Goal: Task Accomplishment & Management: Use online tool/utility

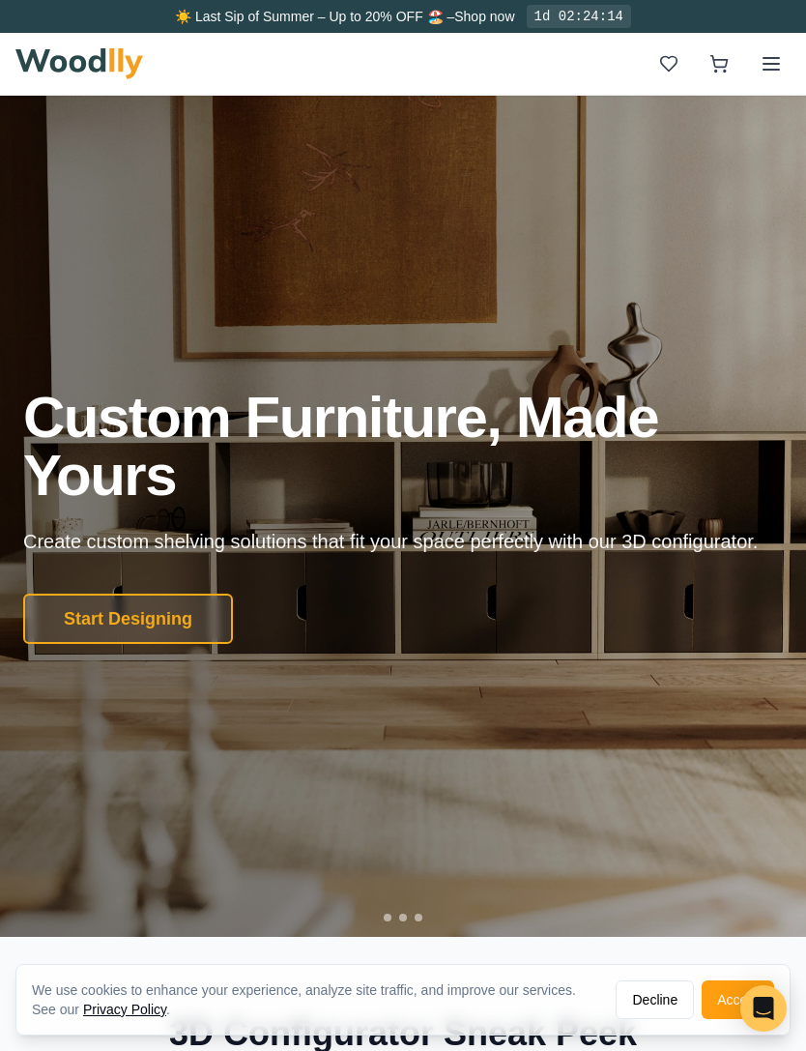
click at [112, 644] on button "Start Designing" at bounding box center [128, 619] width 210 height 50
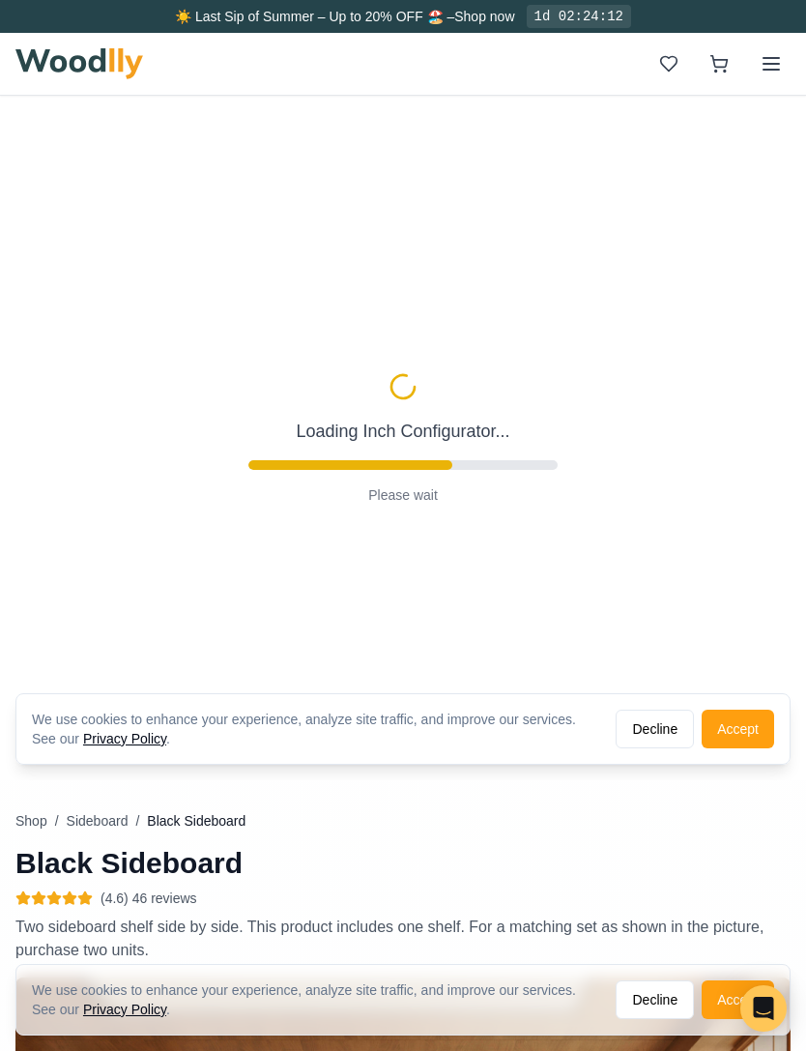
click at [653, 734] on button "Decline" at bounding box center [655, 729] width 78 height 39
type input "56"
type input "2"
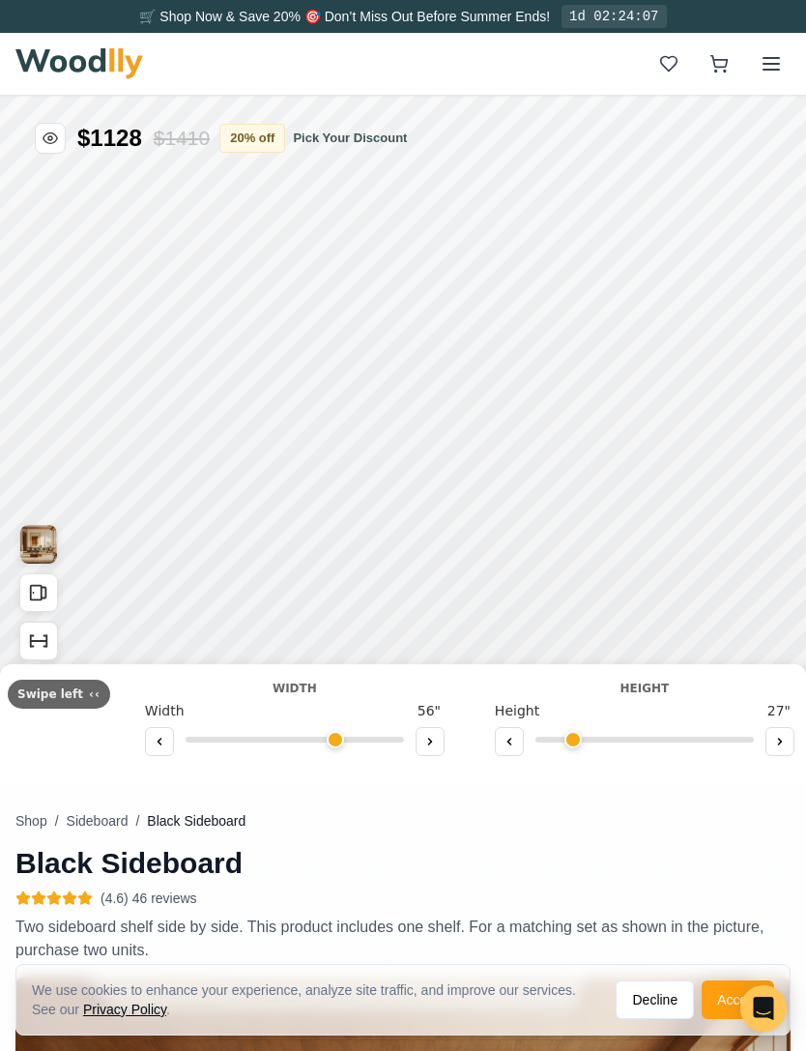
click at [32, 598] on icon "Open All Doors and Drawers" at bounding box center [38, 592] width 21 height 21
click at [38, 601] on icon "Open All Doors and Drawers" at bounding box center [38, 592] width 21 height 21
click at [33, 646] on icon "Show Dimensions" at bounding box center [32, 646] width 3 height 0
click at [32, 644] on icon "Show Dimensions" at bounding box center [38, 640] width 21 height 21
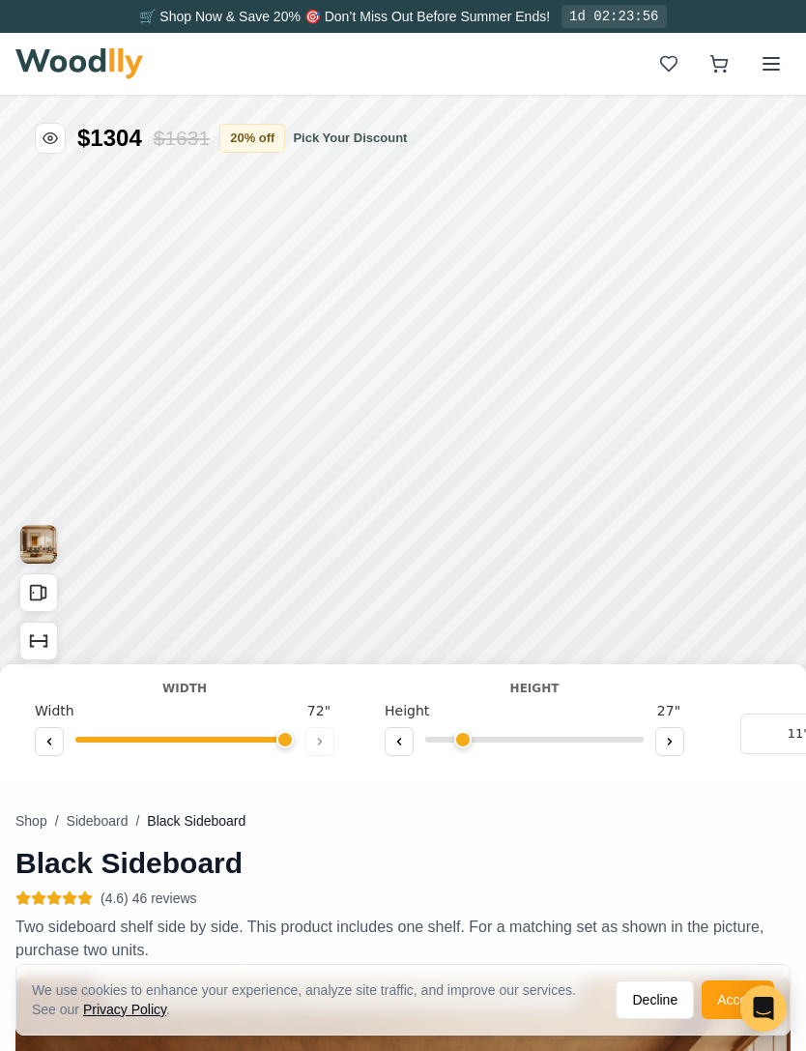
click at [337, 690] on div "Width Width 72 "" at bounding box center [184, 719] width 331 height 78
type input "72"
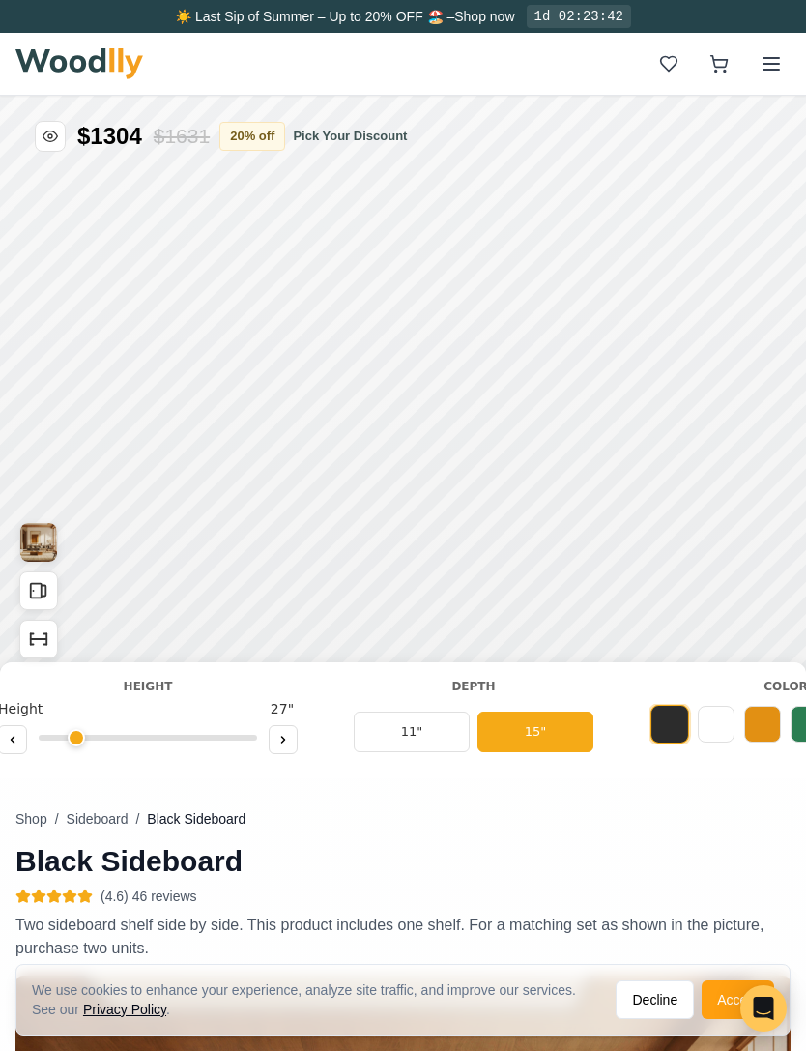
scroll to position [0, 394]
click at [402, 743] on button "11"" at bounding box center [404, 732] width 116 height 41
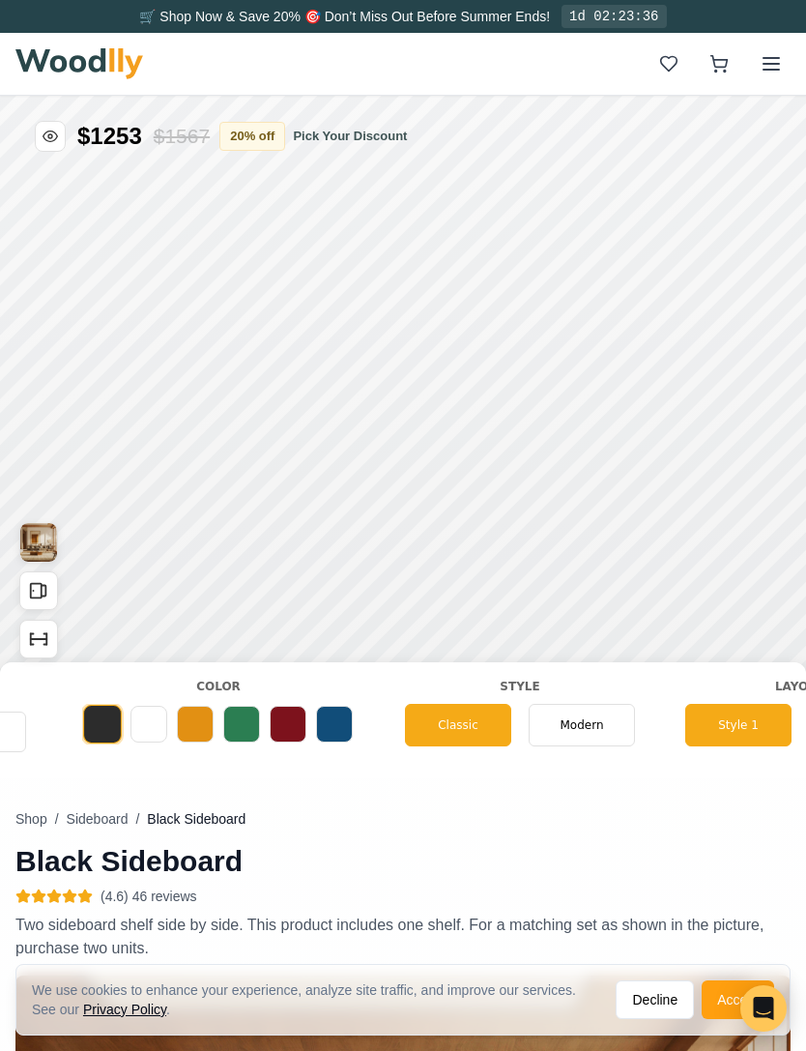
scroll to position [0, 978]
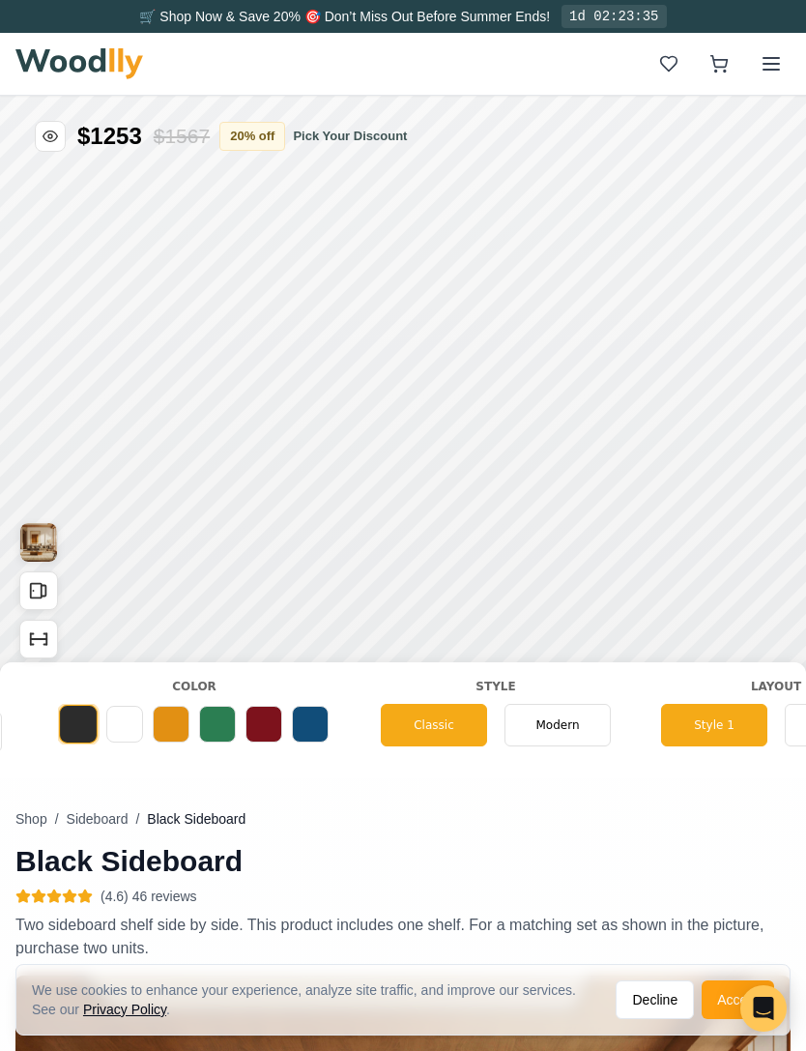
click at [560, 725] on span "Modern" at bounding box center [558, 724] width 44 height 17
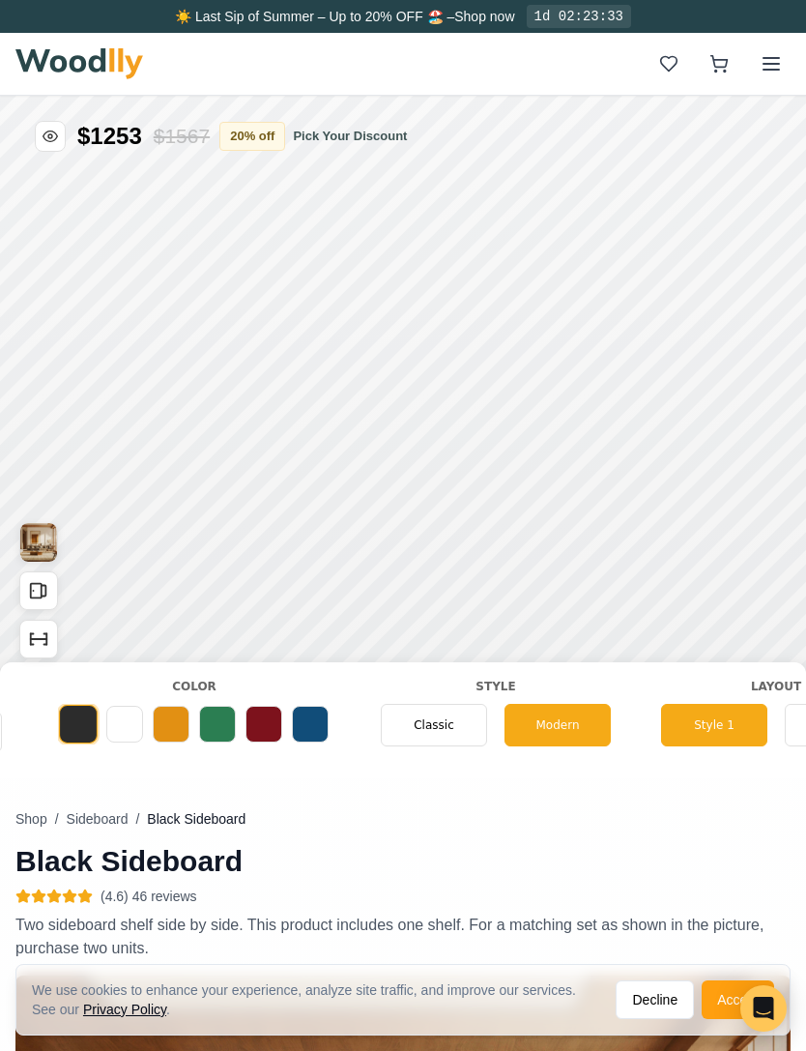
click at [425, 725] on span "Classic" at bounding box center [434, 724] width 41 height 17
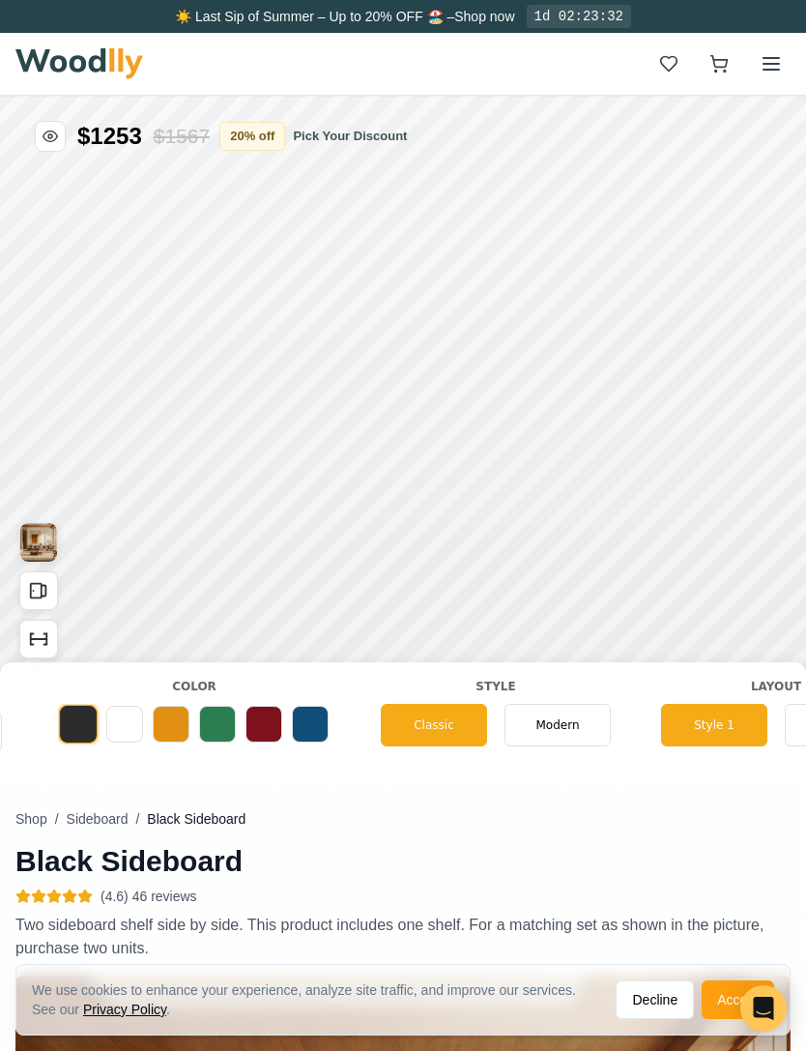
click at [549, 707] on div "Modern" at bounding box center [558, 725] width 106 height 43
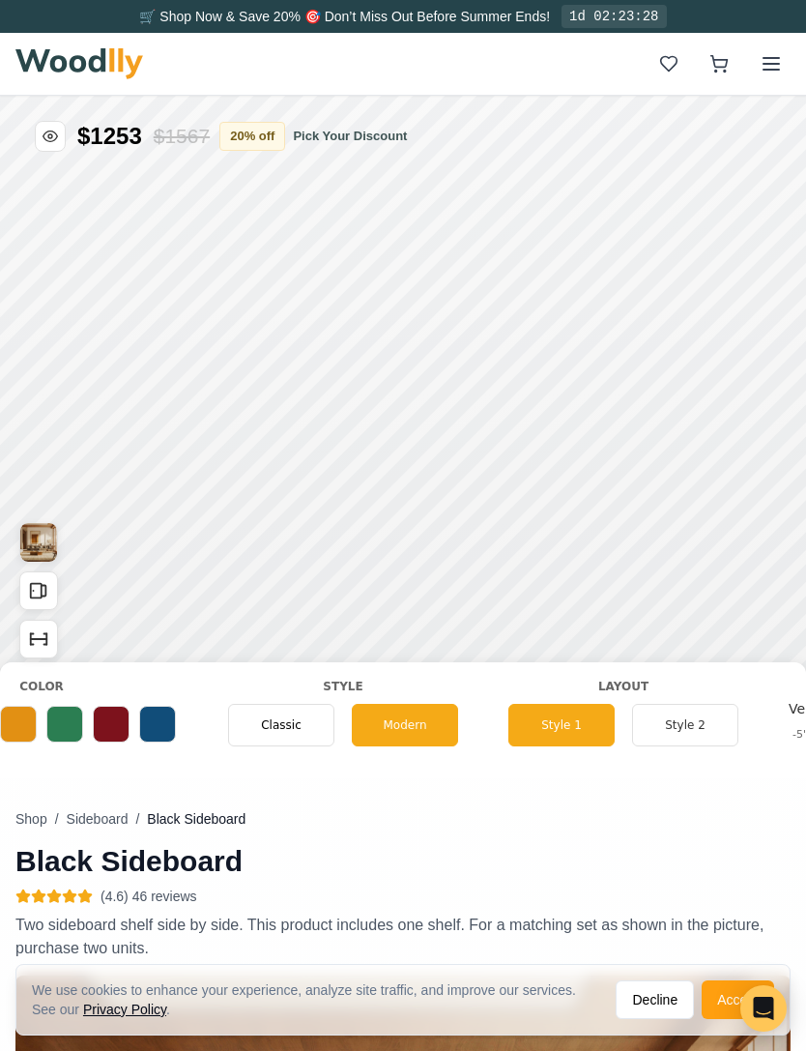
scroll to position [0, 1143]
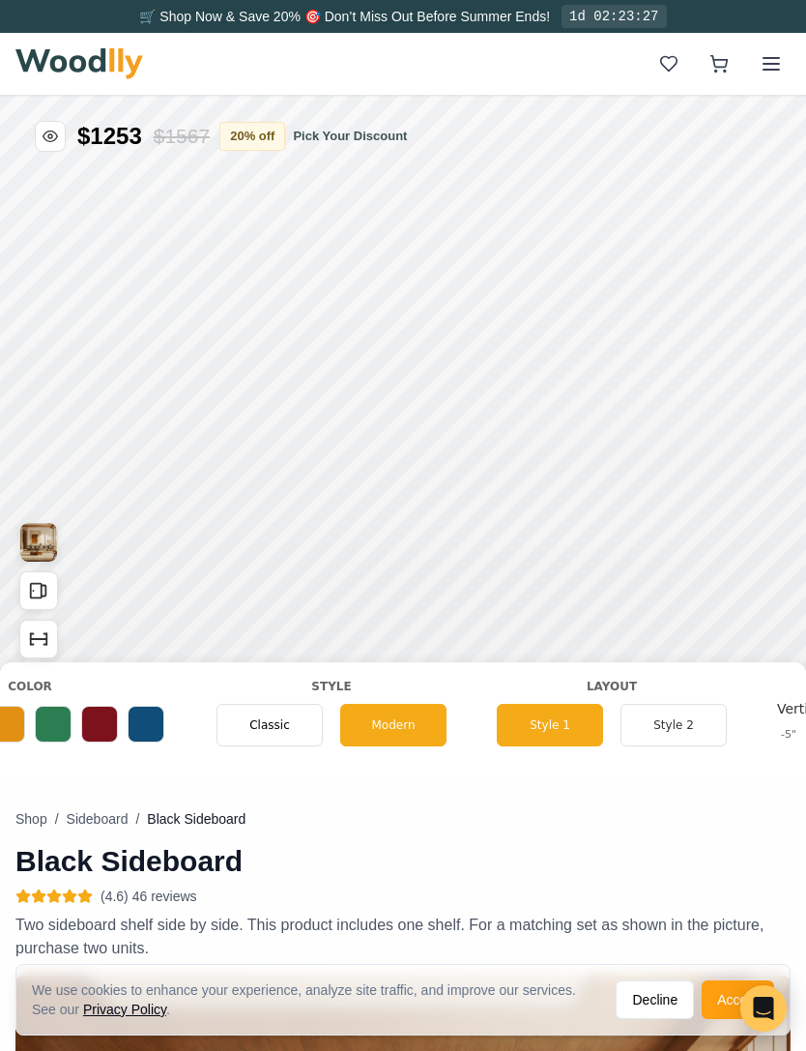
click at [664, 725] on button "Style 2" at bounding box center [674, 725] width 106 height 43
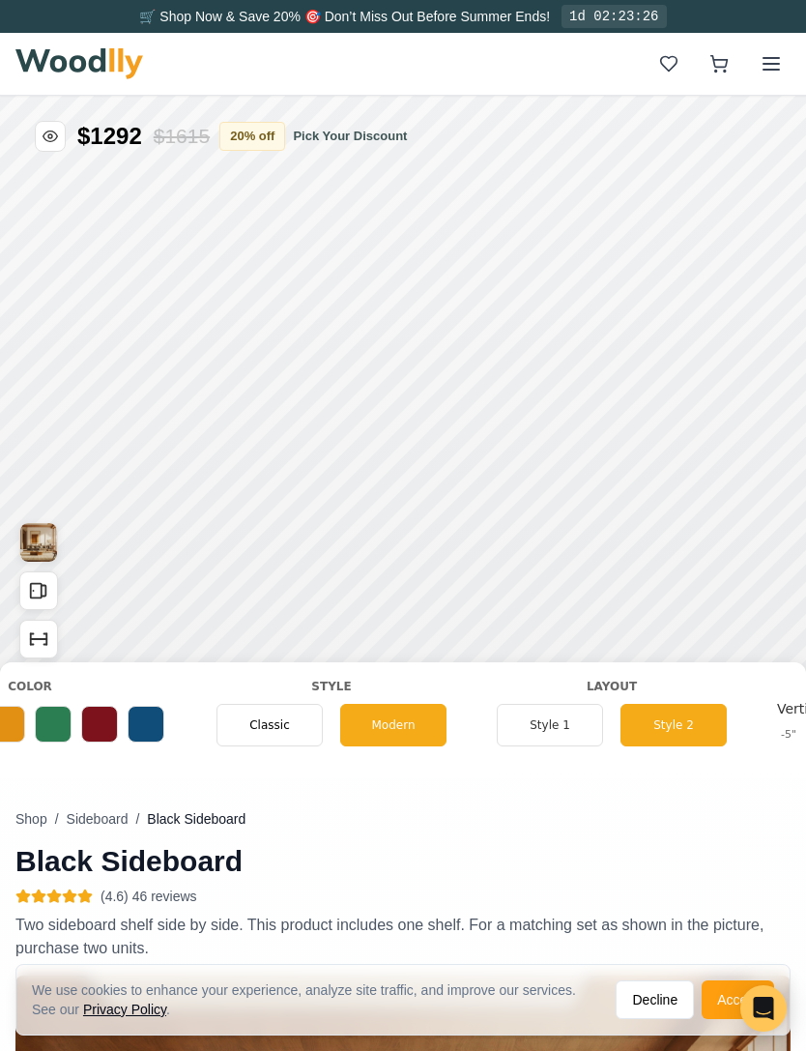
click at [549, 718] on button "Style 1" at bounding box center [550, 725] width 106 height 43
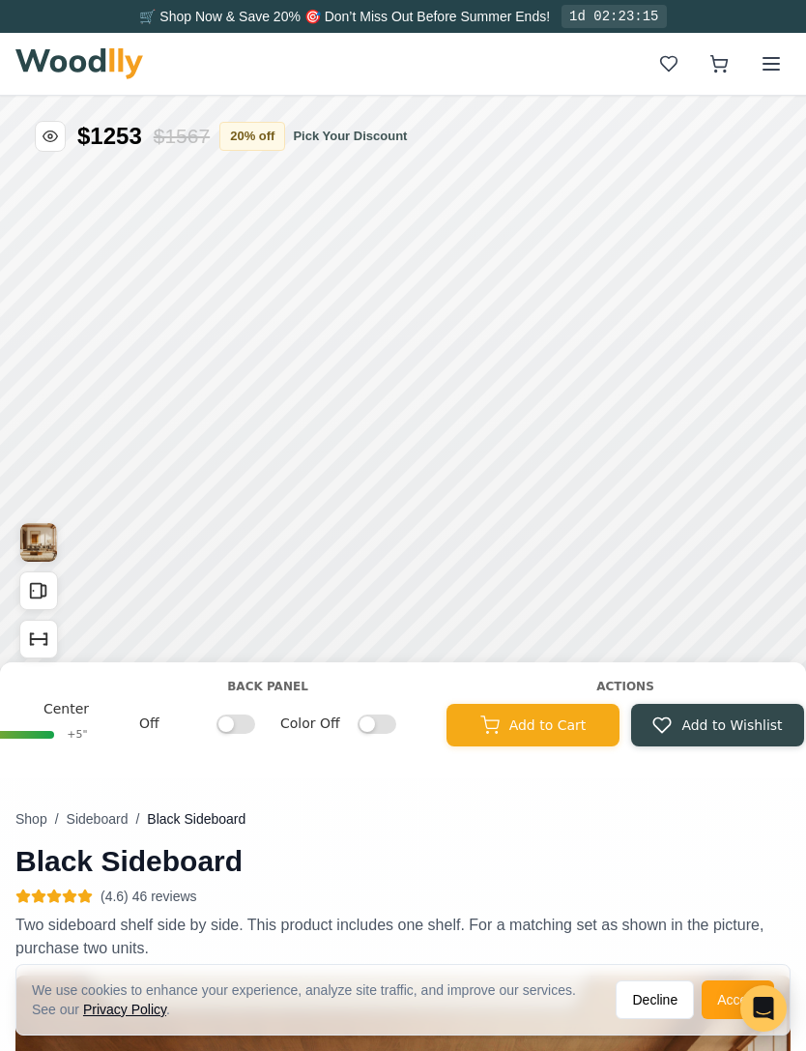
scroll to position [0, 2178]
click at [245, 724] on input "Off" at bounding box center [237, 723] width 39 height 19
checkbox input "true"
click at [382, 730] on input "Color Off" at bounding box center [378, 723] width 39 height 19
checkbox input "true"
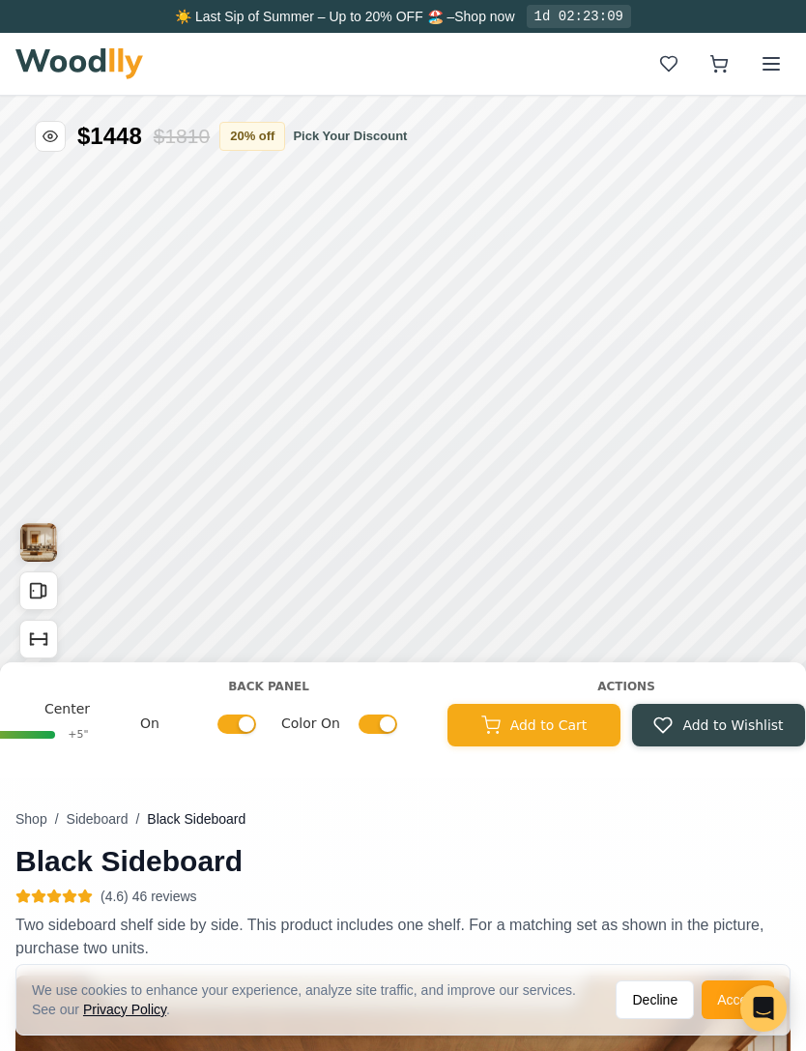
click at [251, 718] on input "On" at bounding box center [237, 723] width 39 height 19
checkbox input "false"
click at [389, 715] on input "Color On" at bounding box center [378, 723] width 39 height 19
checkbox input "false"
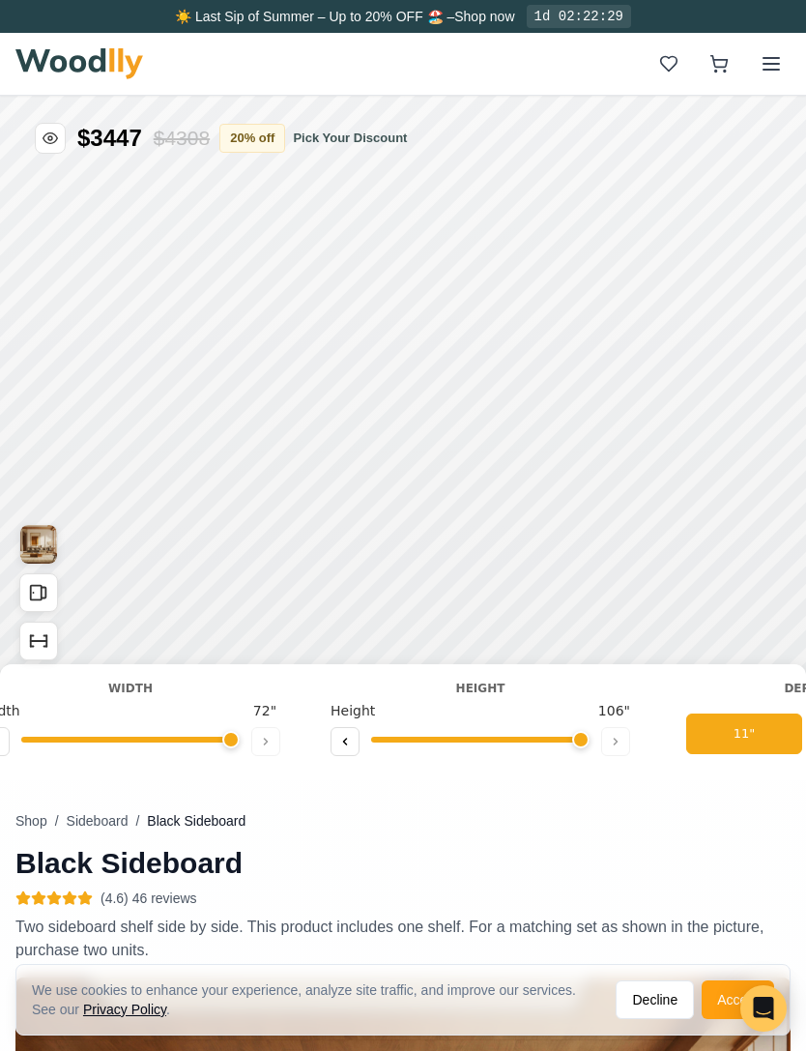
scroll to position [0, 44]
type input "5"
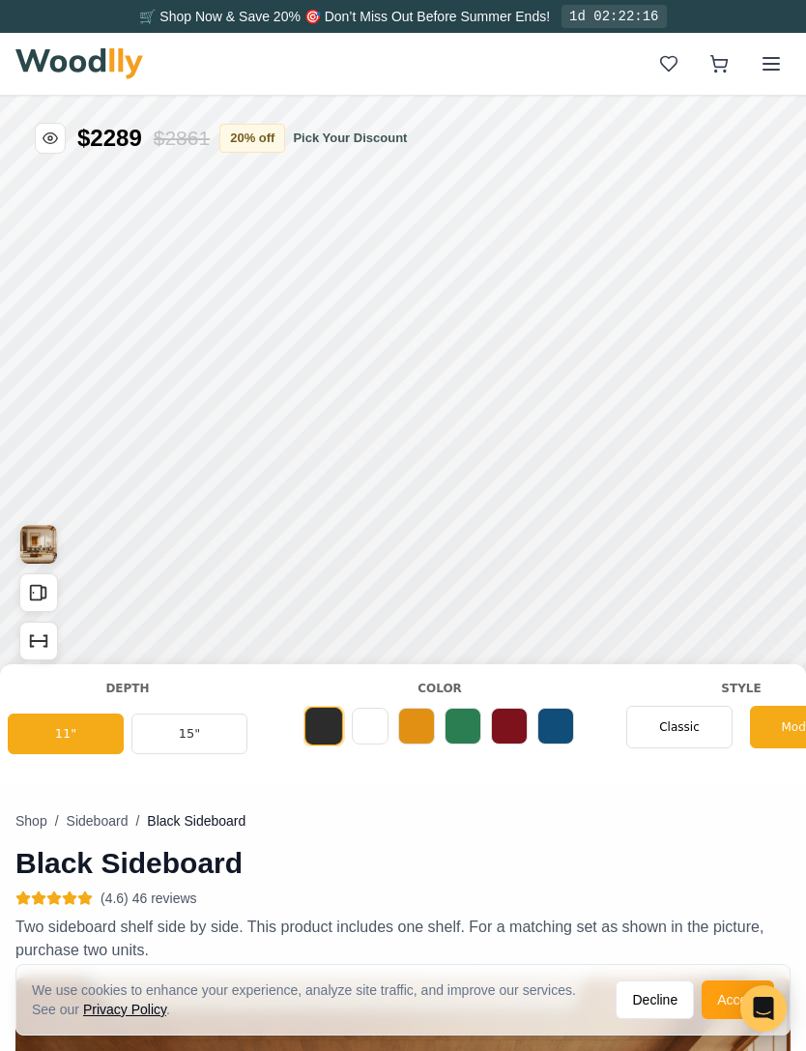
scroll to position [0, 739]
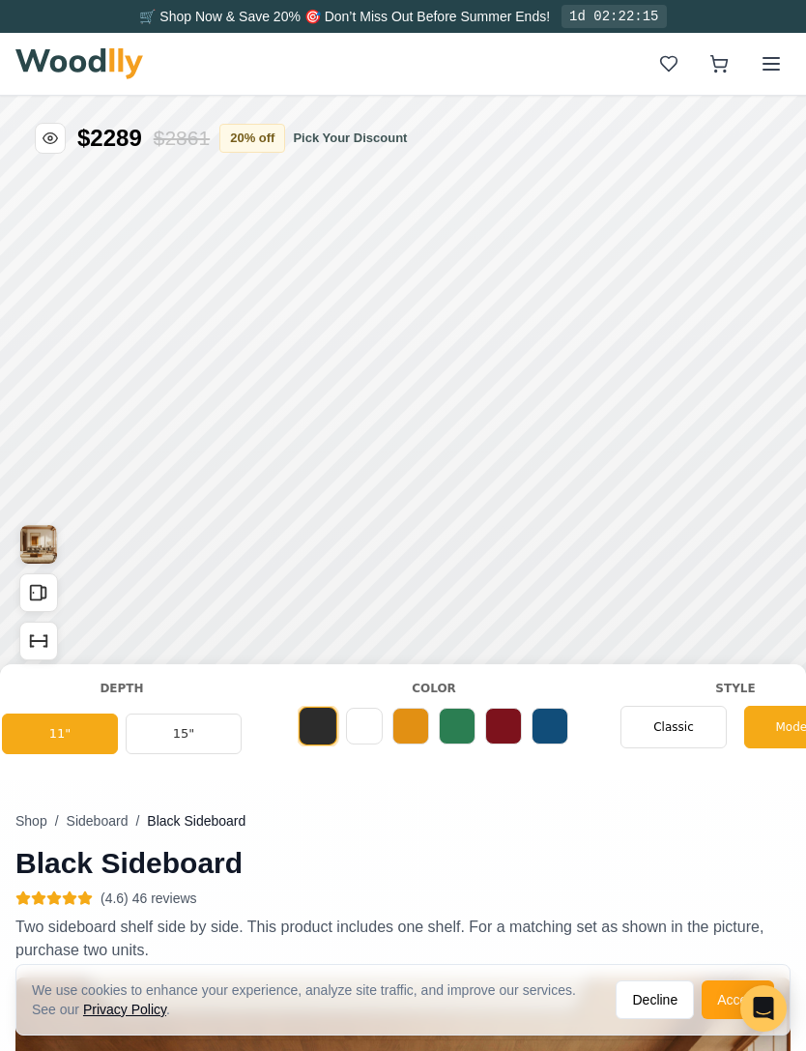
click at [672, 735] on div "Classic" at bounding box center [674, 727] width 106 height 43
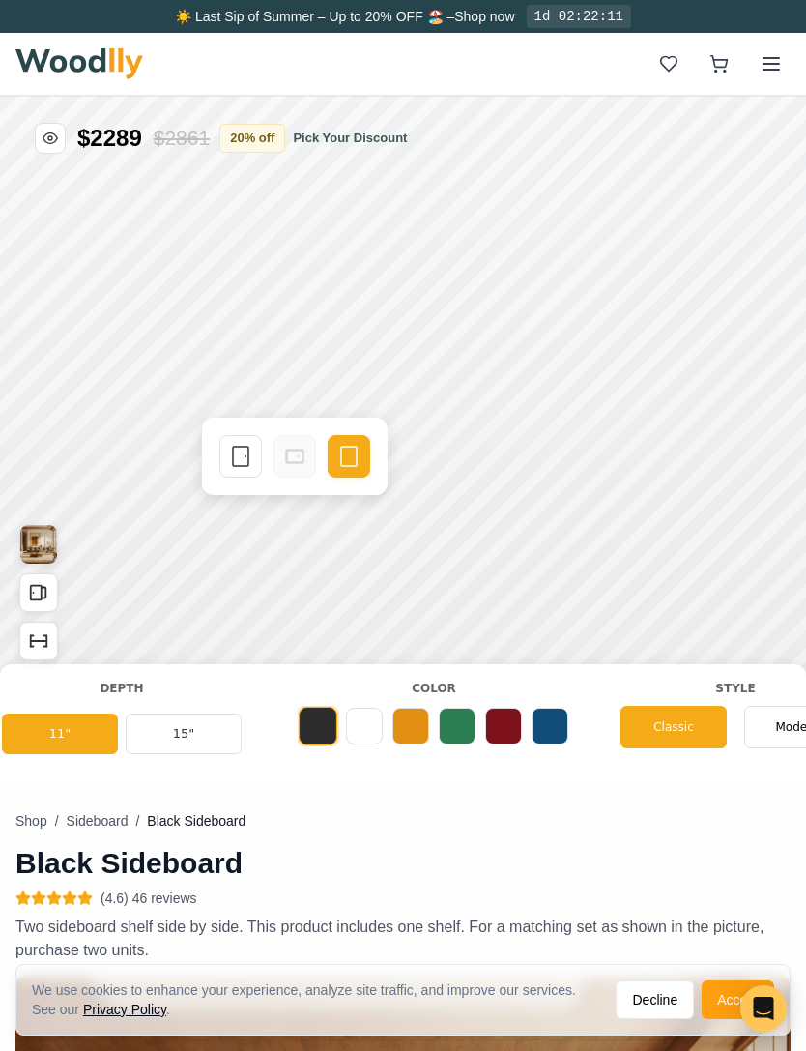
click at [243, 464] on icon at bounding box center [240, 456] width 23 height 23
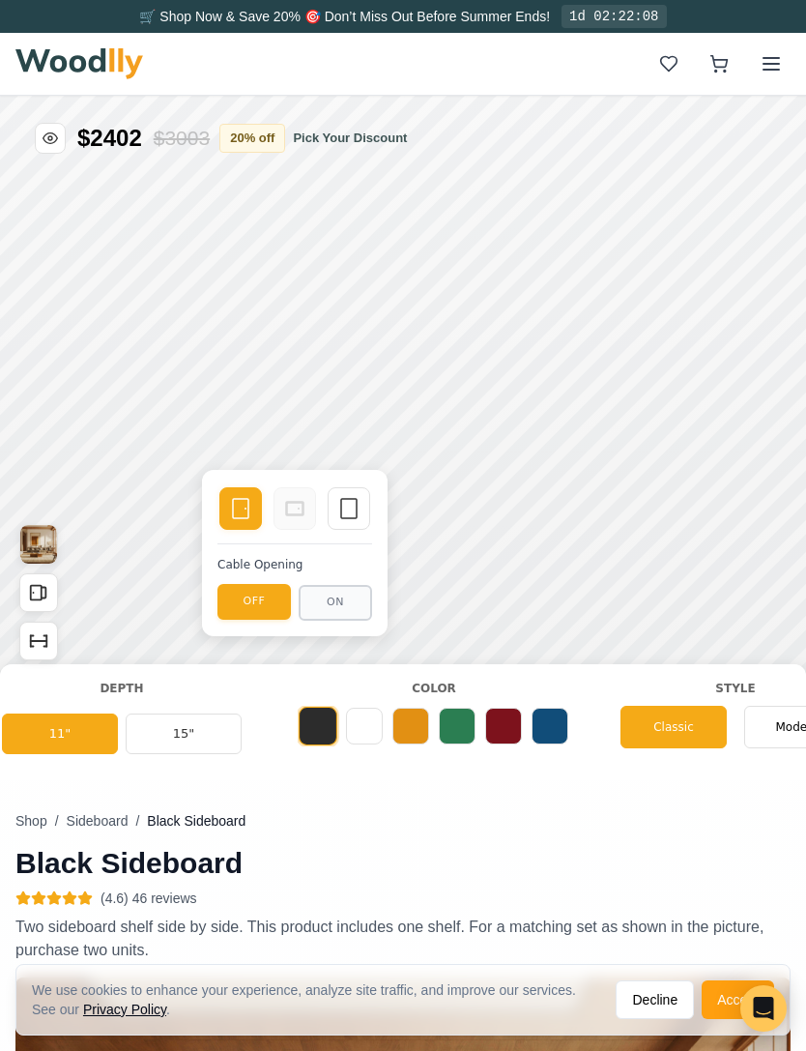
click at [339, 515] on icon at bounding box center [348, 508] width 23 height 23
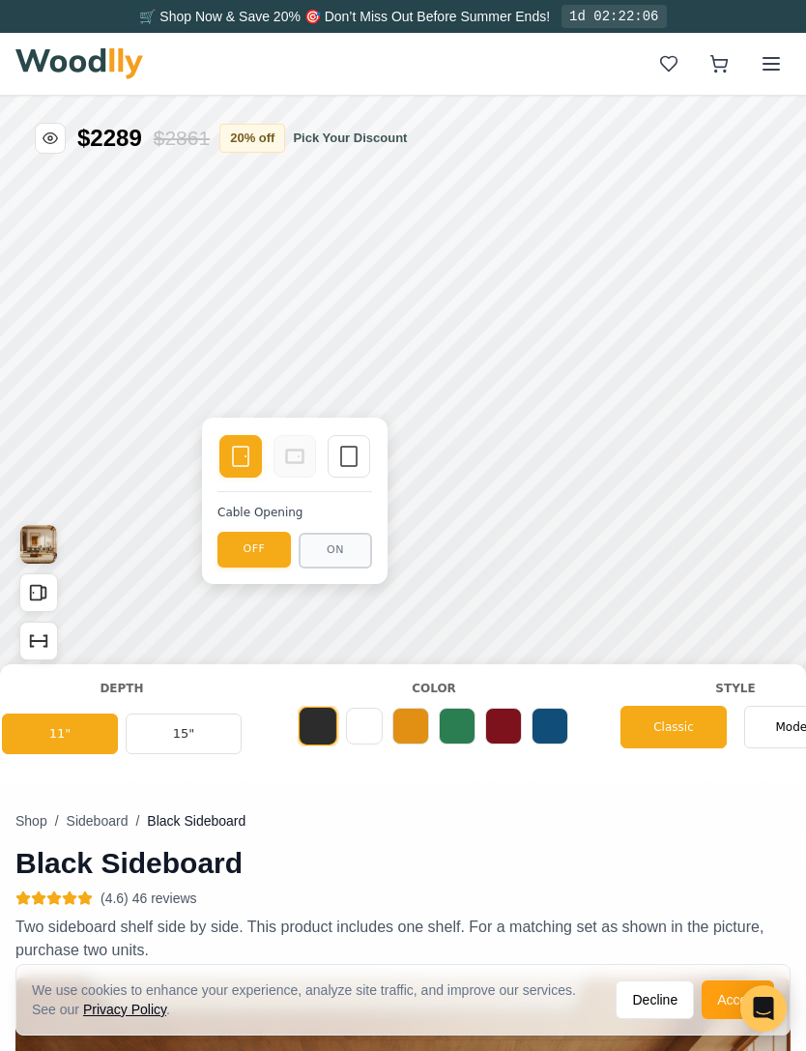
click at [291, 464] on icon at bounding box center [294, 456] width 23 height 23
click at [350, 456] on icon at bounding box center [348, 456] width 23 height 23
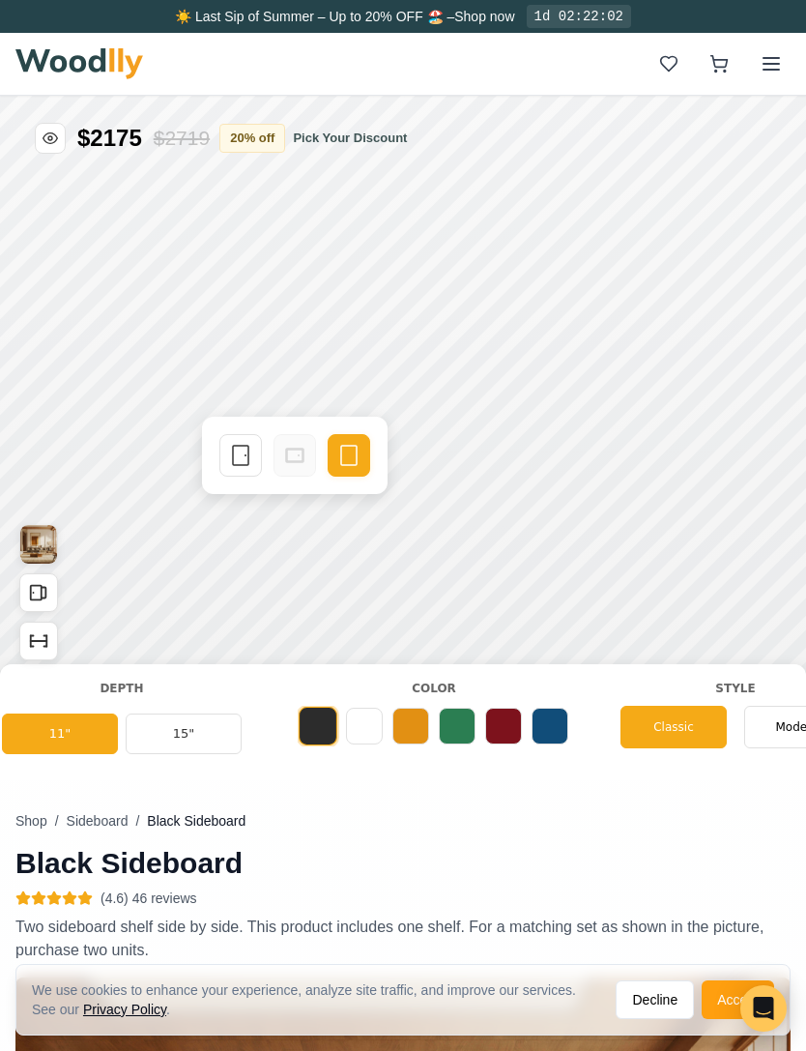
click at [237, 468] on div "Single Door" at bounding box center [240, 455] width 43 height 43
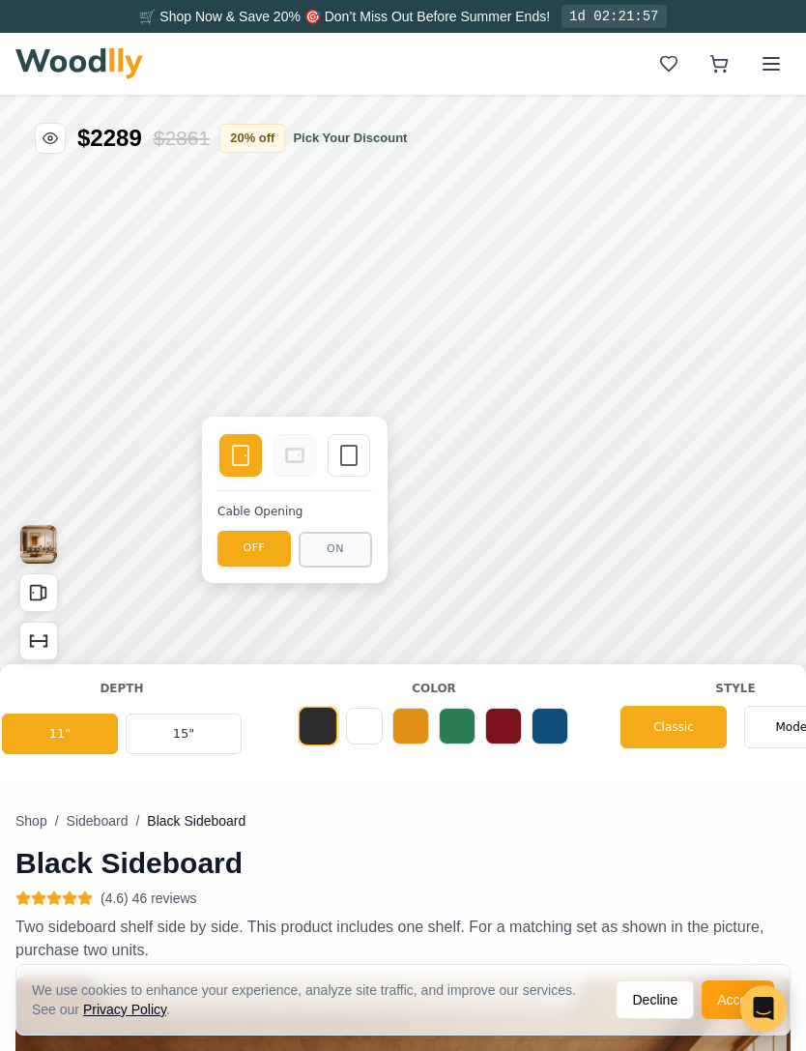
click at [329, 561] on button "ON" at bounding box center [335, 550] width 73 height 36
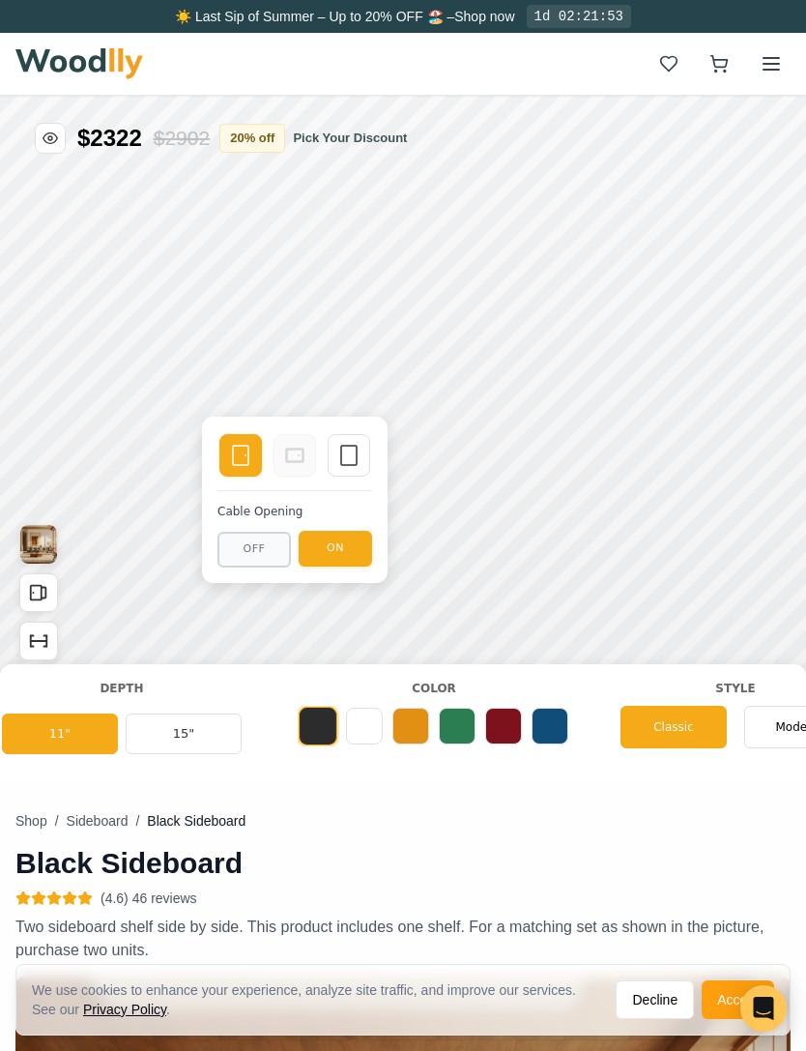
click at [248, 566] on button "OFF" at bounding box center [254, 550] width 73 height 36
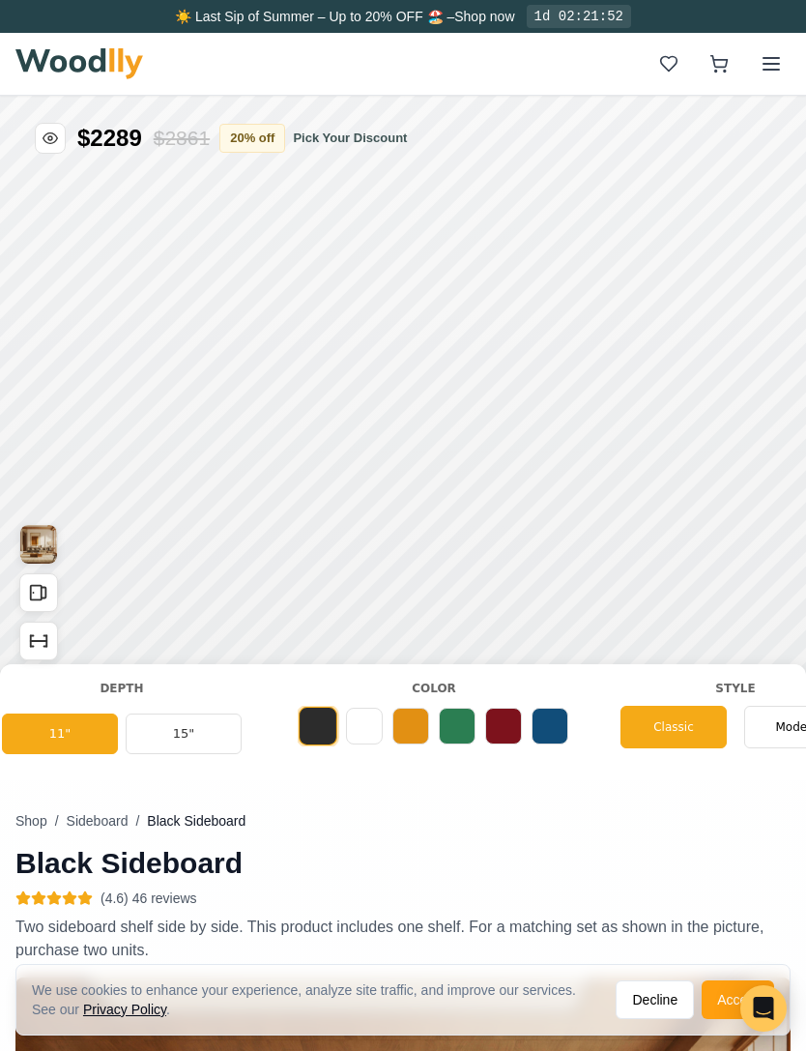
click at [408, 724] on button at bounding box center [411, 726] width 37 height 37
click at [453, 731] on button at bounding box center [457, 726] width 37 height 37
click at [496, 738] on button at bounding box center [503, 726] width 37 height 37
click at [552, 722] on button at bounding box center [550, 726] width 37 height 37
click at [314, 726] on button at bounding box center [318, 726] width 37 height 37
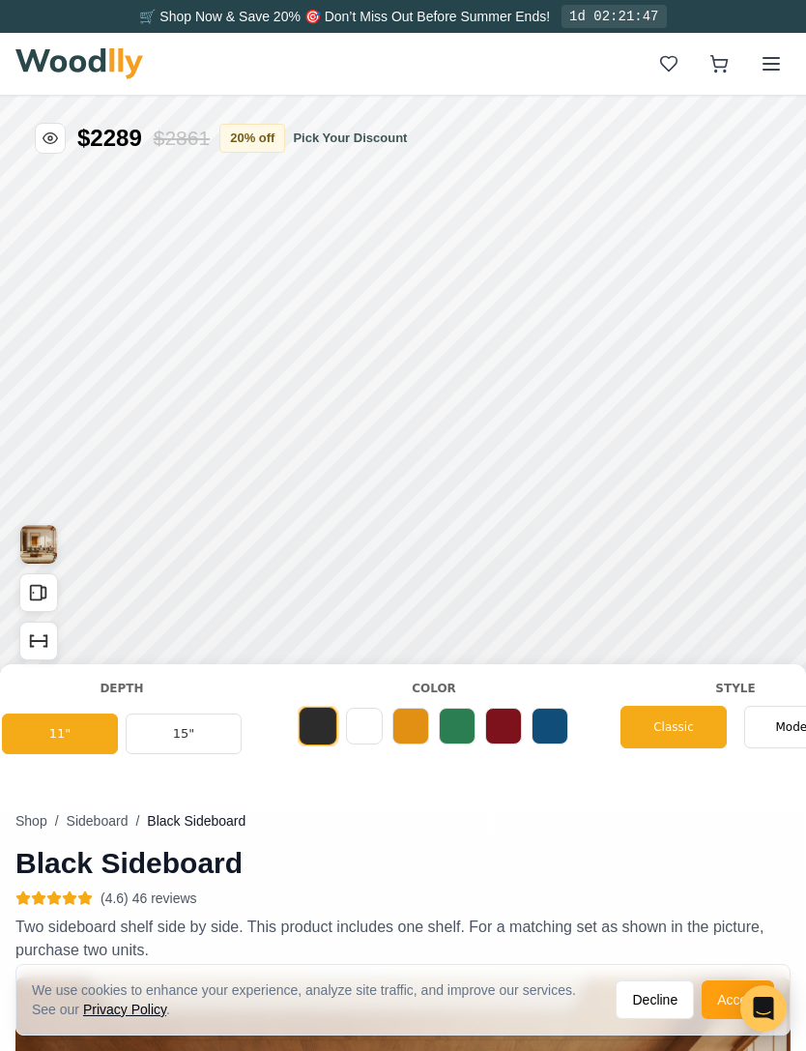
click at [362, 731] on button at bounding box center [364, 726] width 37 height 37
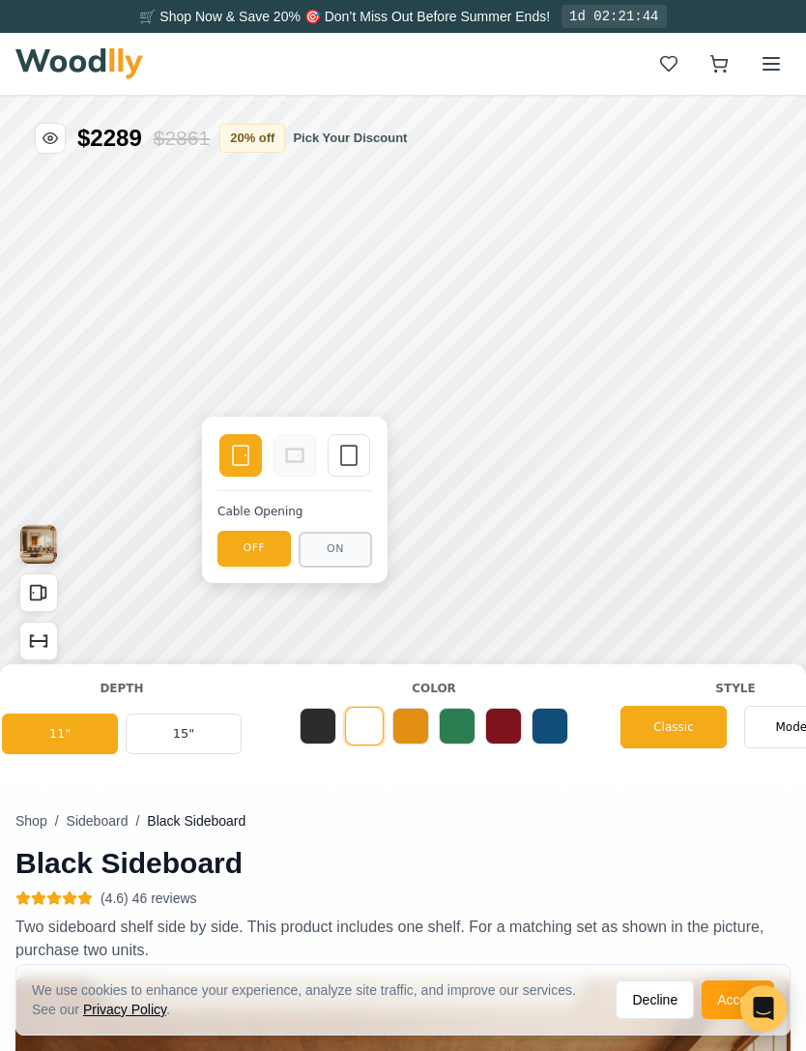
click at [340, 555] on button "ON" at bounding box center [335, 550] width 73 height 36
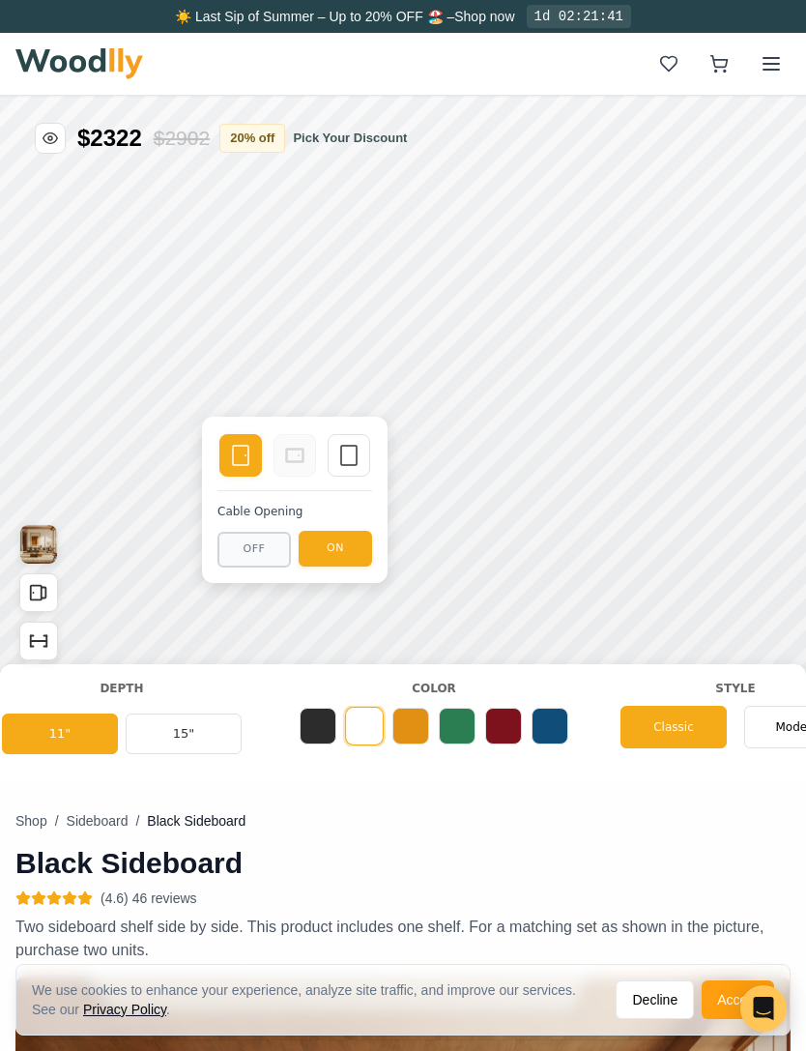
click at [355, 465] on rect at bounding box center [348, 455] width 15 height 19
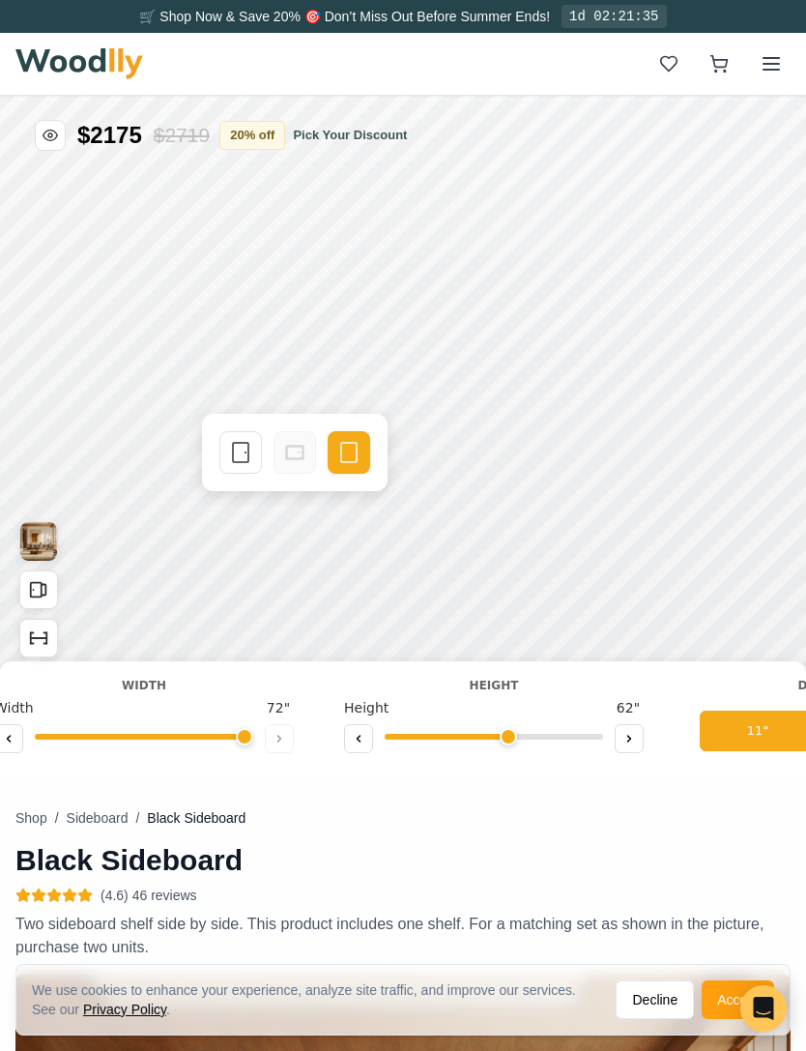
scroll to position [0, 0]
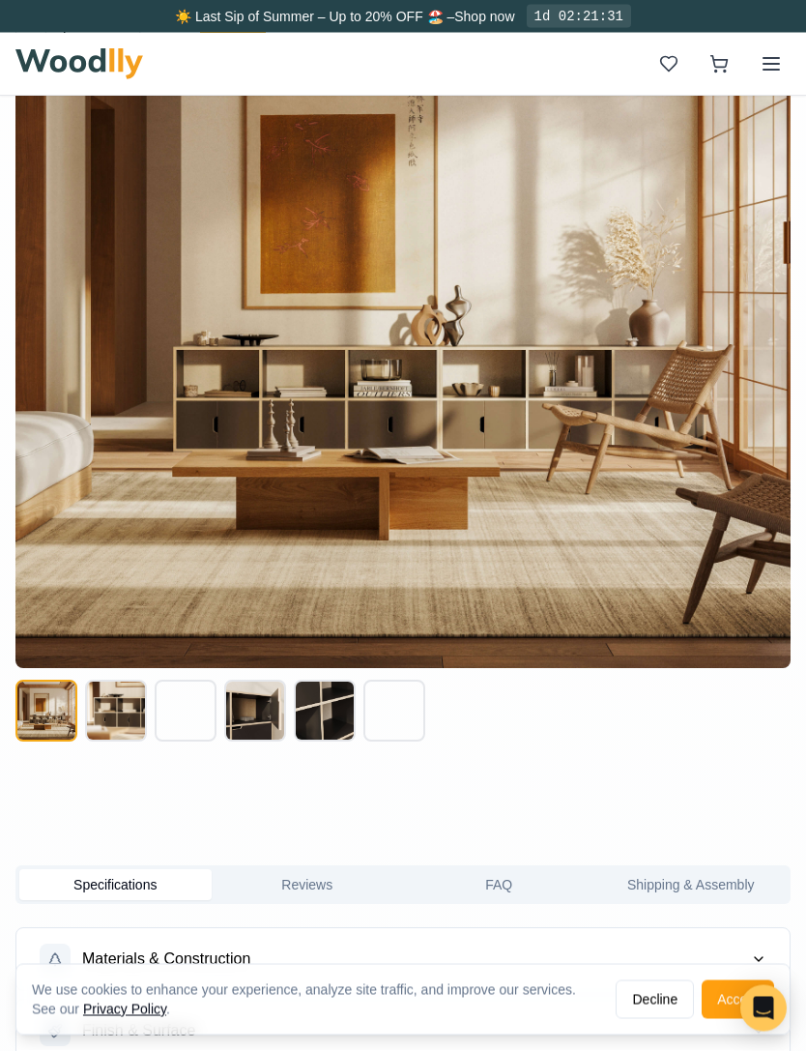
click at [110, 718] on button at bounding box center [116, 712] width 62 height 62
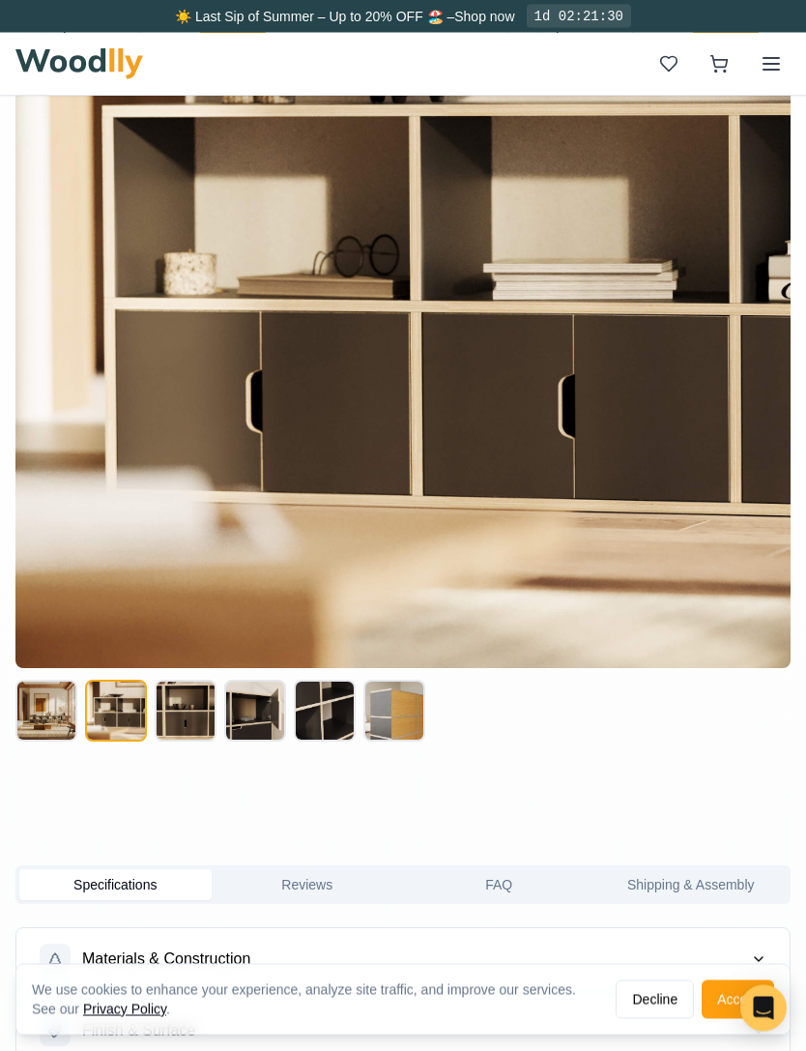
scroll to position [1085, 0]
click at [175, 711] on button at bounding box center [186, 711] width 62 height 62
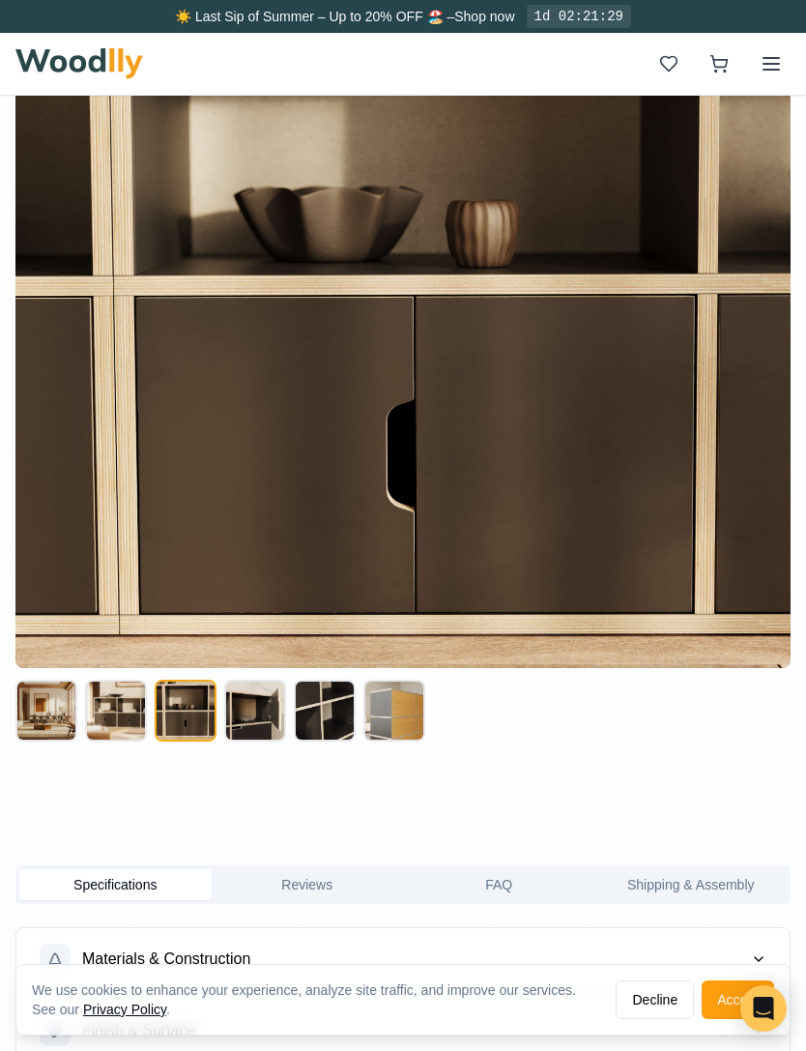
click at [193, 720] on button at bounding box center [186, 711] width 62 height 62
click at [248, 723] on button at bounding box center [255, 711] width 62 height 62
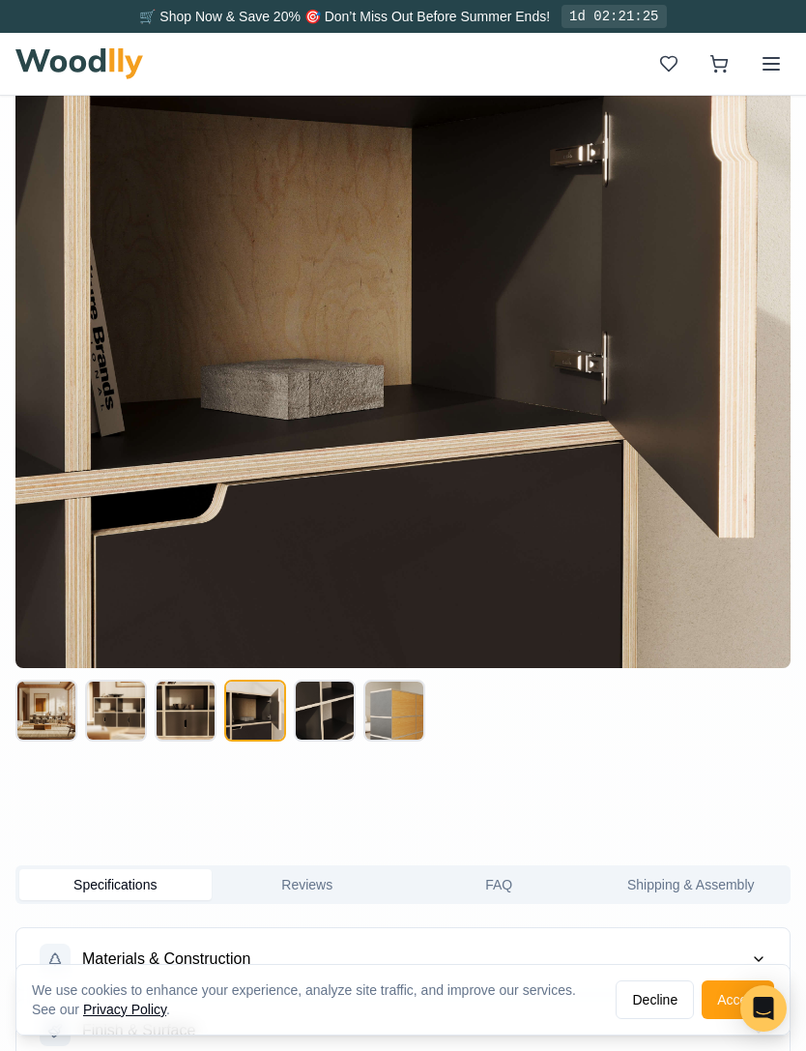
click at [396, 725] on button at bounding box center [395, 711] width 62 height 62
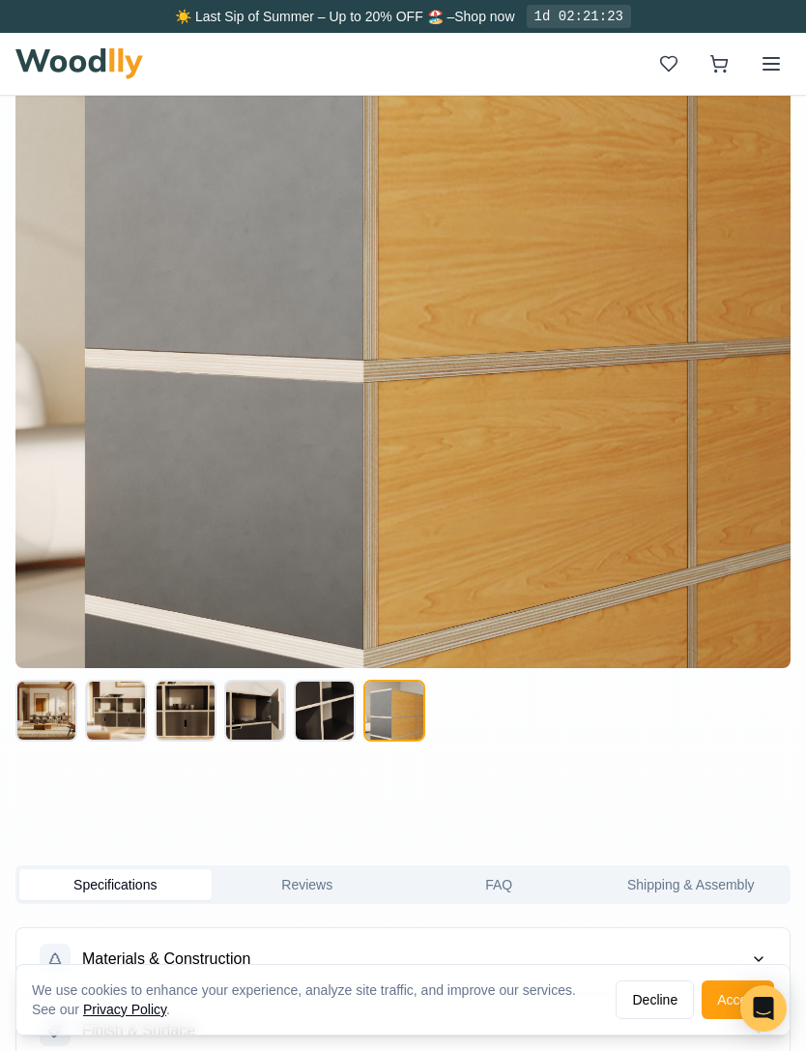
click at [316, 717] on button at bounding box center [325, 711] width 62 height 62
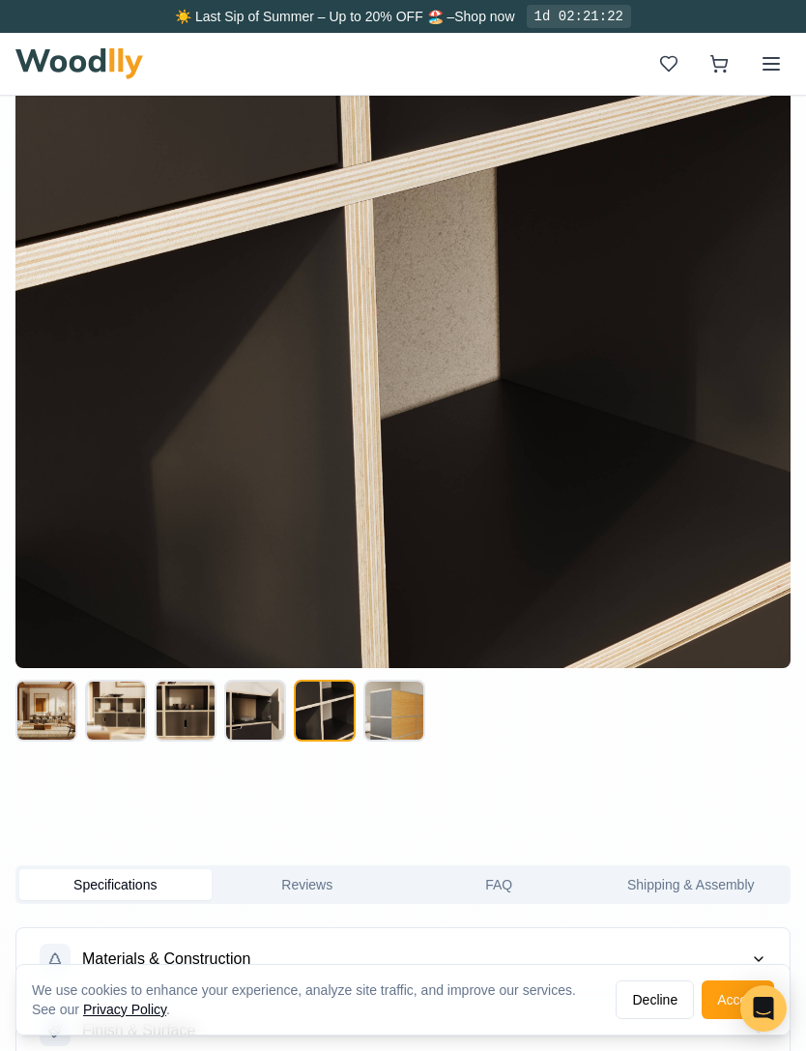
click at [371, 723] on button at bounding box center [395, 711] width 62 height 62
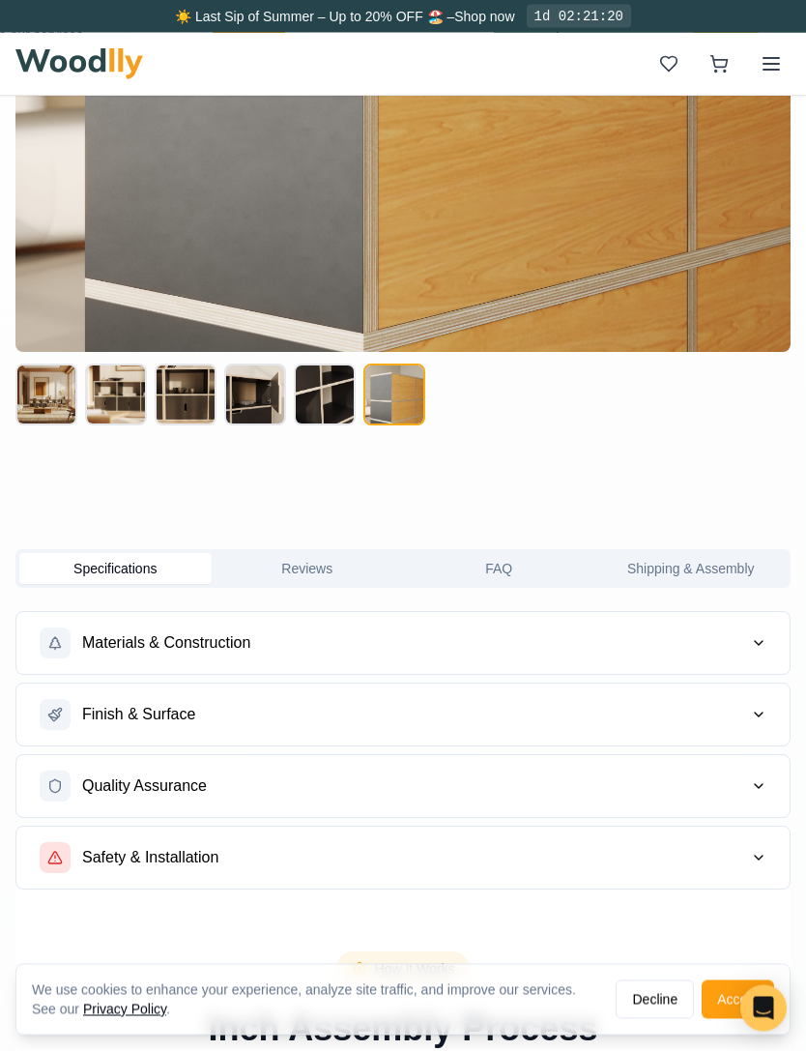
scroll to position [1421, 0]
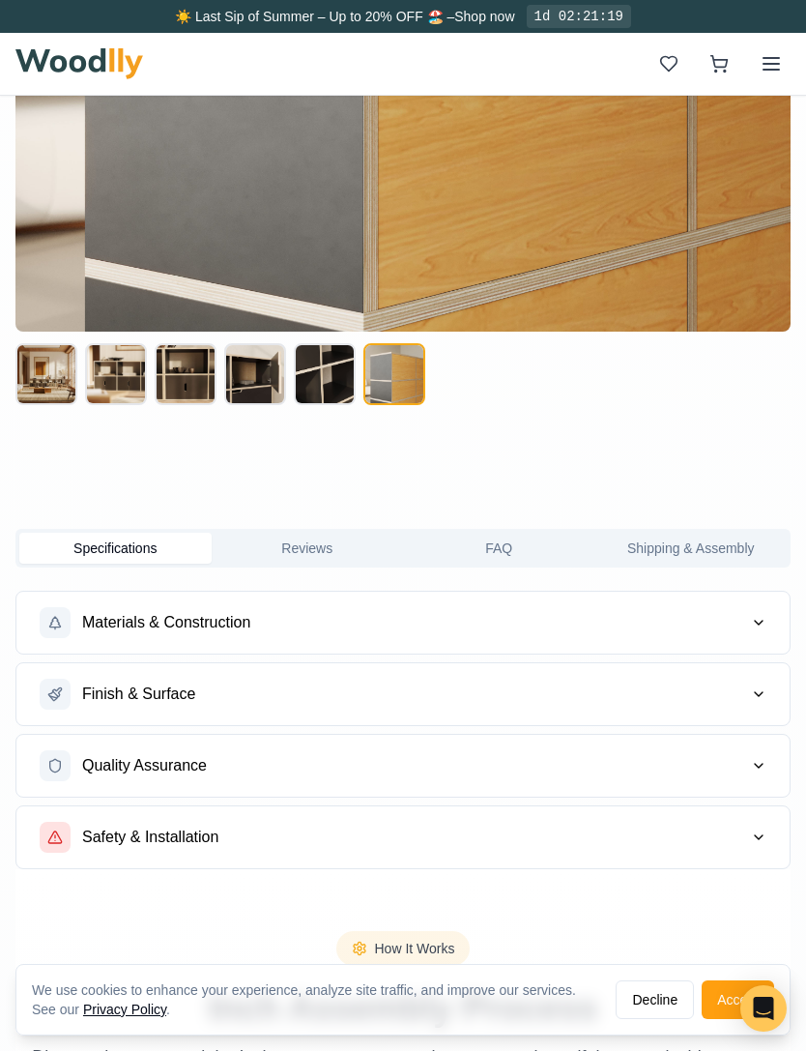
click at [83, 705] on span "Finish & Surface" at bounding box center [138, 694] width 113 height 23
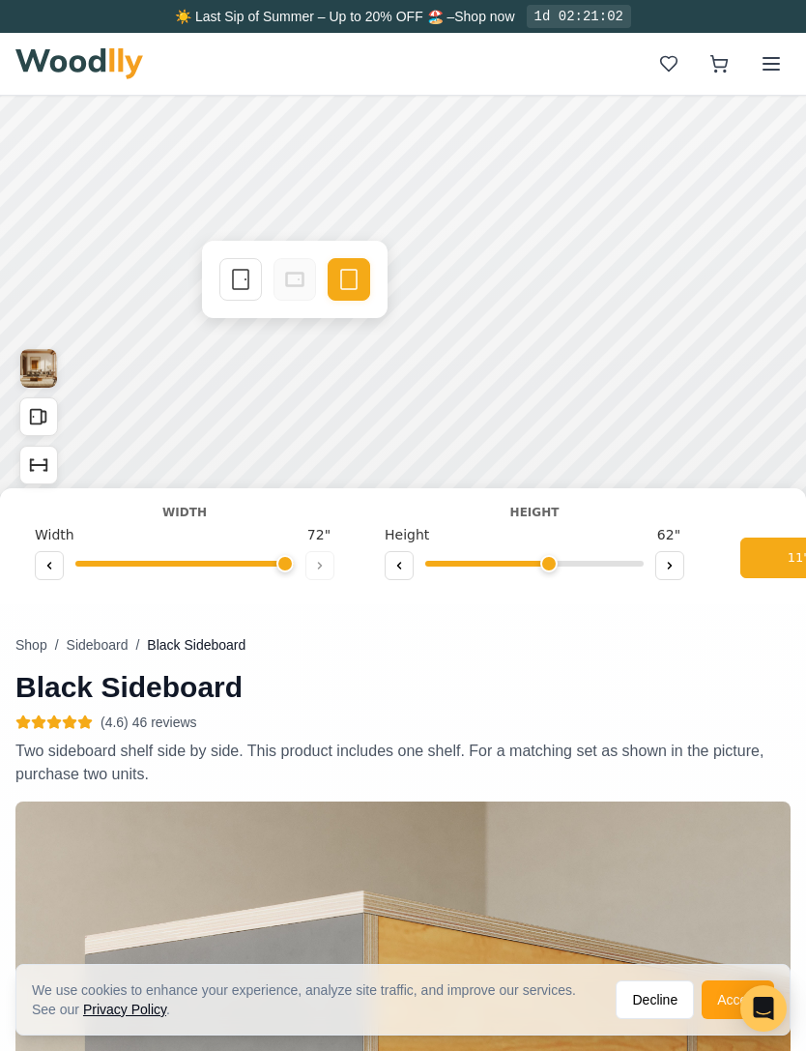
scroll to position [0, 0]
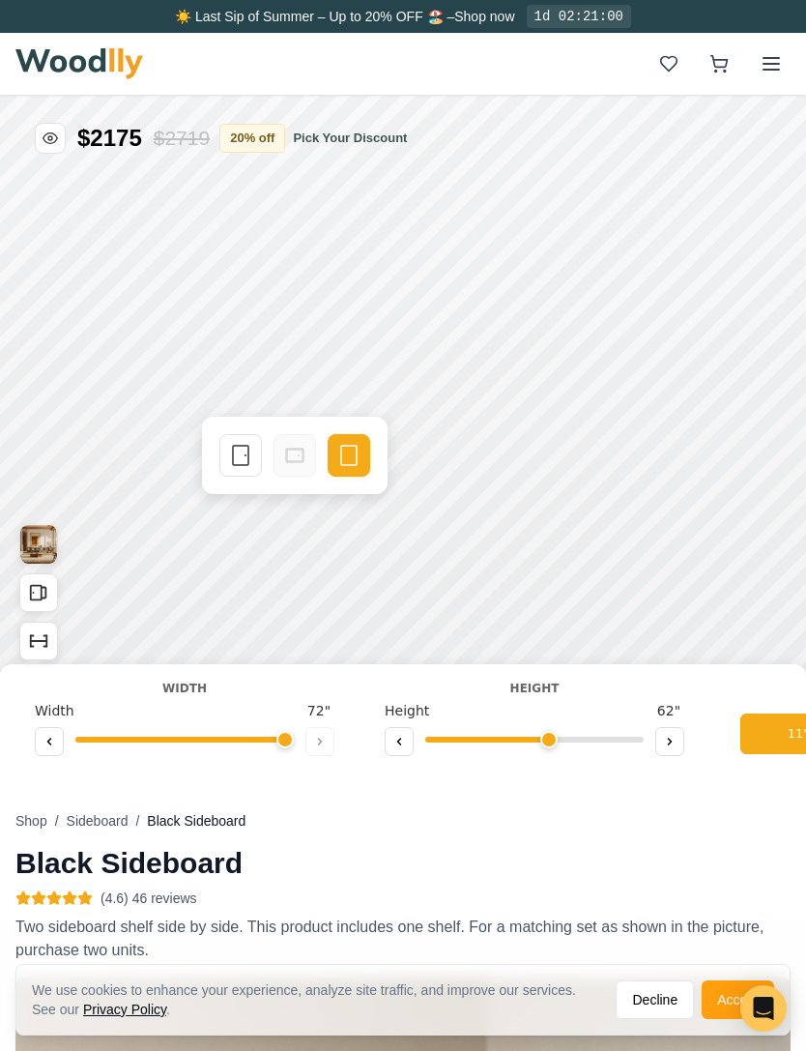
click at [68, 75] on img at bounding box center [79, 63] width 128 height 31
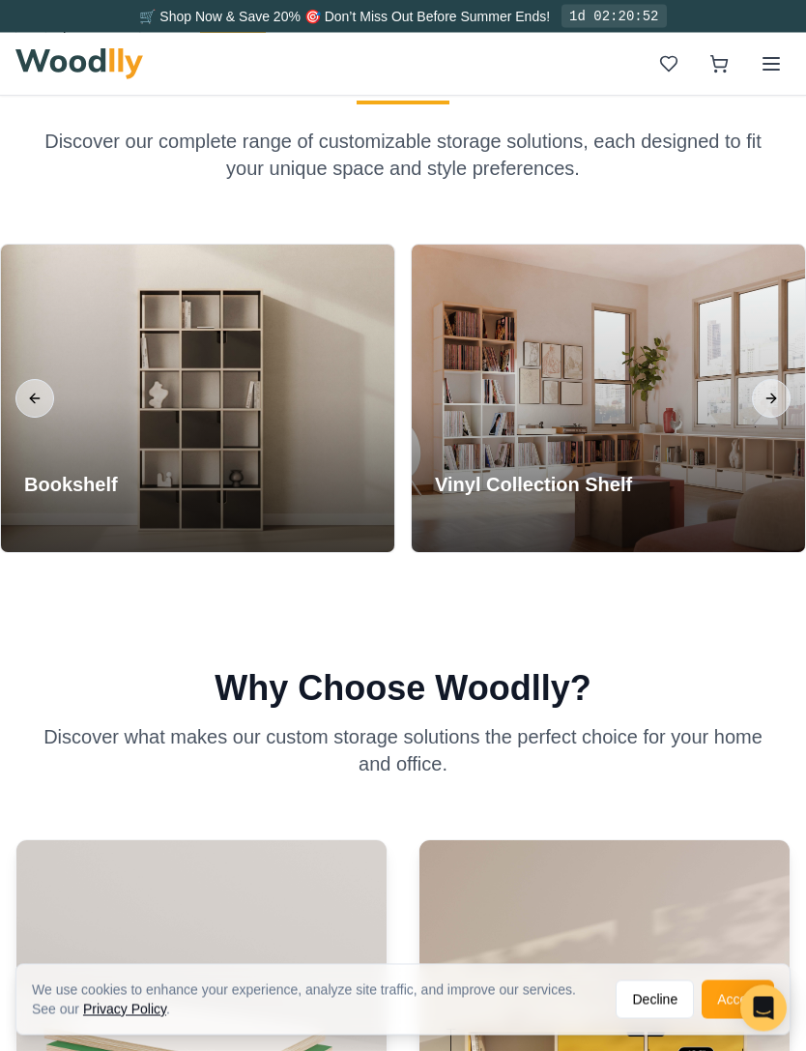
scroll to position [2268, 0]
click at [698, 475] on div at bounding box center [609, 398] width 394 height 307
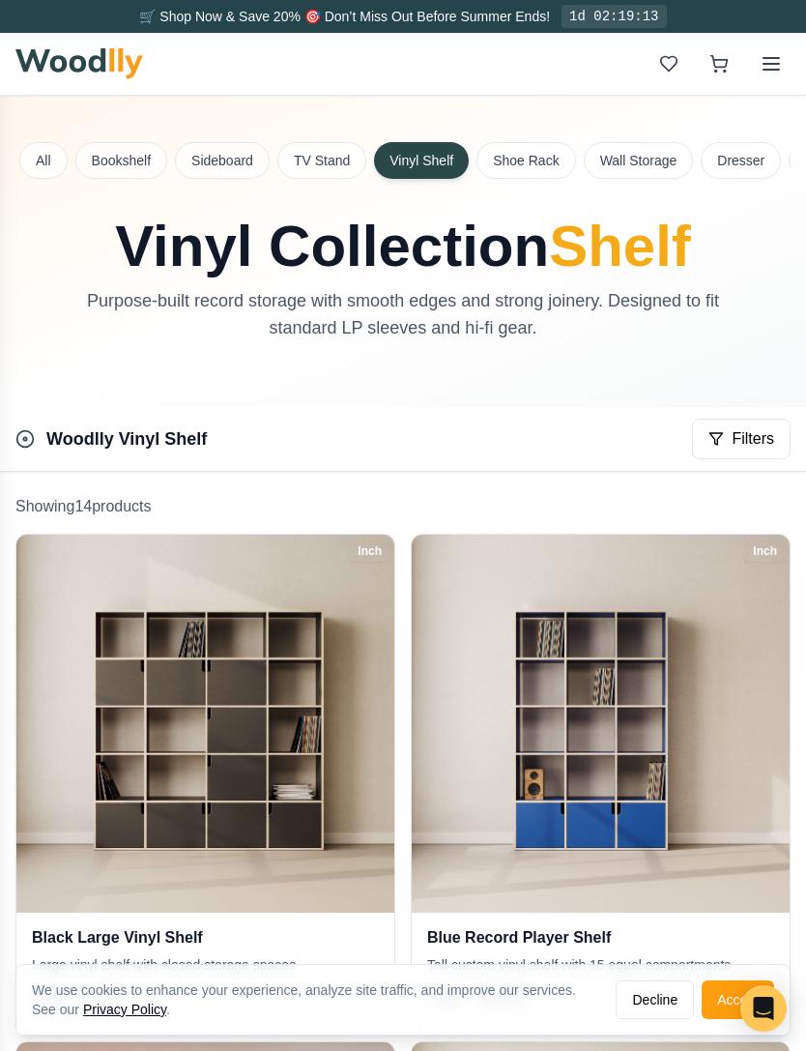
click at [316, 161] on button "TV Stand" at bounding box center [321, 160] width 89 height 37
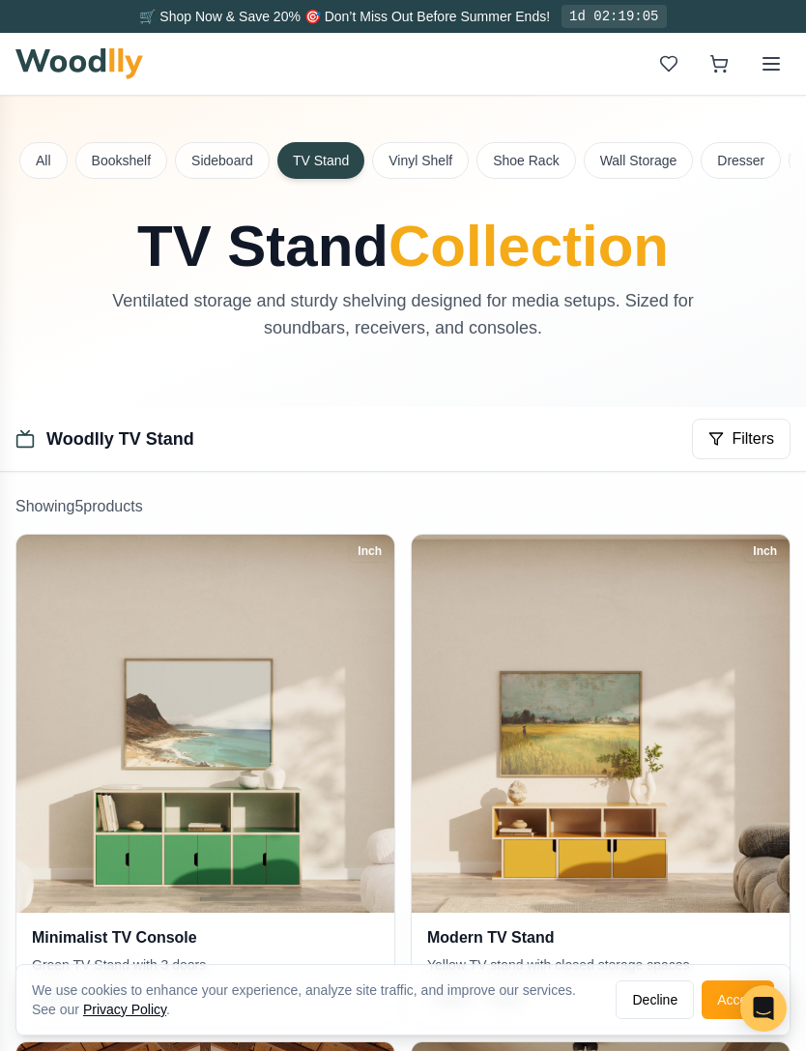
click at [212, 172] on button "Sideboard" at bounding box center [222, 160] width 95 height 37
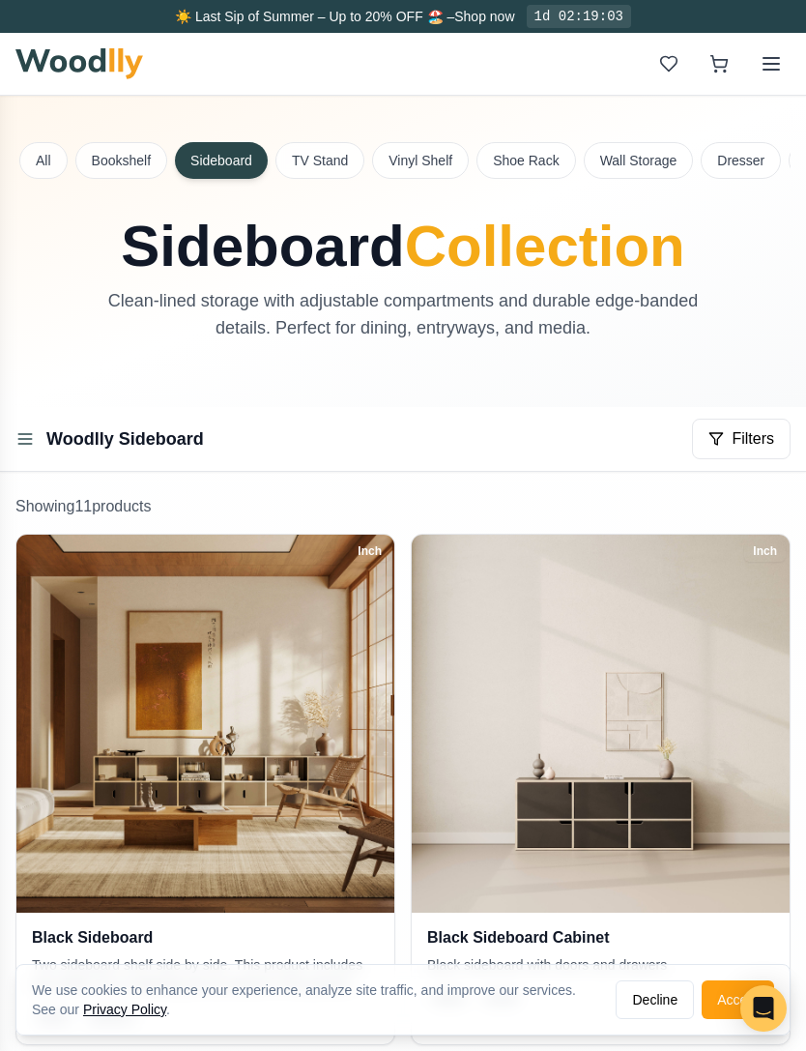
click at [123, 170] on button "Bookshelf" at bounding box center [121, 160] width 92 height 37
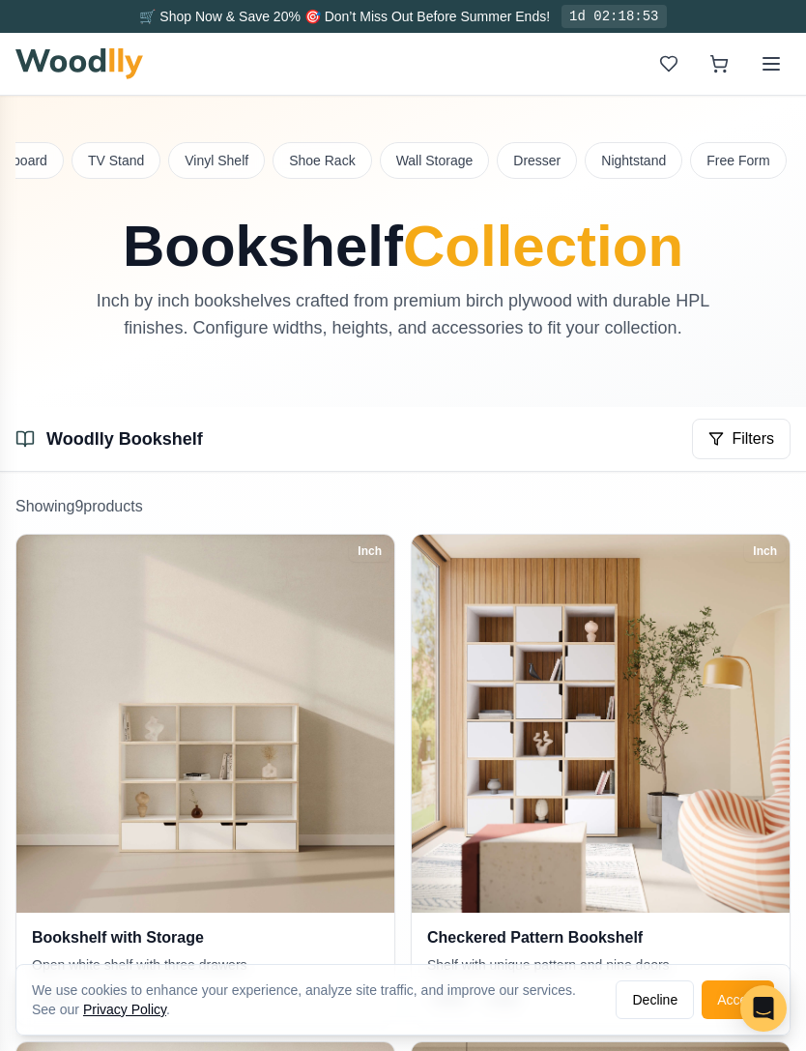
scroll to position [0, 204]
click at [429, 169] on button "Wall Storage" at bounding box center [435, 160] width 110 height 37
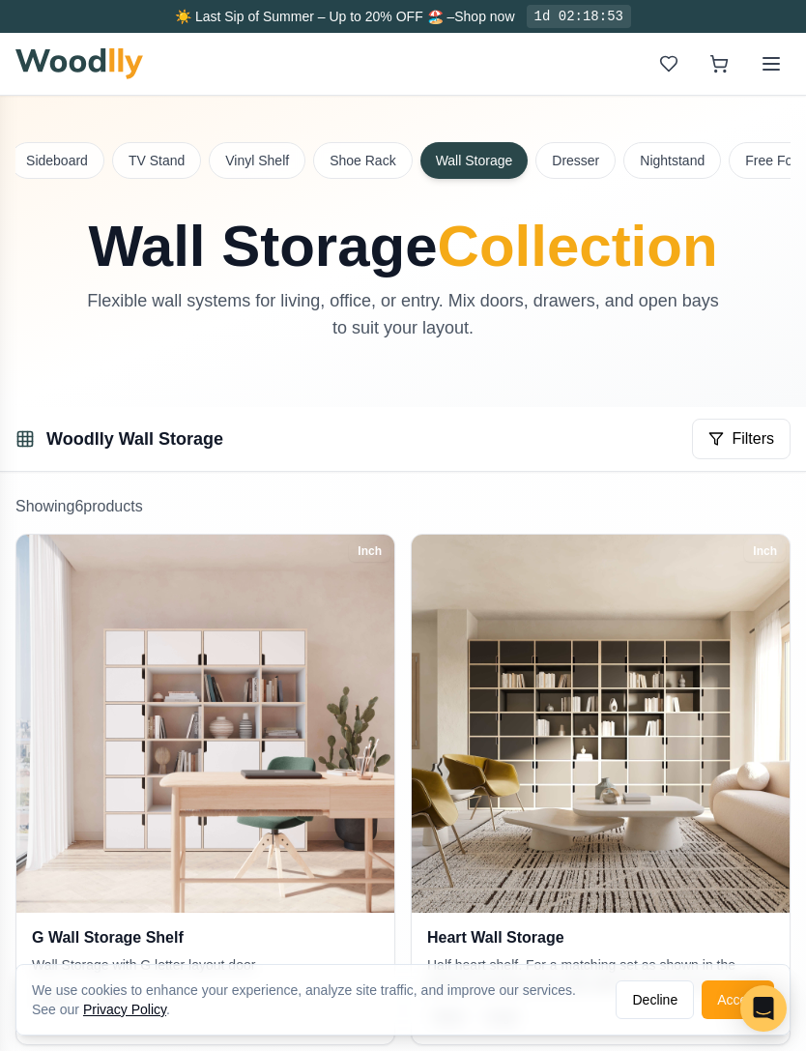
scroll to position [0, 204]
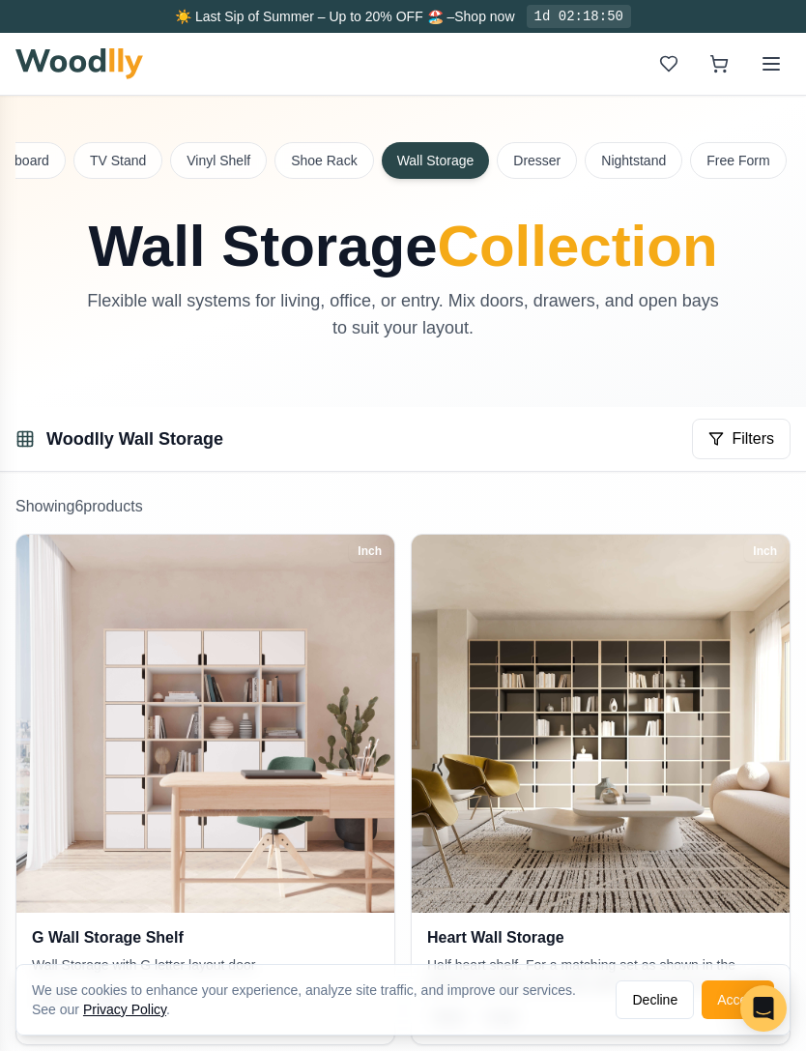
click at [539, 169] on button "Dresser" at bounding box center [537, 160] width 80 height 37
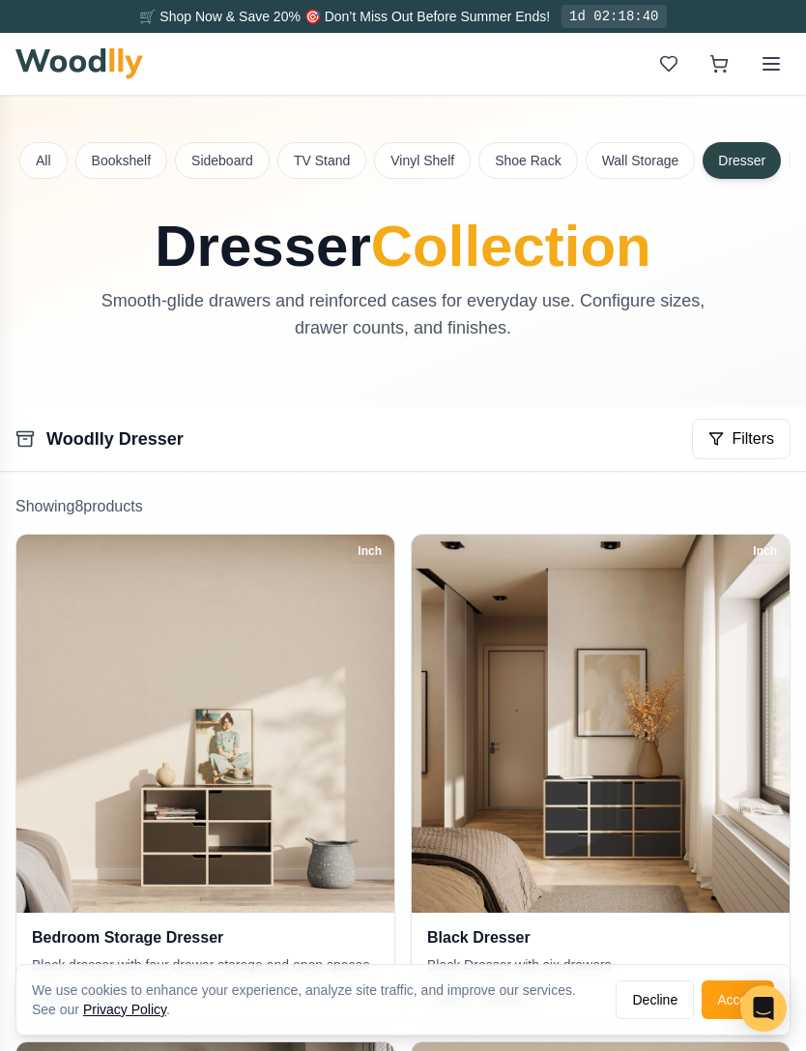
click at [653, 166] on button "Wall Storage" at bounding box center [641, 160] width 110 height 37
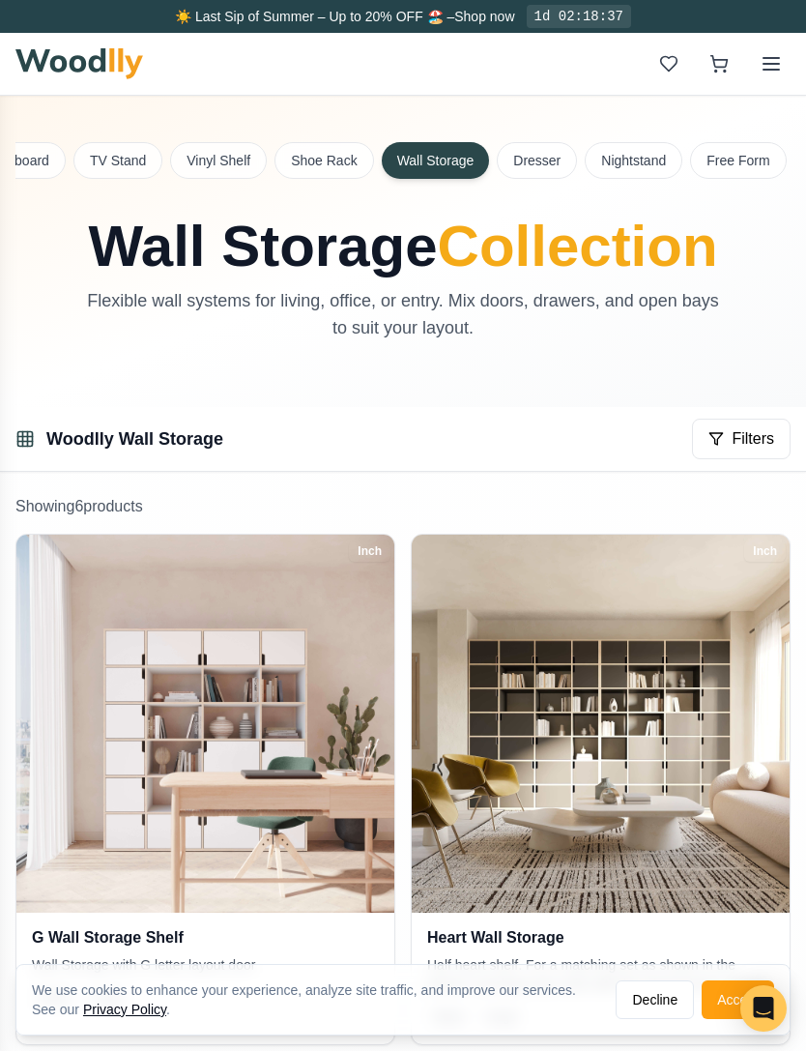
scroll to position [0, 204]
click at [741, 167] on button "Free Form" at bounding box center [738, 160] width 96 height 37
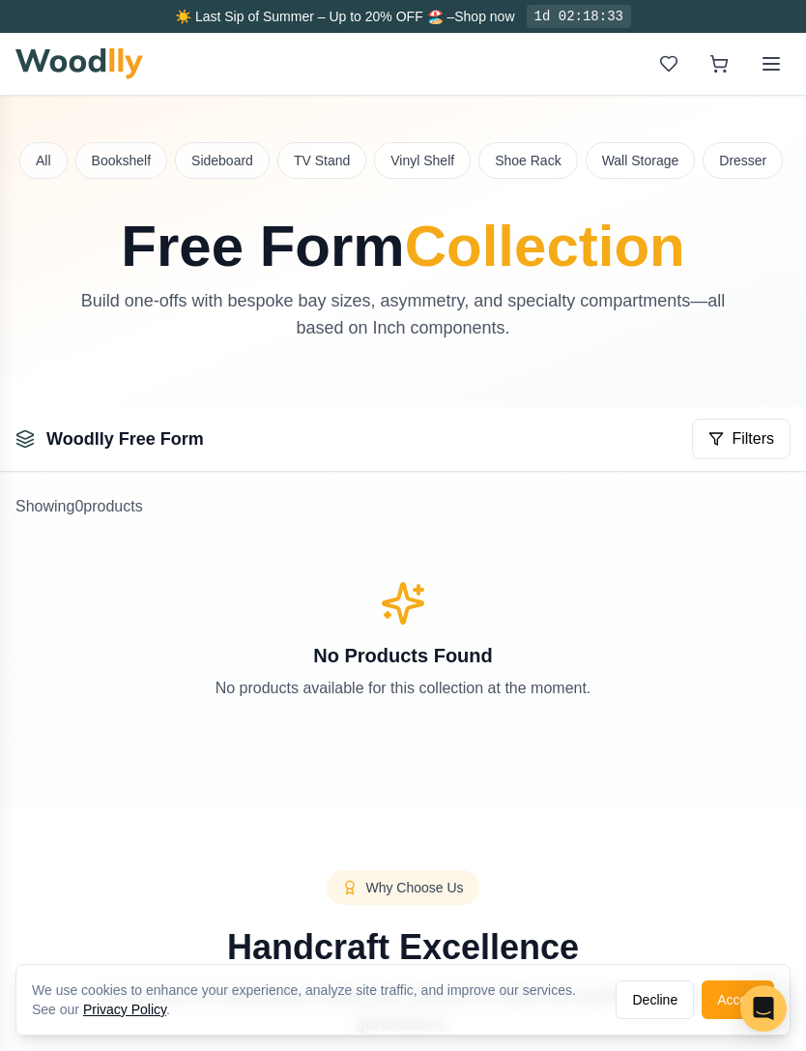
click at [54, 75] on img at bounding box center [79, 63] width 128 height 31
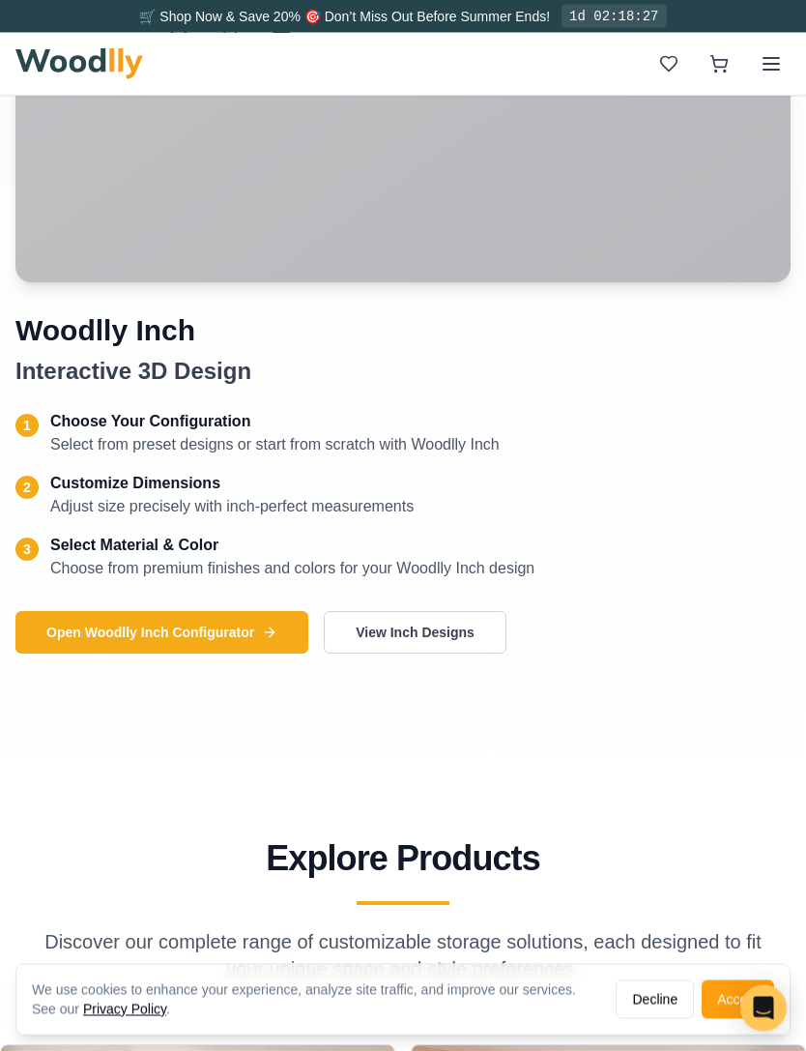
scroll to position [1468, 0]
click at [381, 654] on button "View Inch Designs" at bounding box center [415, 632] width 183 height 43
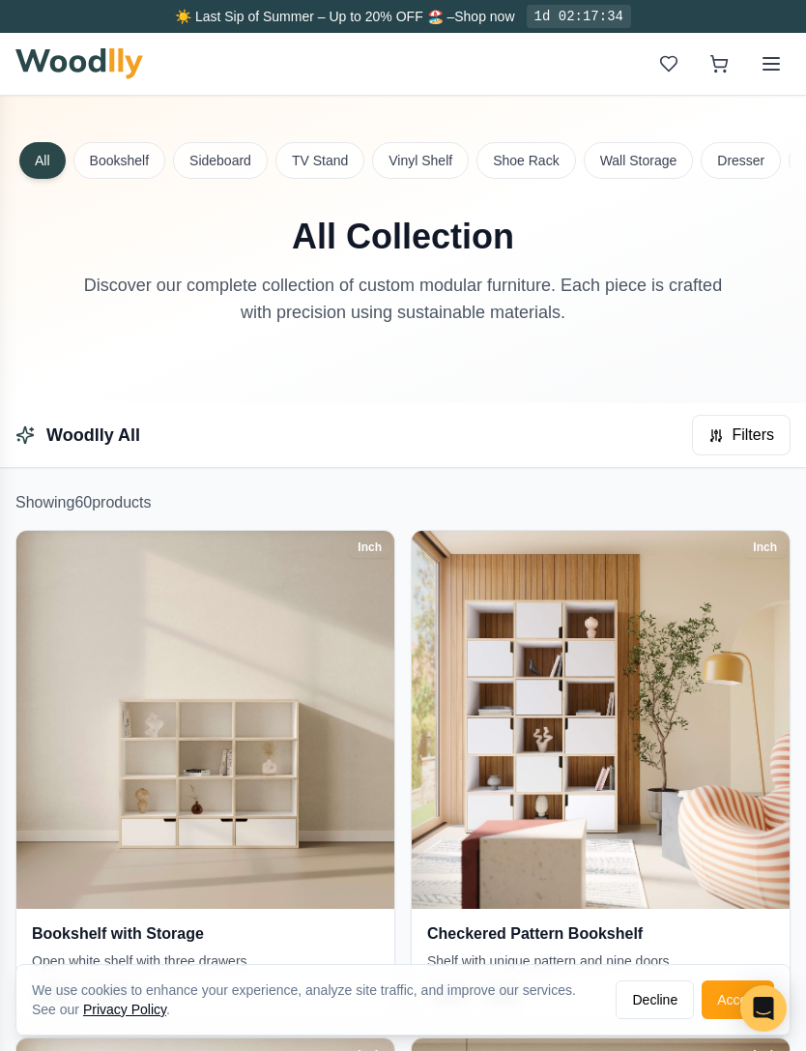
click at [39, 69] on img at bounding box center [79, 63] width 128 height 31
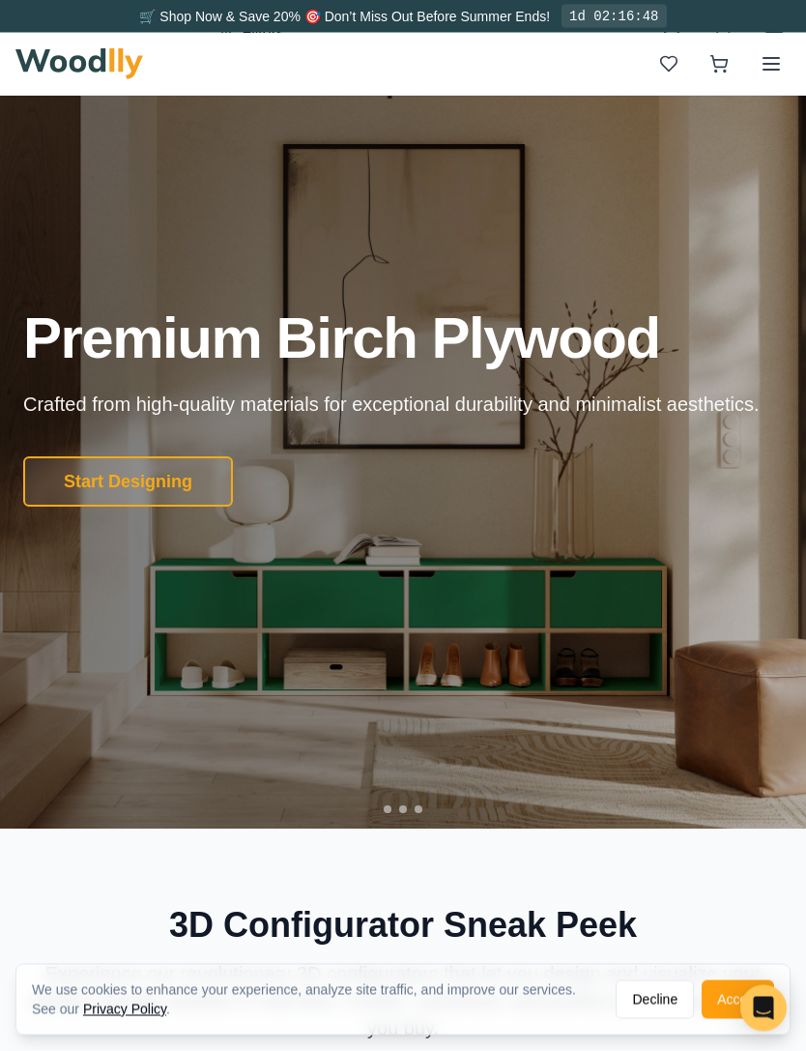
scroll to position [108, 0]
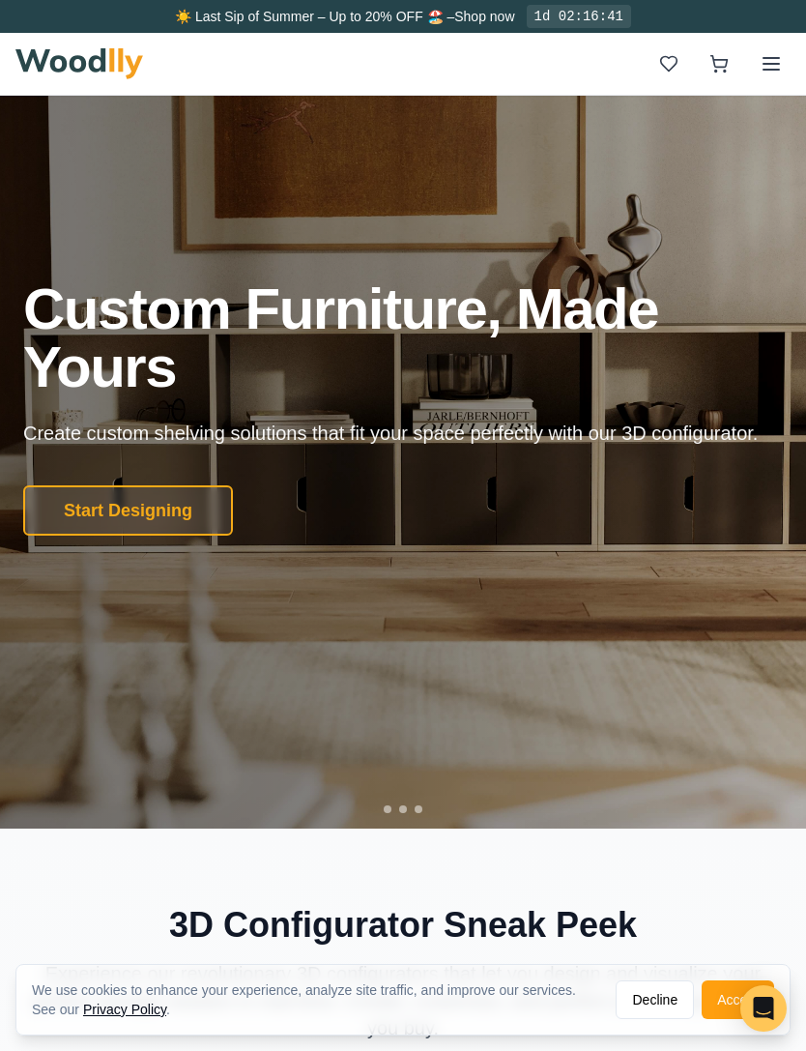
click at [91, 536] on button "Start Designing" at bounding box center [128, 510] width 210 height 50
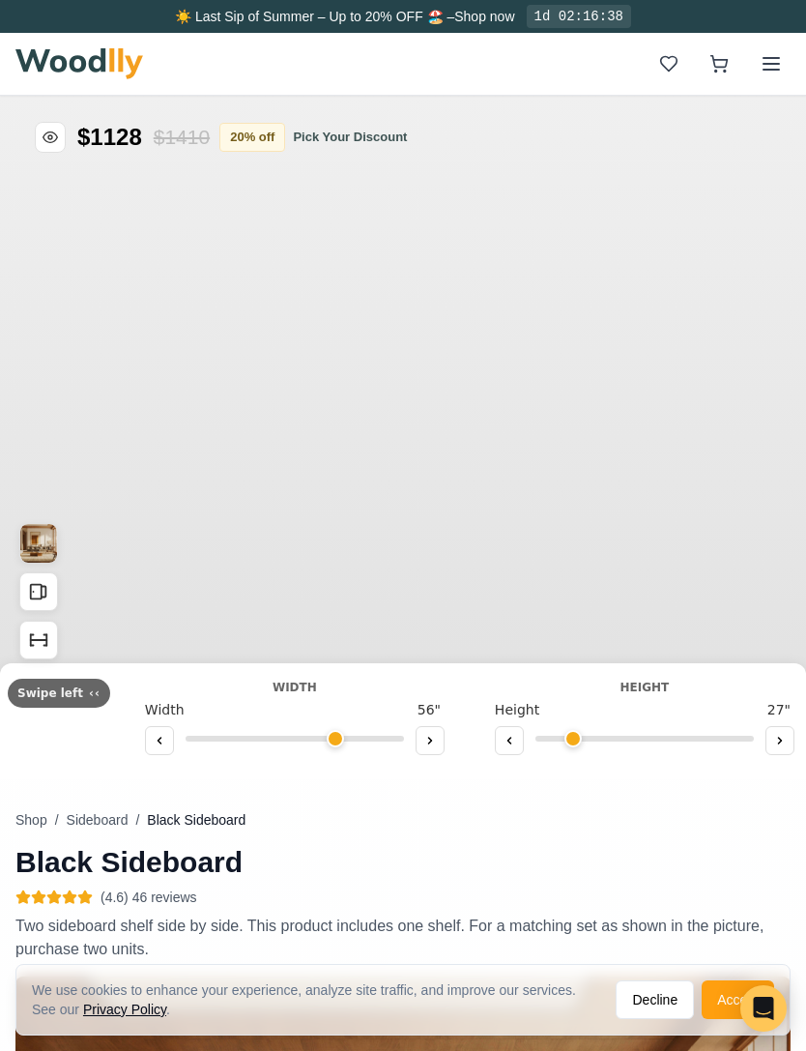
type input "56"
type input "2"
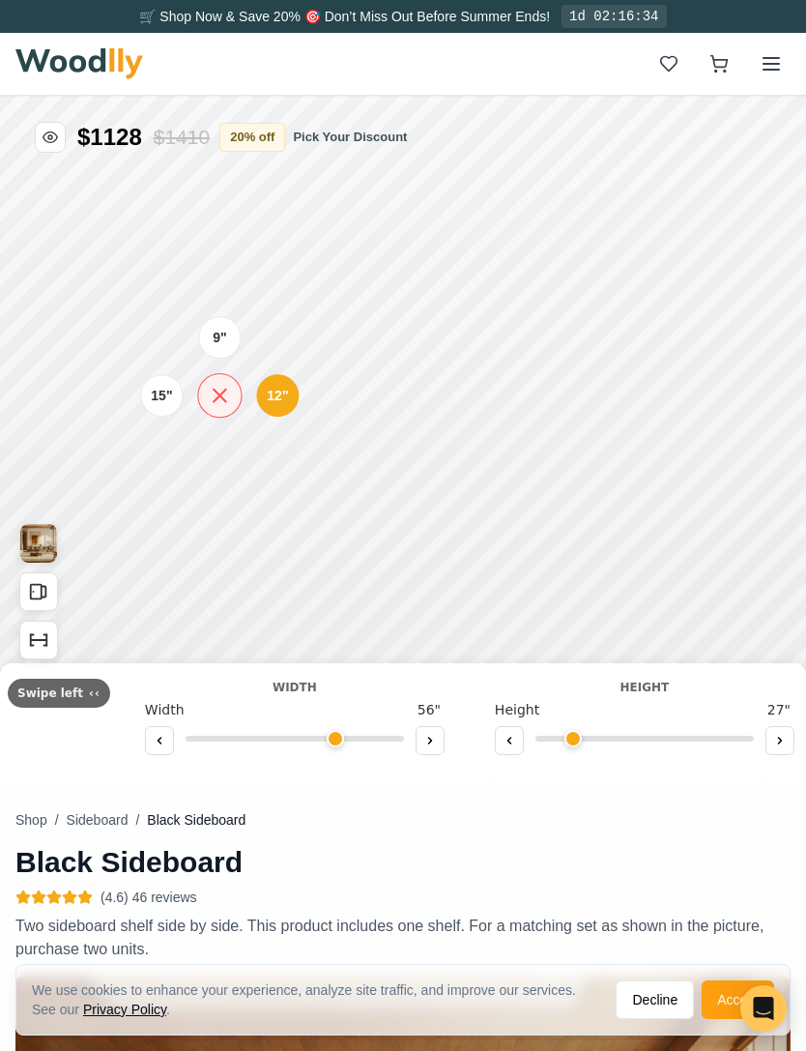
click at [217, 402] on icon at bounding box center [220, 396] width 24 height 24
click at [49, 699] on div "Swipe left ‹‹ Width Width 56 " Height Height 27 " Depth 11" 15" Color Style Cla…" at bounding box center [403, 721] width 806 height 117
click at [85, 823] on button "Sideboard" at bounding box center [98, 819] width 62 height 19
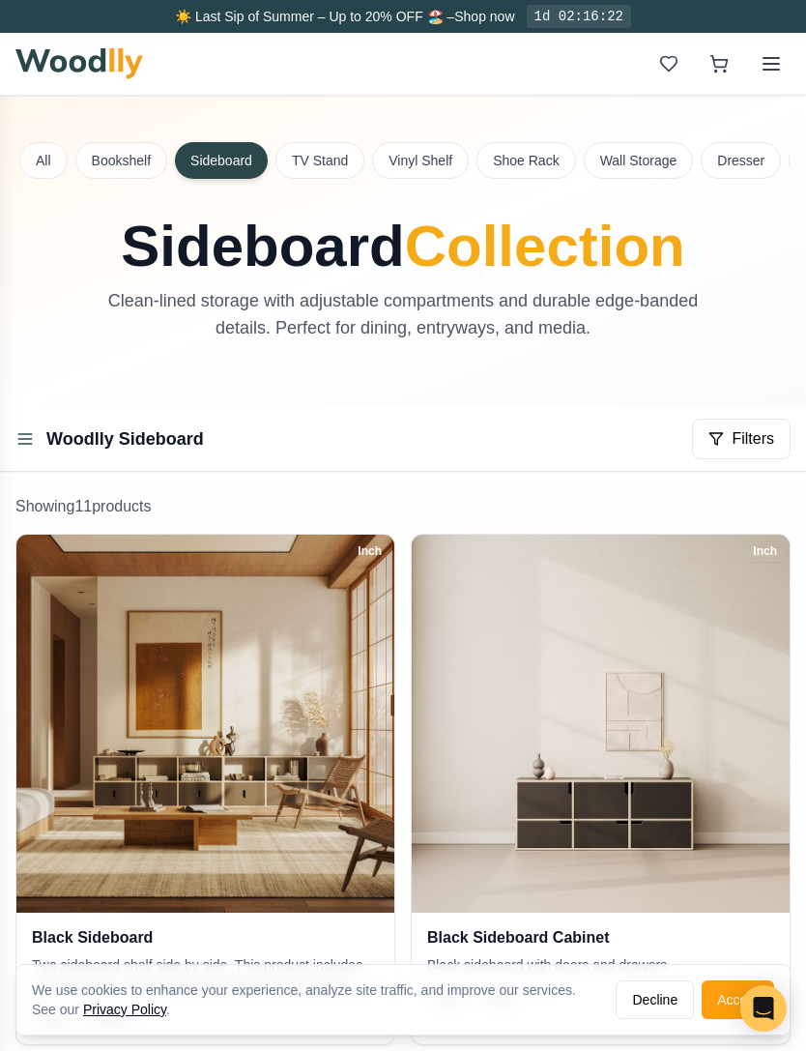
click at [49, 63] on img at bounding box center [79, 63] width 128 height 31
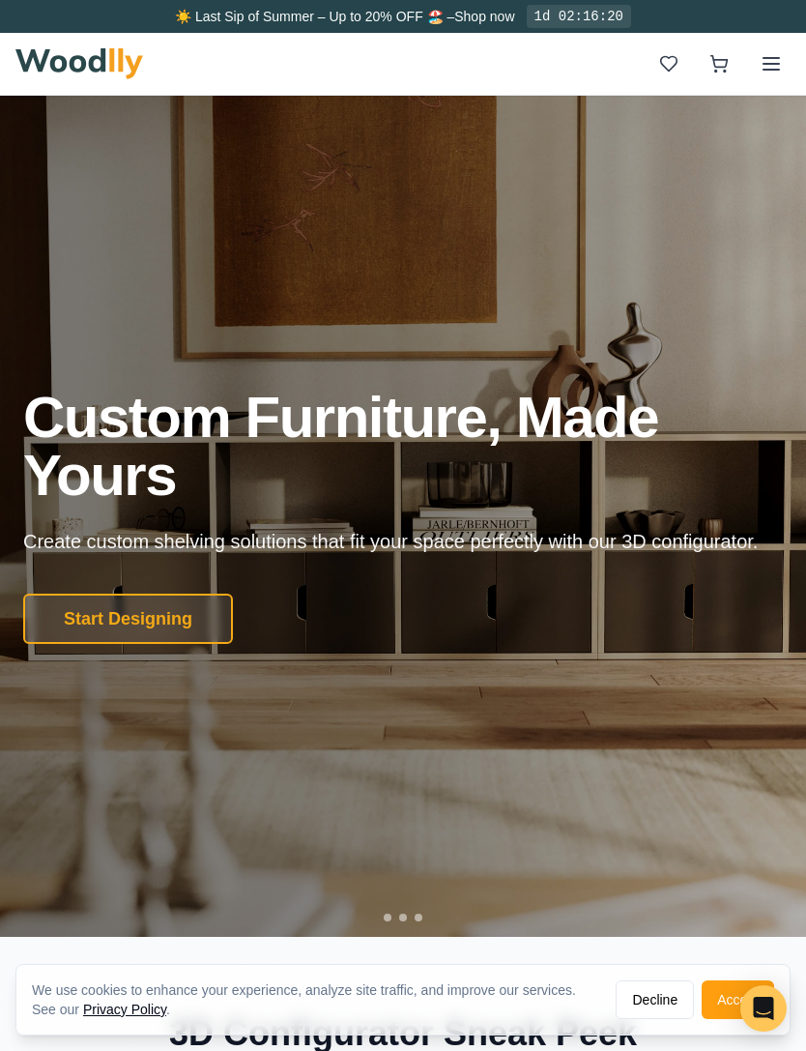
click at [86, 552] on div "Custom Furniture, Made Yours Create custom shelving solutions that fit your spa…" at bounding box center [403, 516] width 760 height 255
click at [91, 639] on button "Start Designing" at bounding box center [128, 619] width 210 height 50
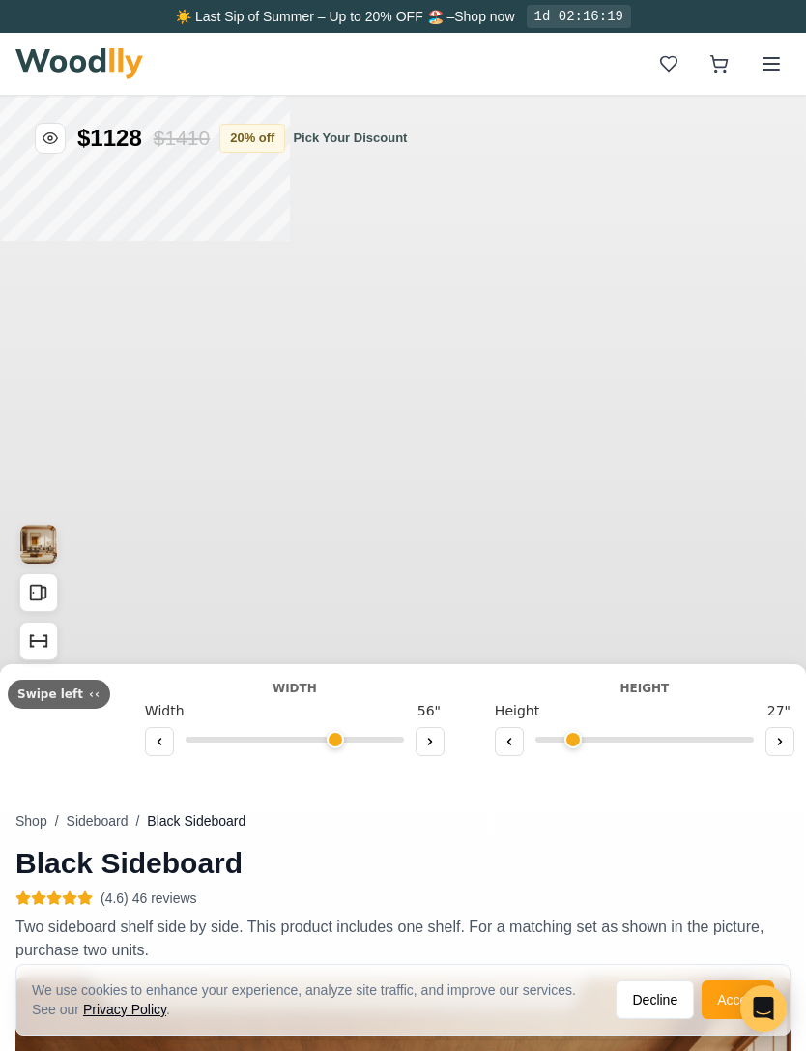
type input "56"
type input "2"
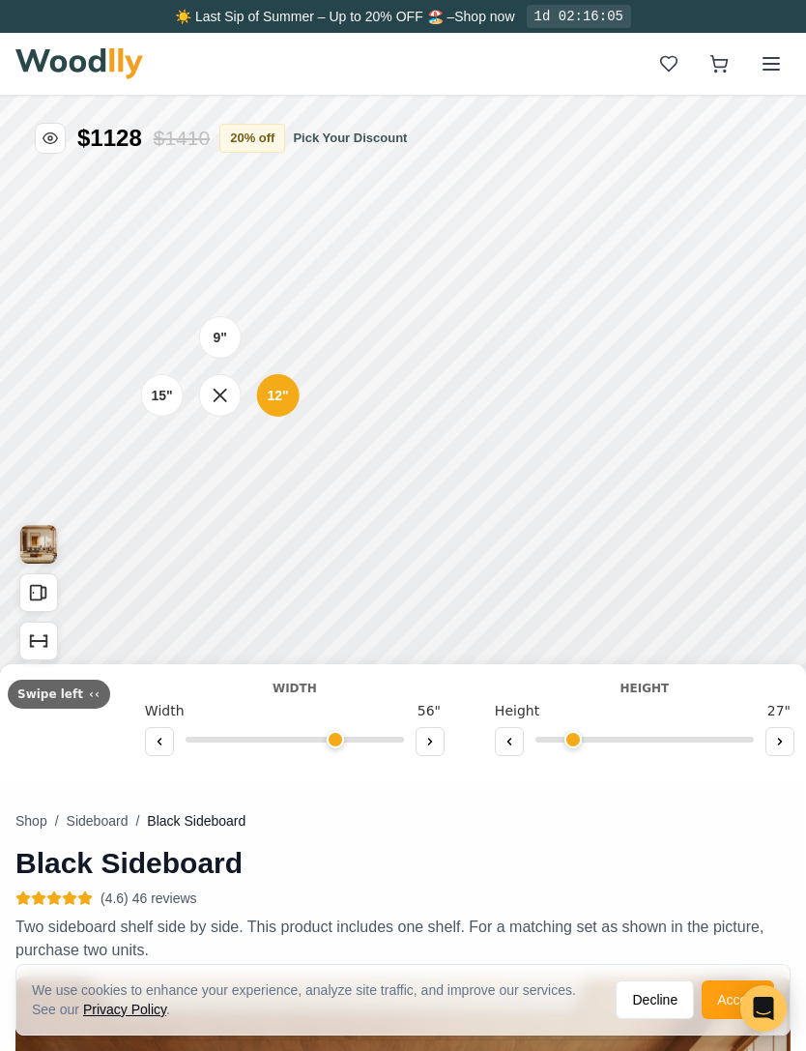
click at [223, 335] on div "9"" at bounding box center [220, 337] width 14 height 20
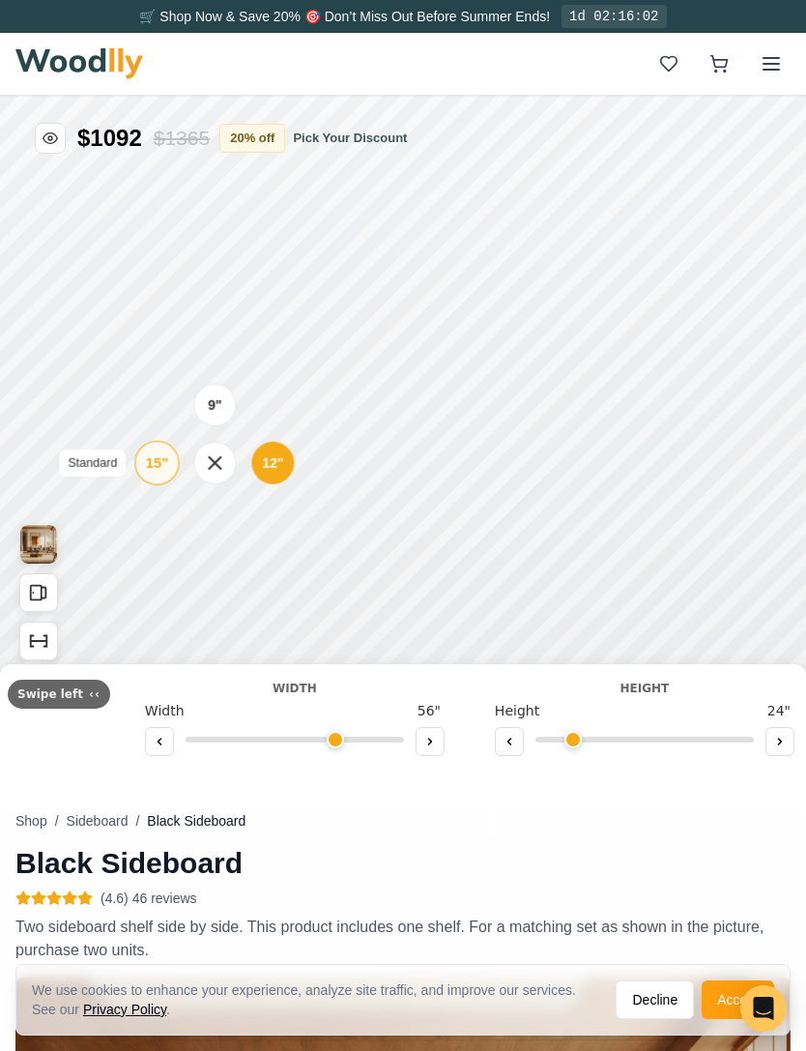
click at [163, 456] on div "15"" at bounding box center [157, 462] width 22 height 21
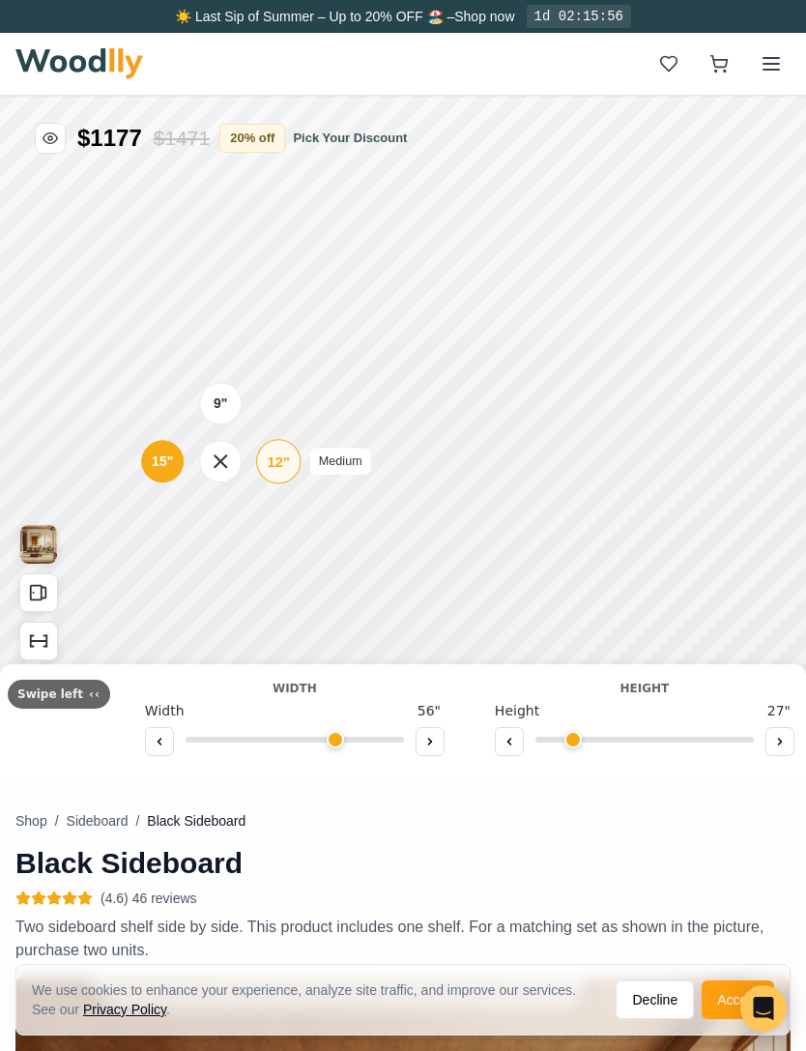
click at [269, 466] on div "12"" at bounding box center [279, 461] width 22 height 21
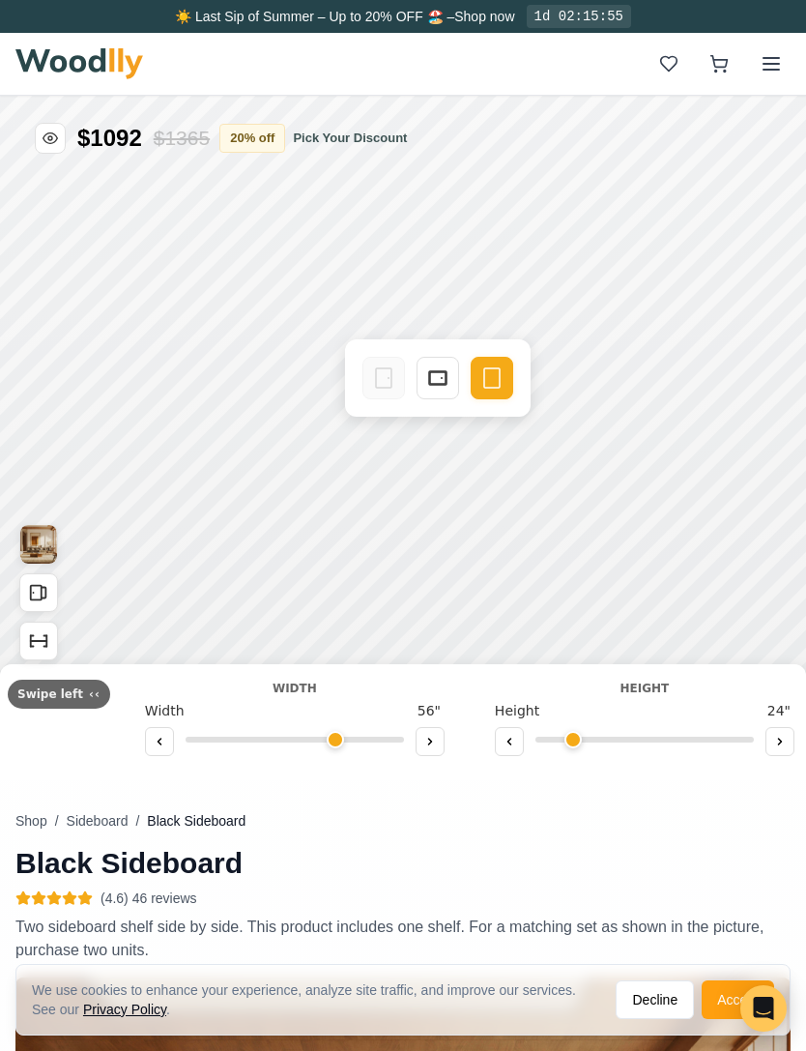
click at [441, 374] on icon at bounding box center [437, 377] width 23 height 23
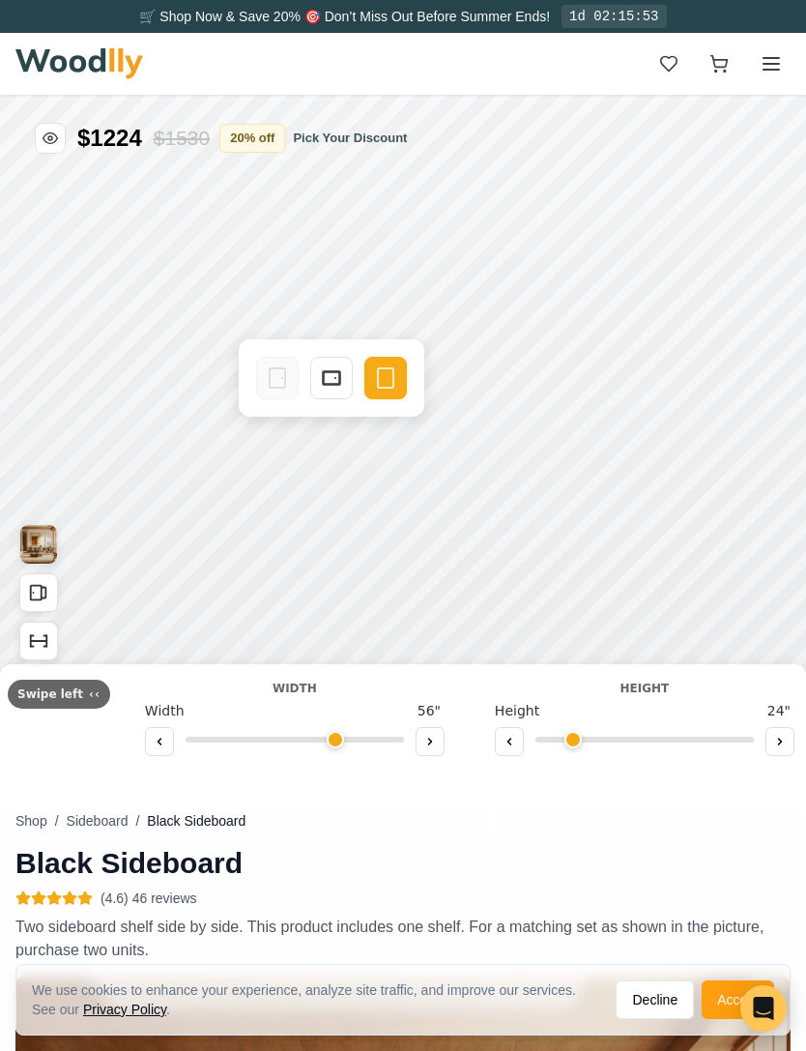
click at [340, 374] on rect at bounding box center [331, 378] width 17 height 14
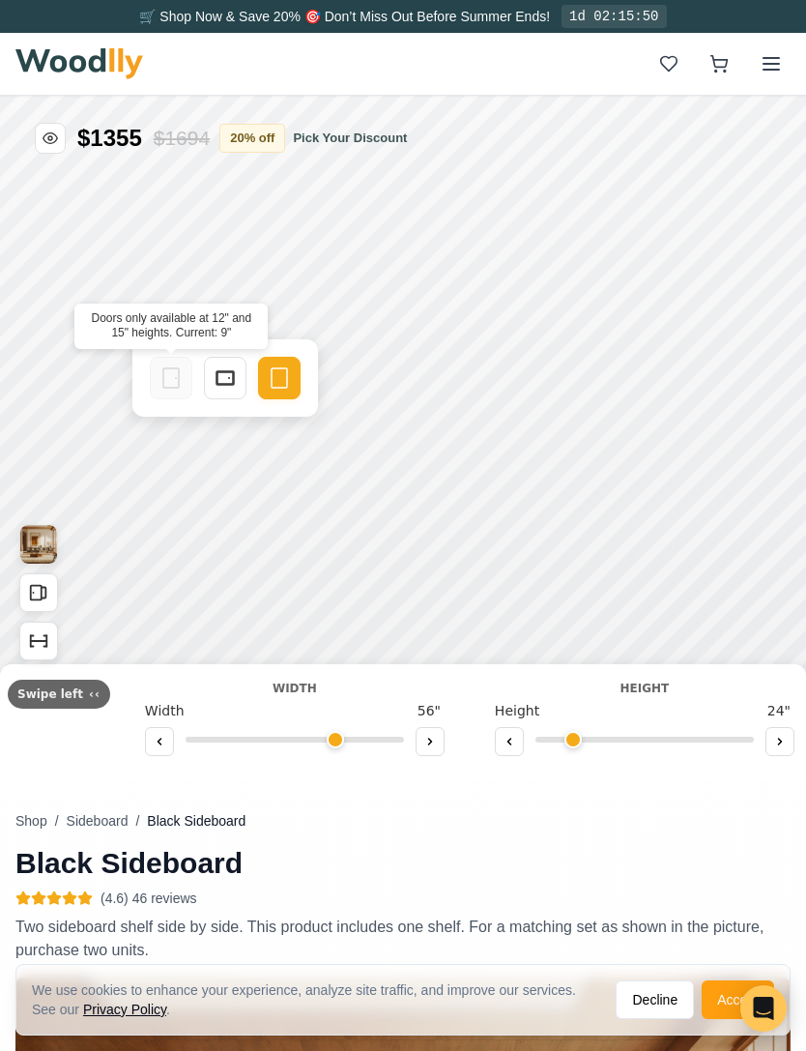
click at [178, 376] on icon at bounding box center [171, 377] width 23 height 23
click at [224, 369] on icon at bounding box center [225, 377] width 23 height 23
click at [280, 385] on icon at bounding box center [279, 377] width 23 height 23
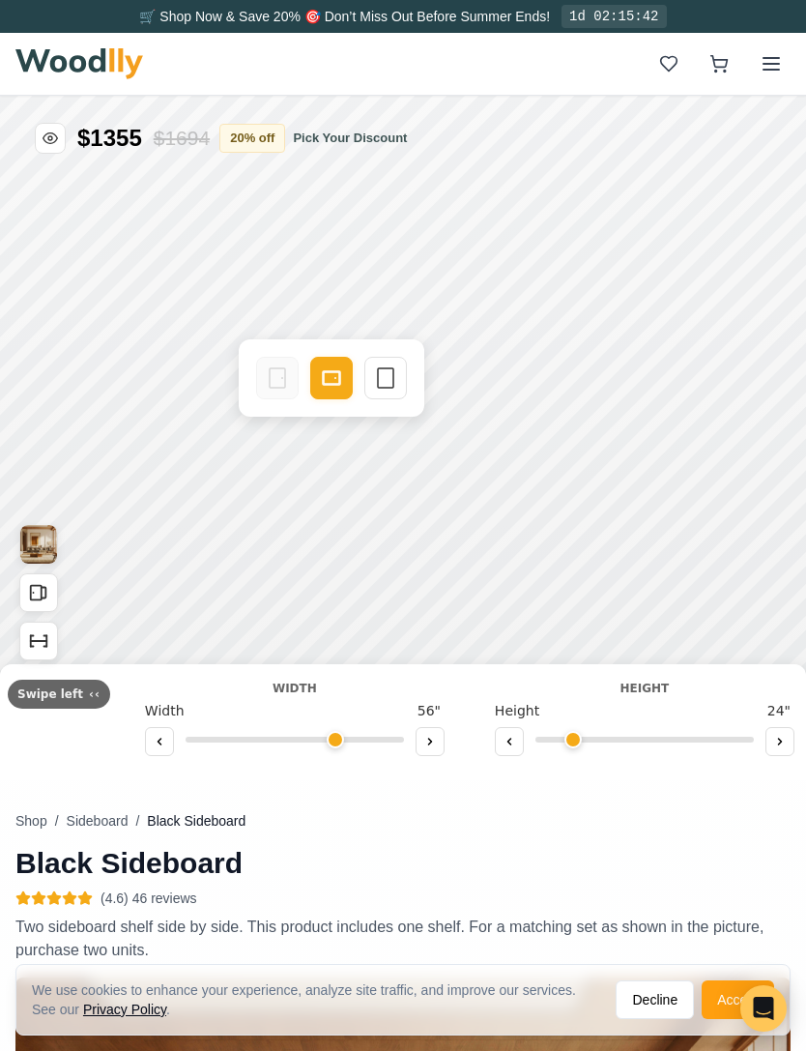
click at [377, 374] on icon at bounding box center [385, 377] width 23 height 23
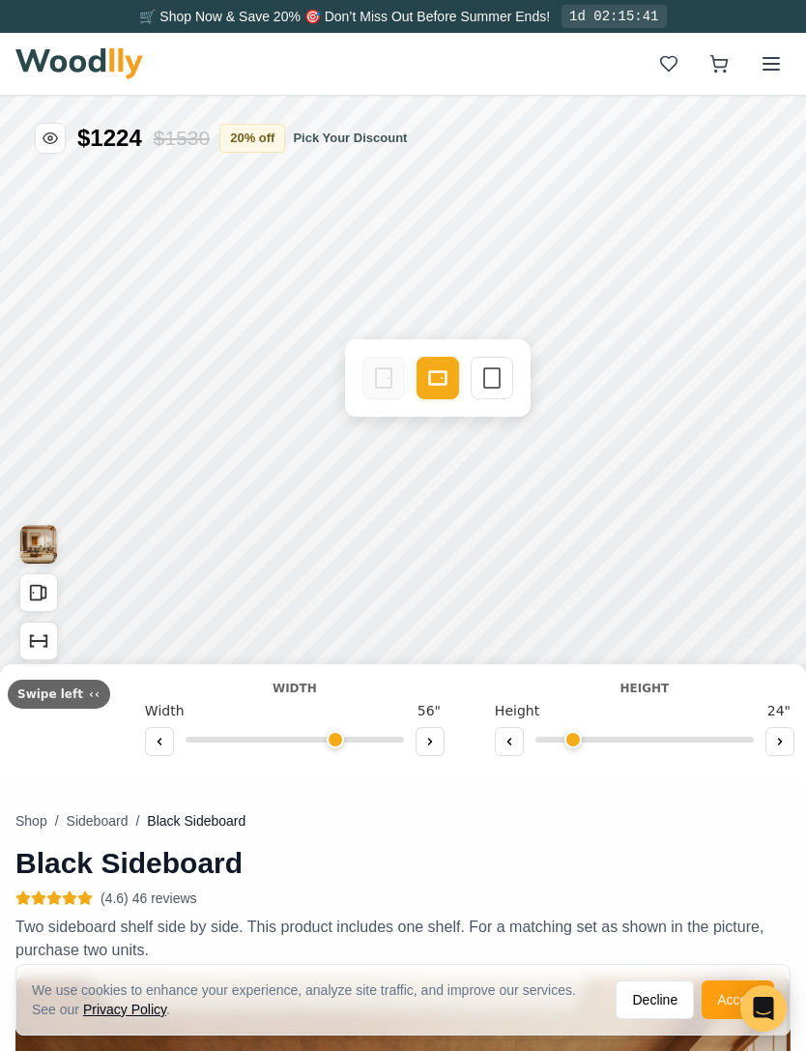
click at [476, 375] on div "Empty Space" at bounding box center [492, 378] width 43 height 43
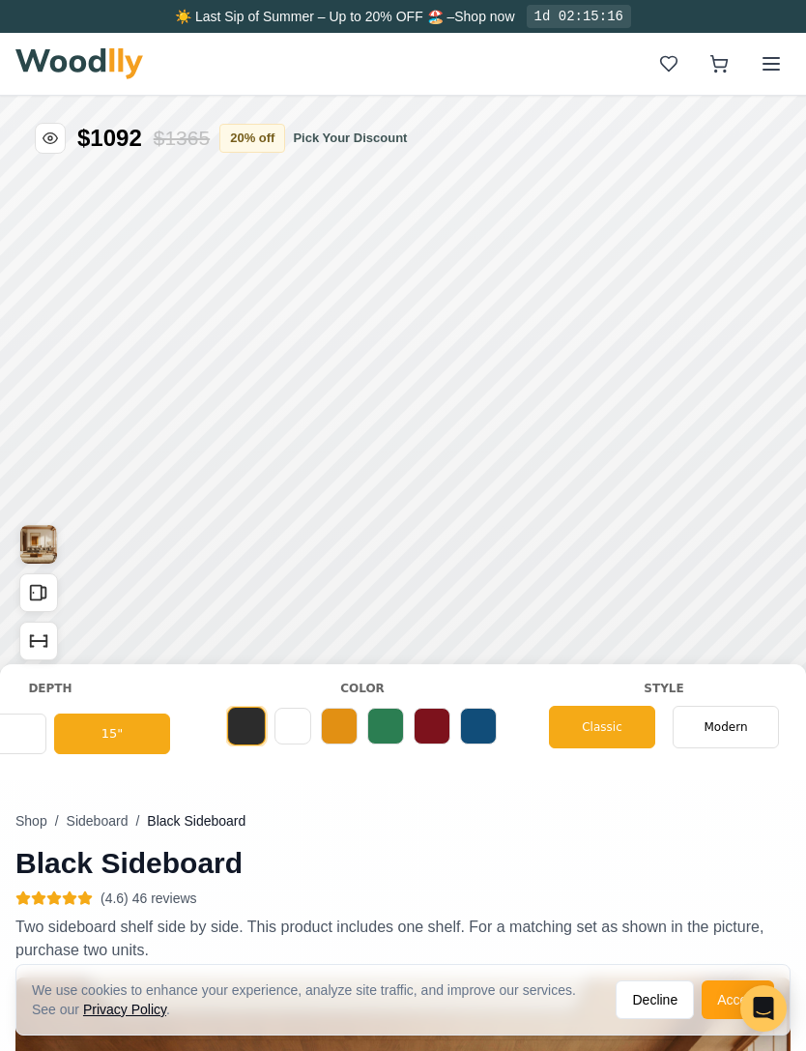
scroll to position [0, 809]
click at [285, 733] on button at bounding box center [294, 726] width 37 height 37
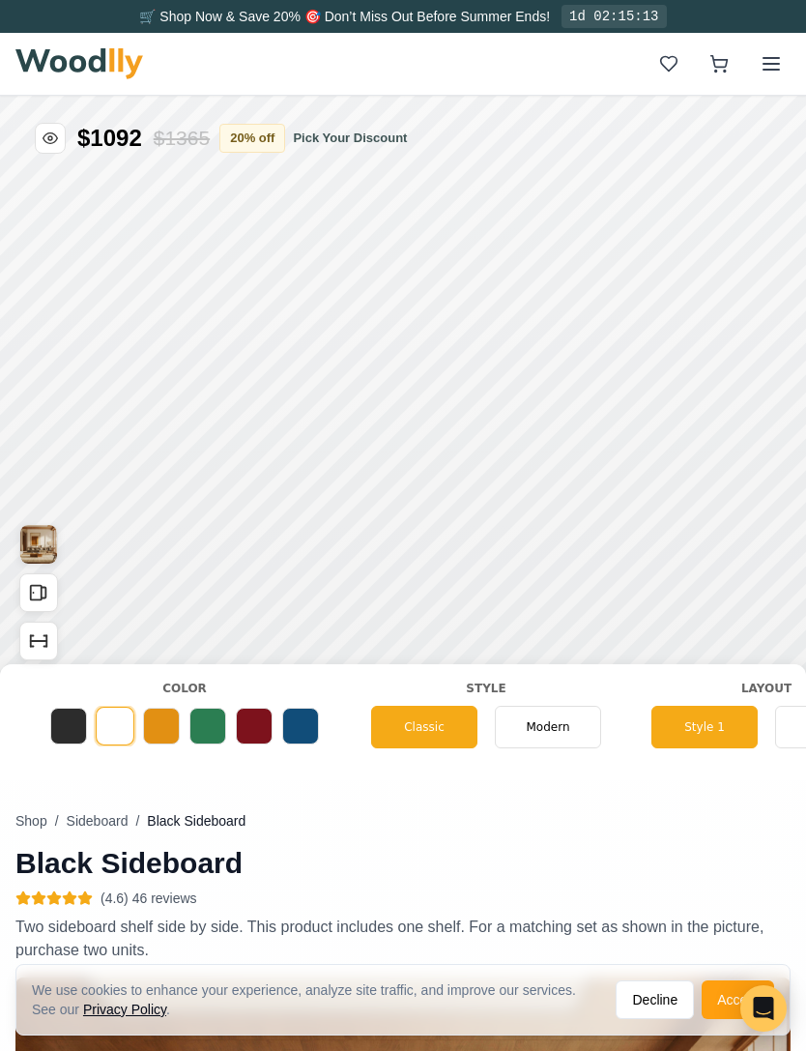
scroll to position [0, 1006]
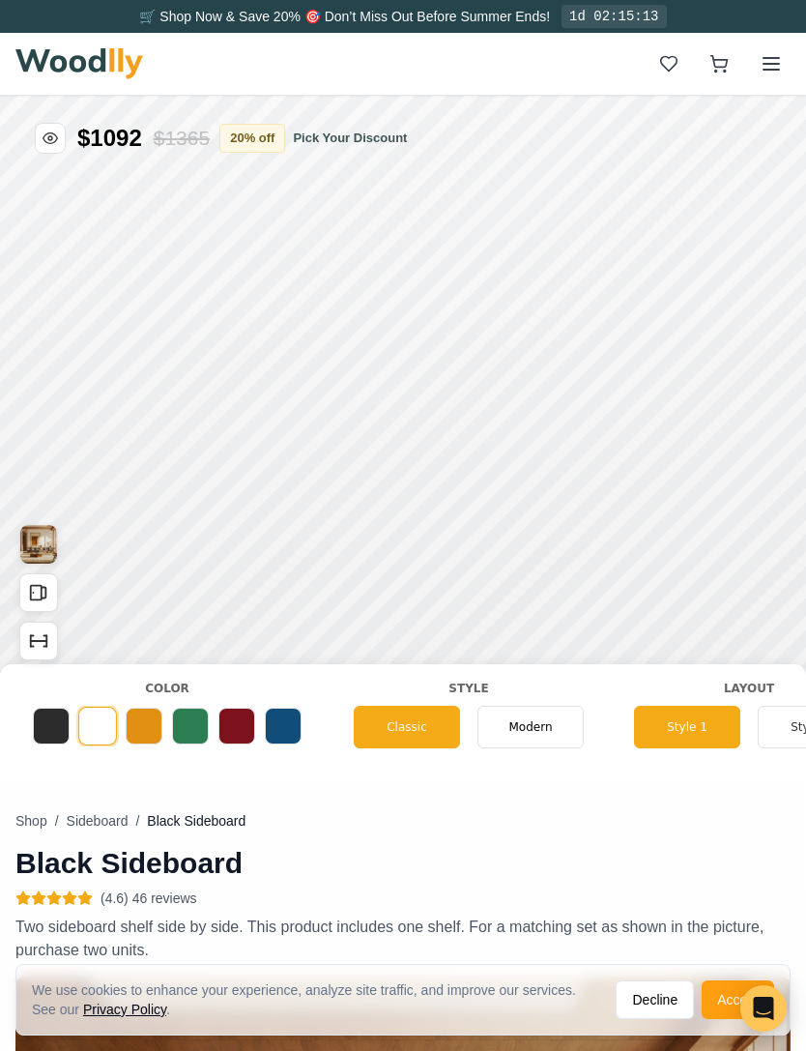
click at [526, 723] on span "Modern" at bounding box center [531, 726] width 44 height 17
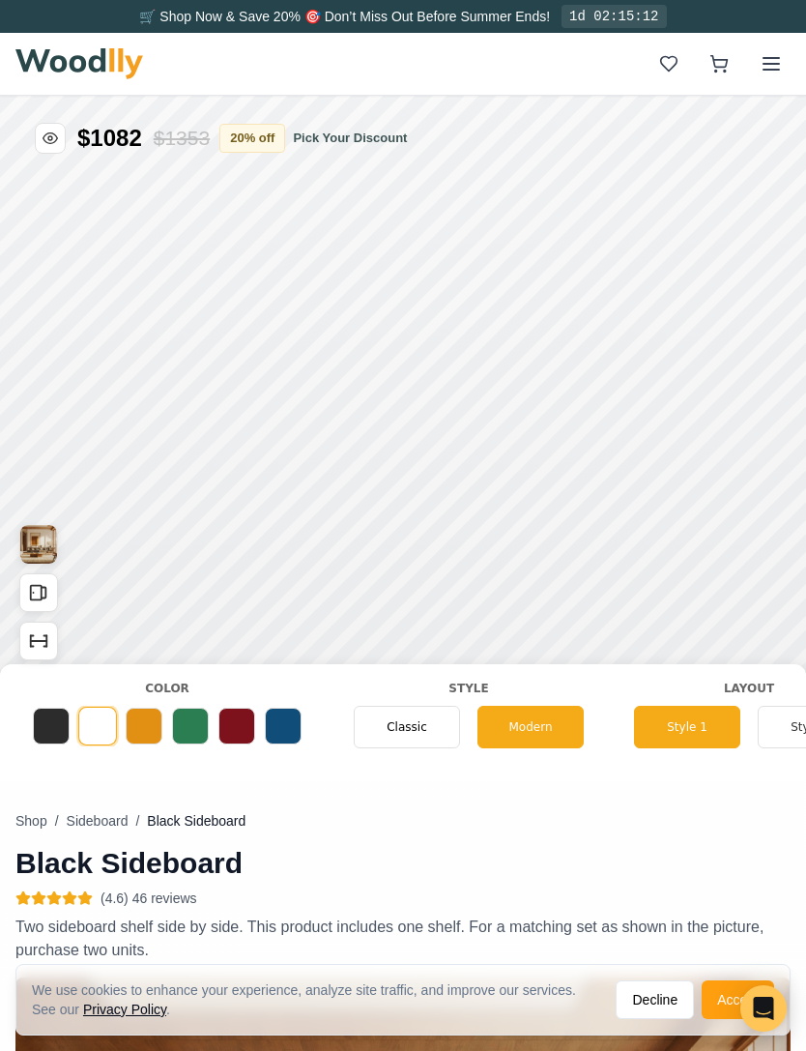
click at [383, 718] on div "Classic" at bounding box center [407, 727] width 106 height 43
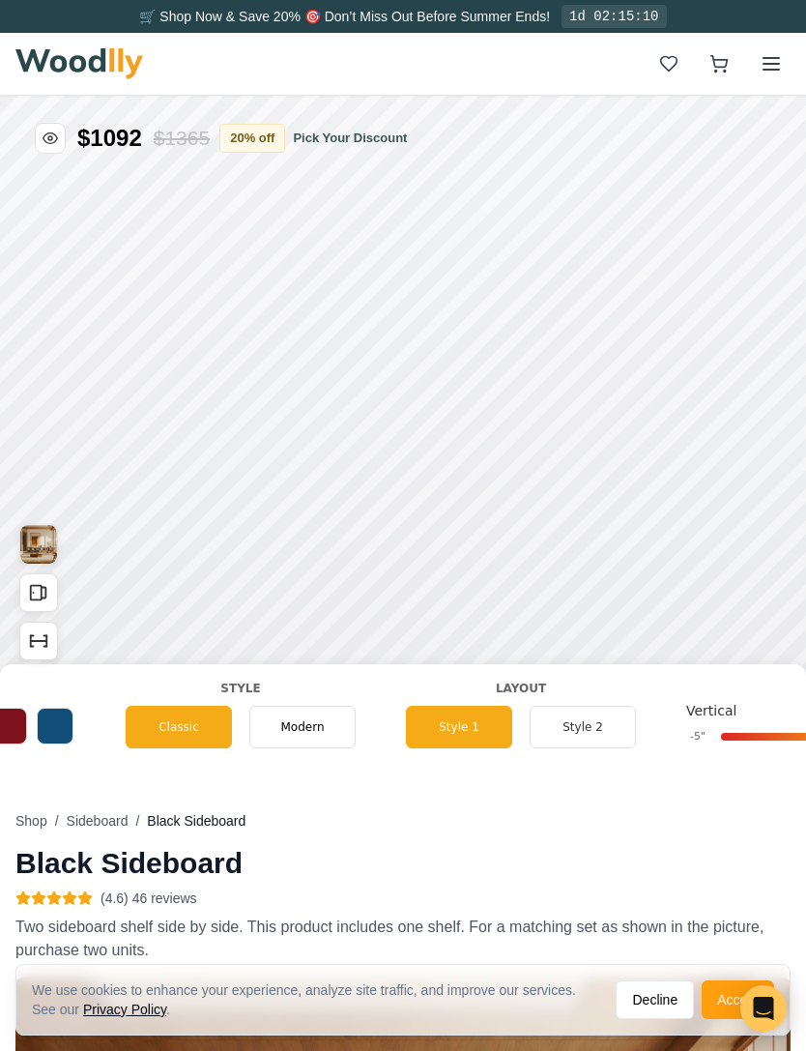
scroll to position [0, 1257]
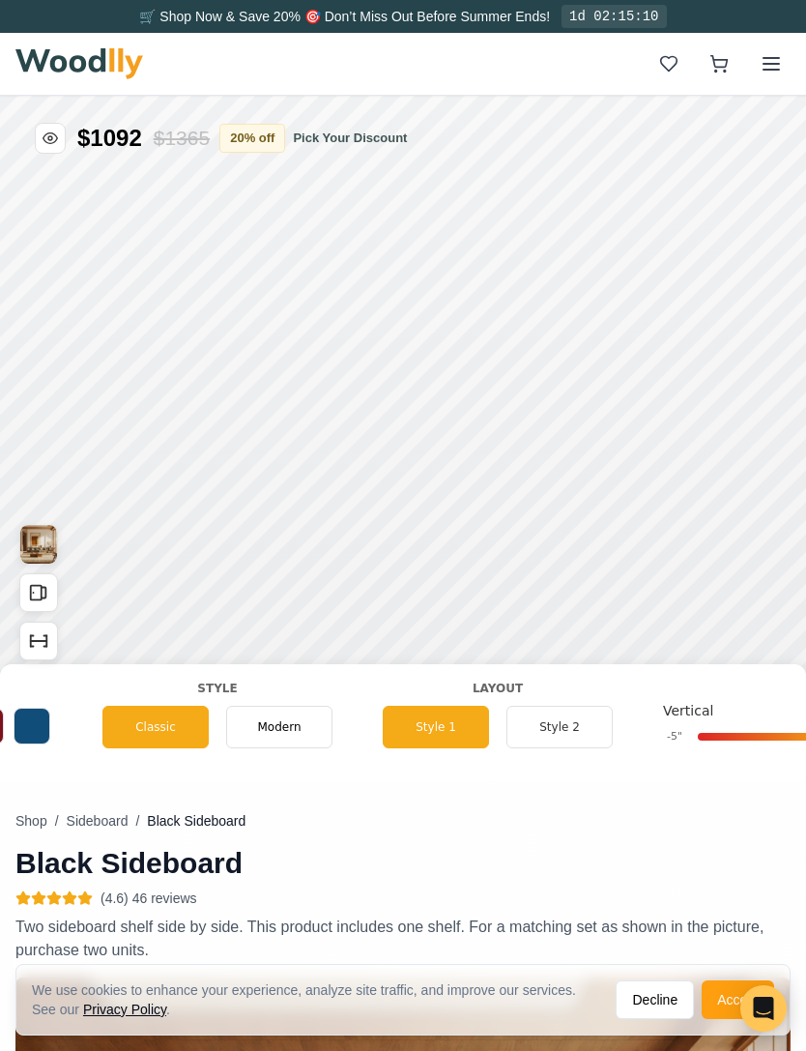
click at [565, 731] on button "Style 2" at bounding box center [560, 727] width 106 height 43
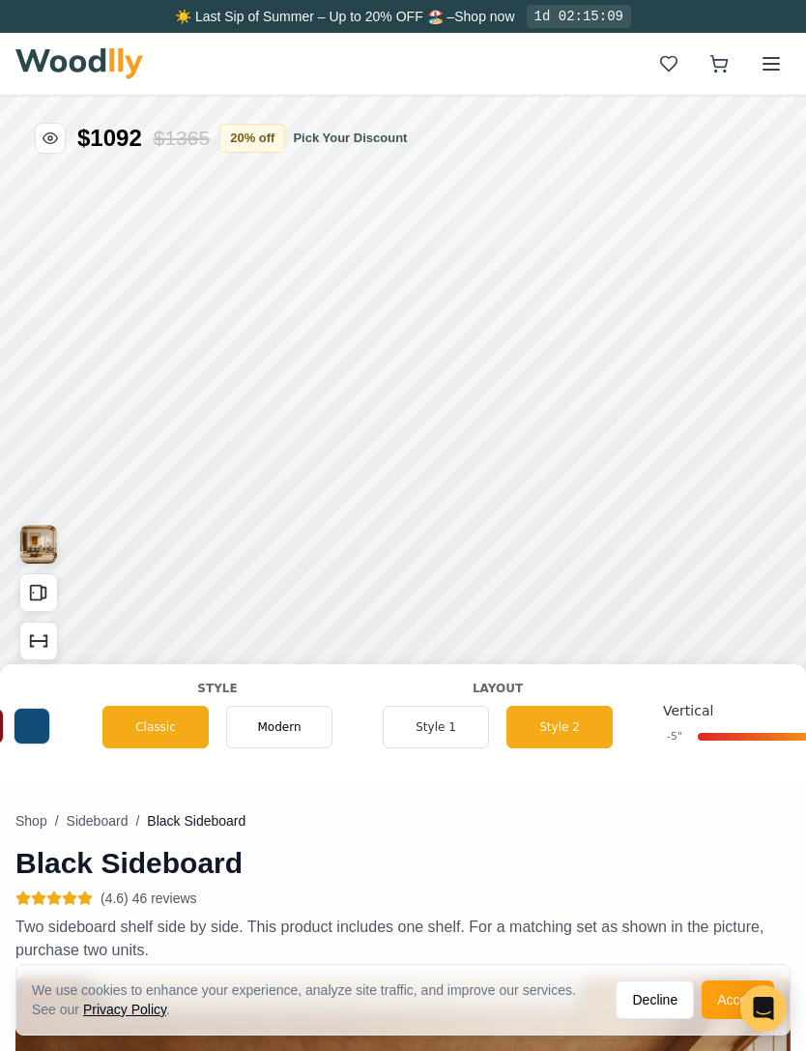
click at [435, 738] on button "Style 1" at bounding box center [436, 727] width 106 height 43
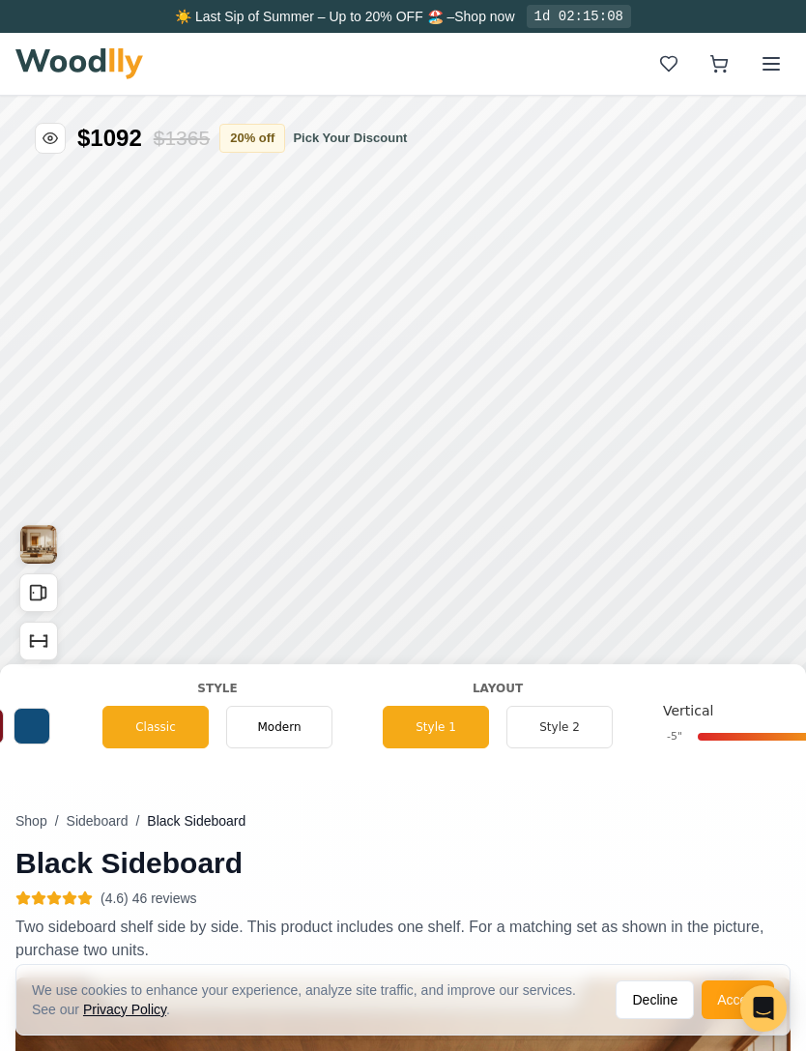
click at [574, 717] on button "Style 2" at bounding box center [560, 727] width 106 height 43
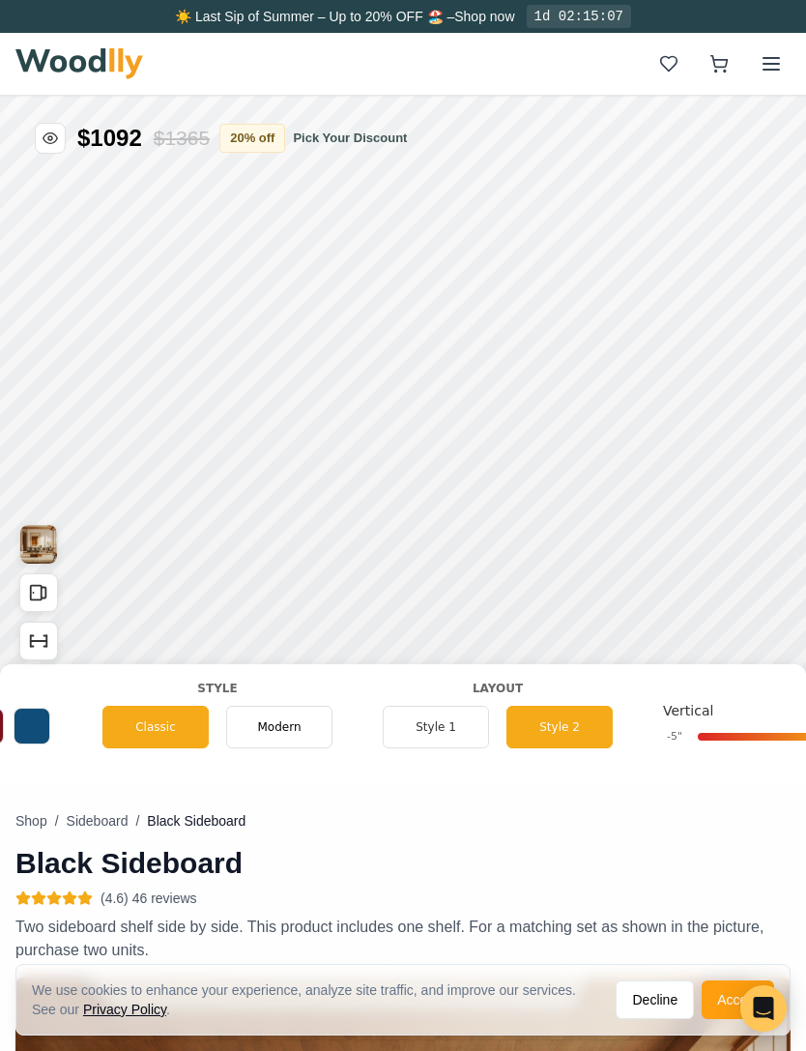
click at [432, 733] on button "Style 1" at bounding box center [436, 727] width 106 height 43
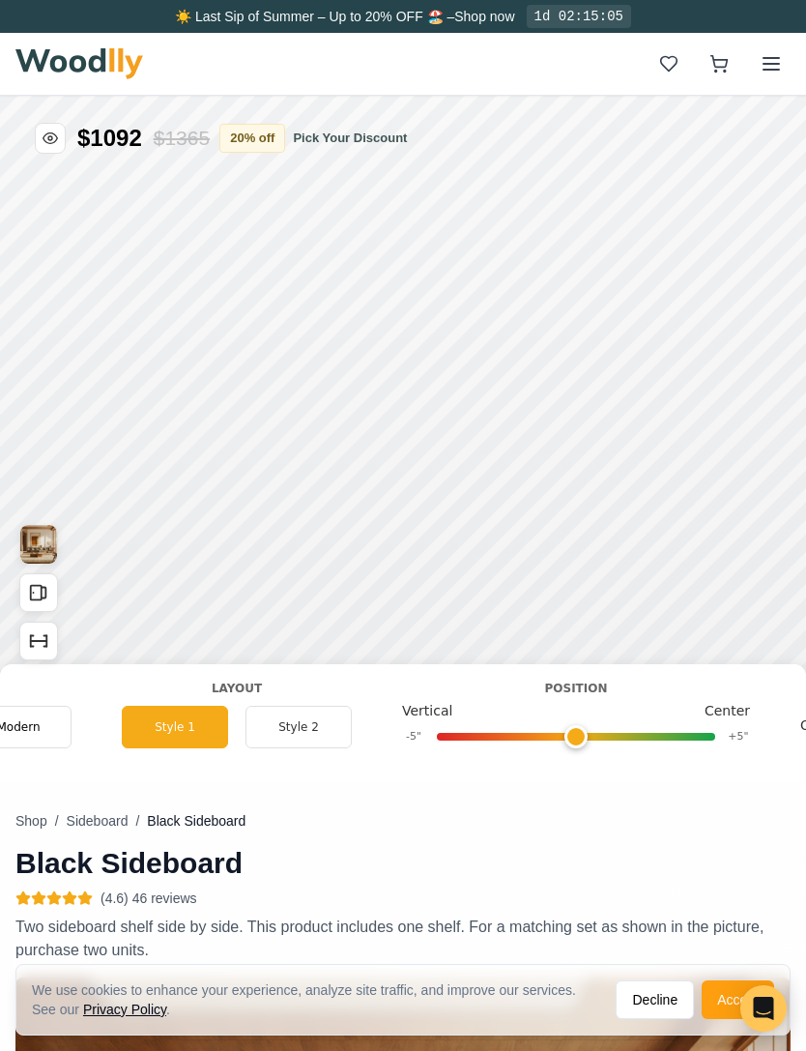
scroll to position [0, 1534]
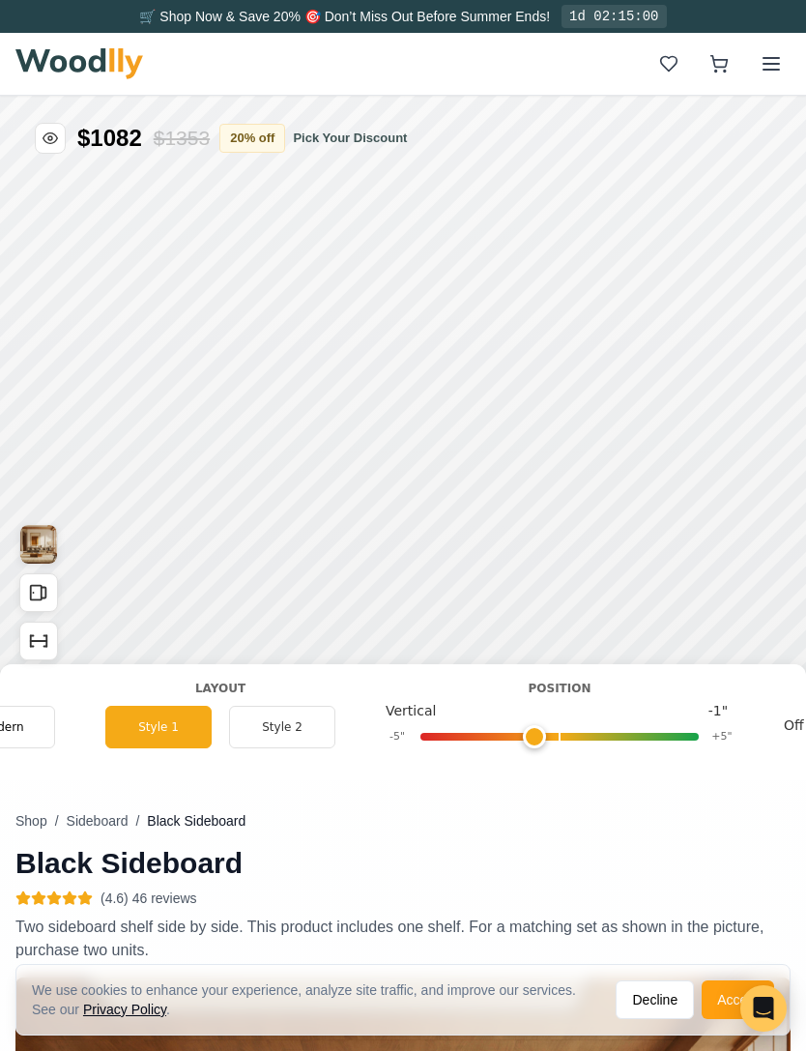
type input "0"
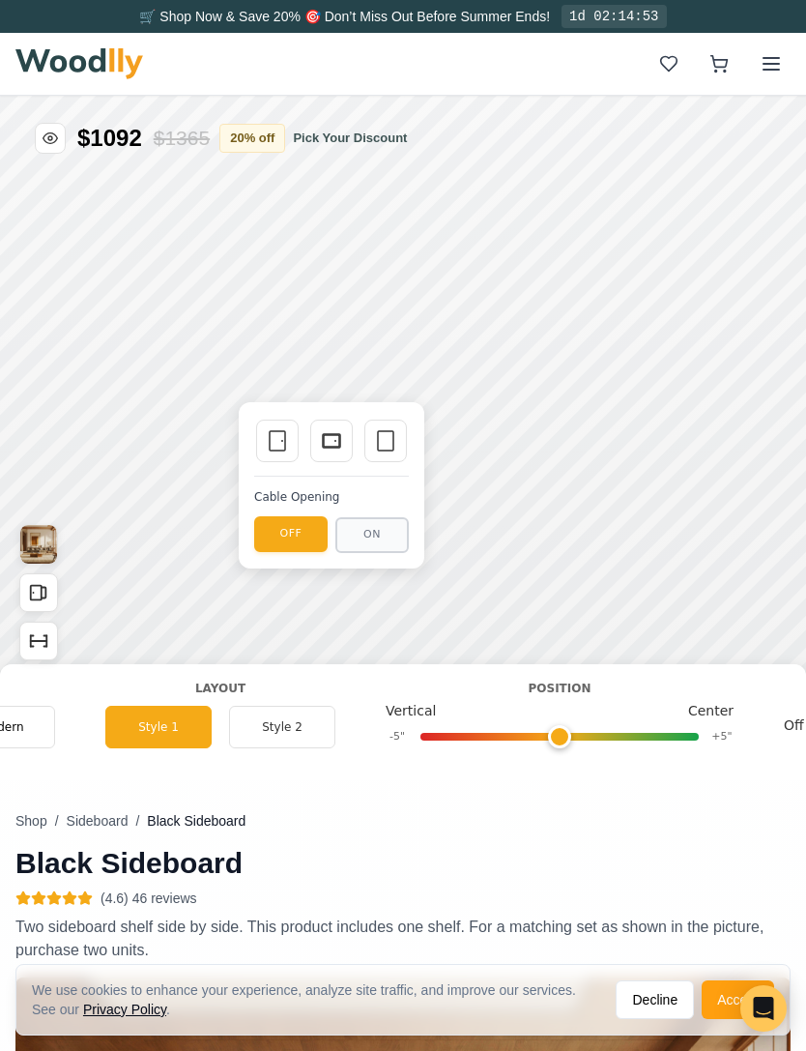
click at [339, 439] on rect at bounding box center [331, 441] width 15 height 12
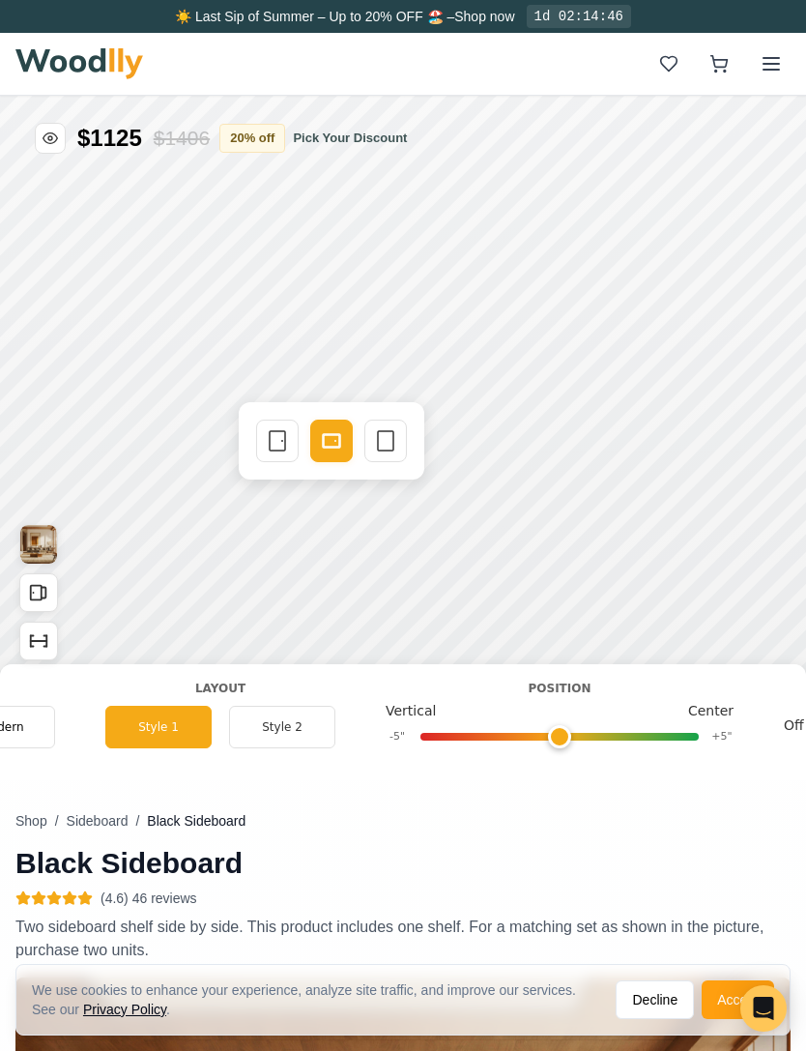
click at [282, 437] on icon at bounding box center [277, 440] width 23 height 23
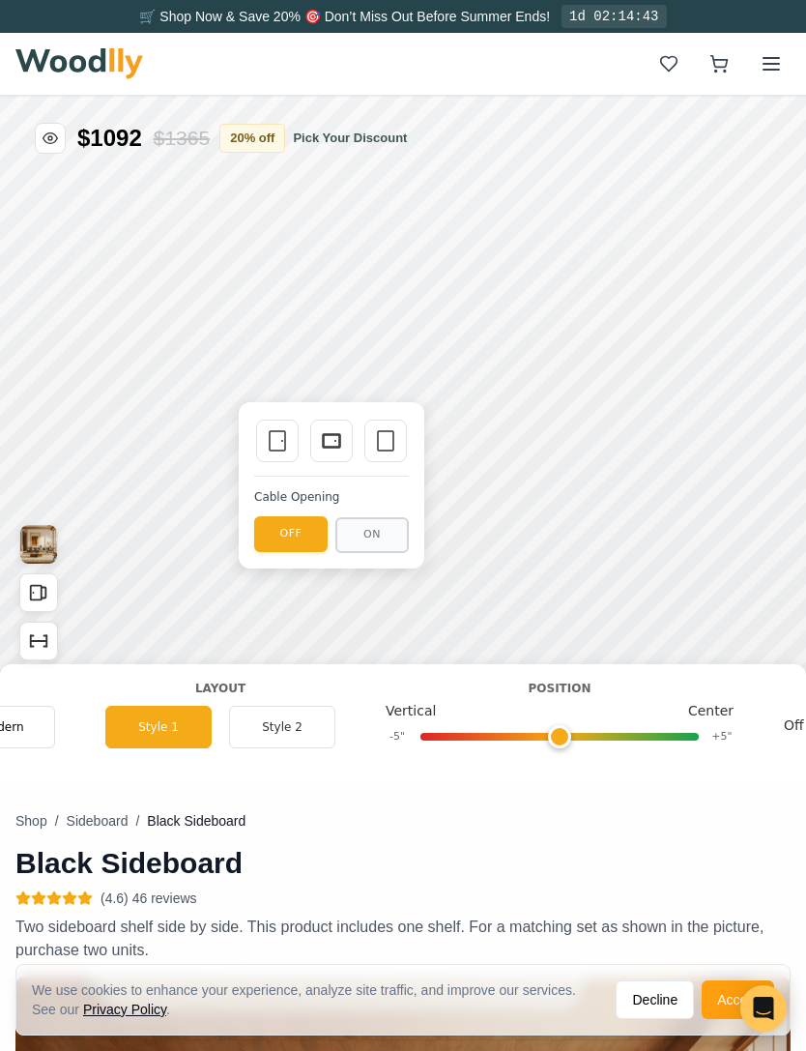
click at [330, 437] on icon at bounding box center [331, 440] width 23 height 23
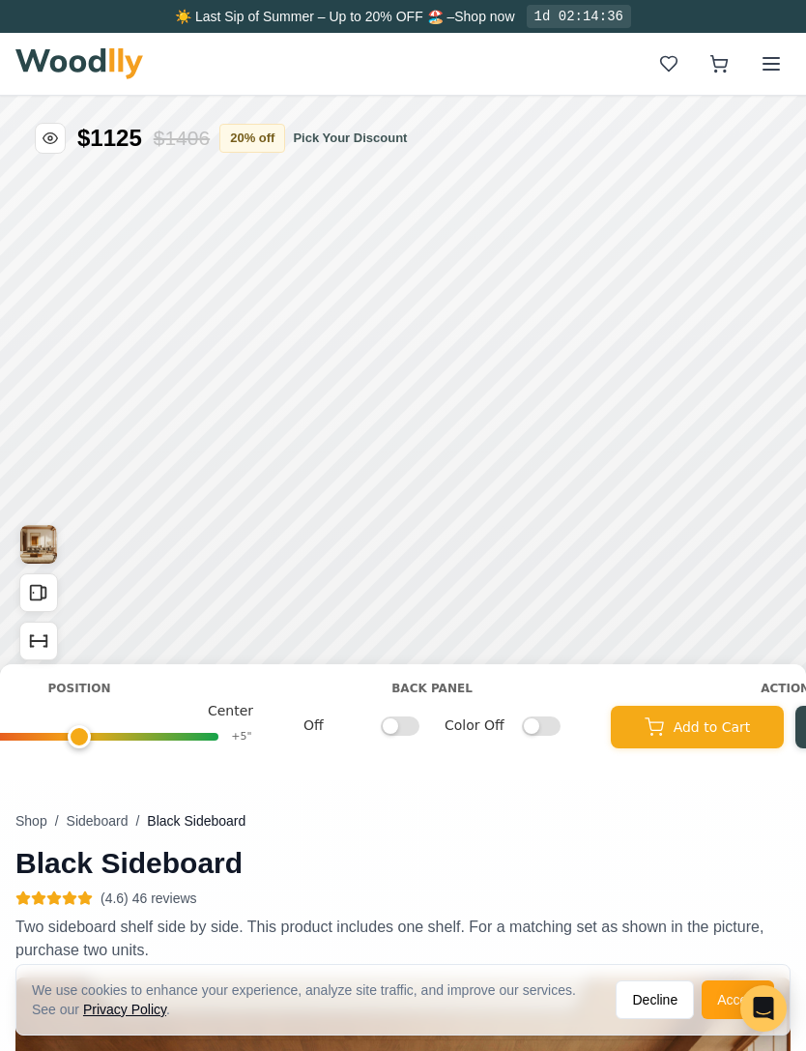
scroll to position [0, 2062]
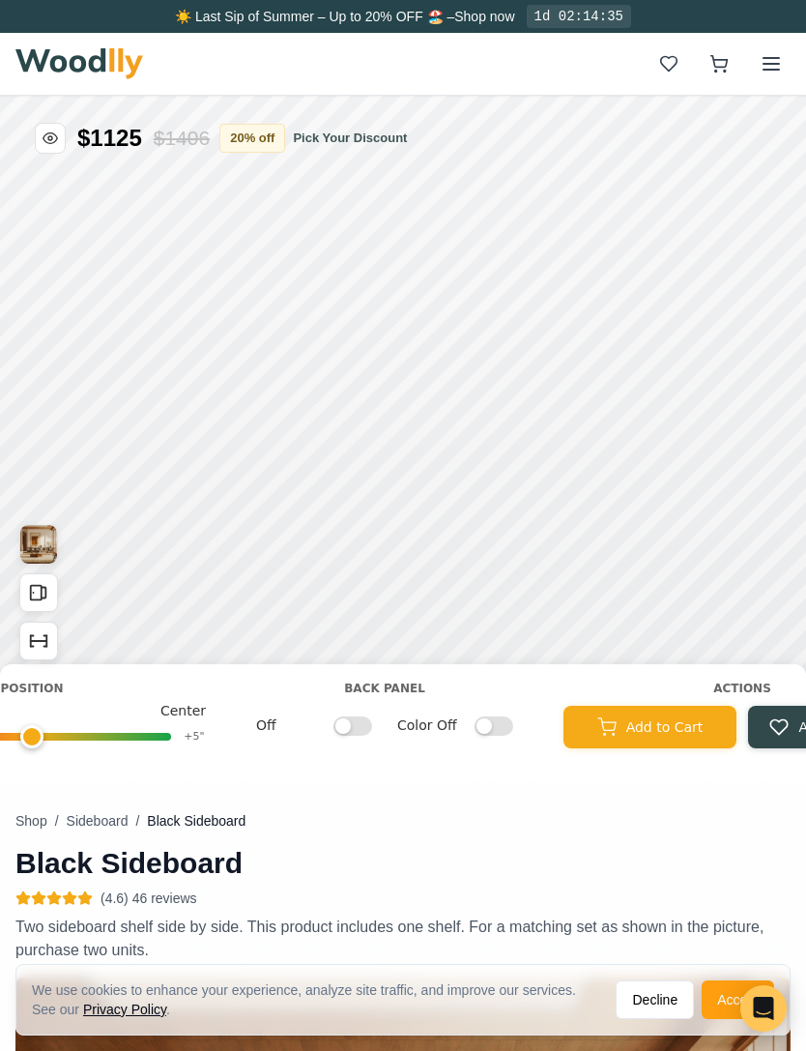
click at [352, 726] on input "Off" at bounding box center [353, 724] width 39 height 19
click at [352, 728] on input "On" at bounding box center [353, 724] width 39 height 19
checkbox input "false"
click at [490, 731] on input "Color Off" at bounding box center [494, 724] width 39 height 19
click at [493, 724] on input "Color On" at bounding box center [494, 724] width 39 height 19
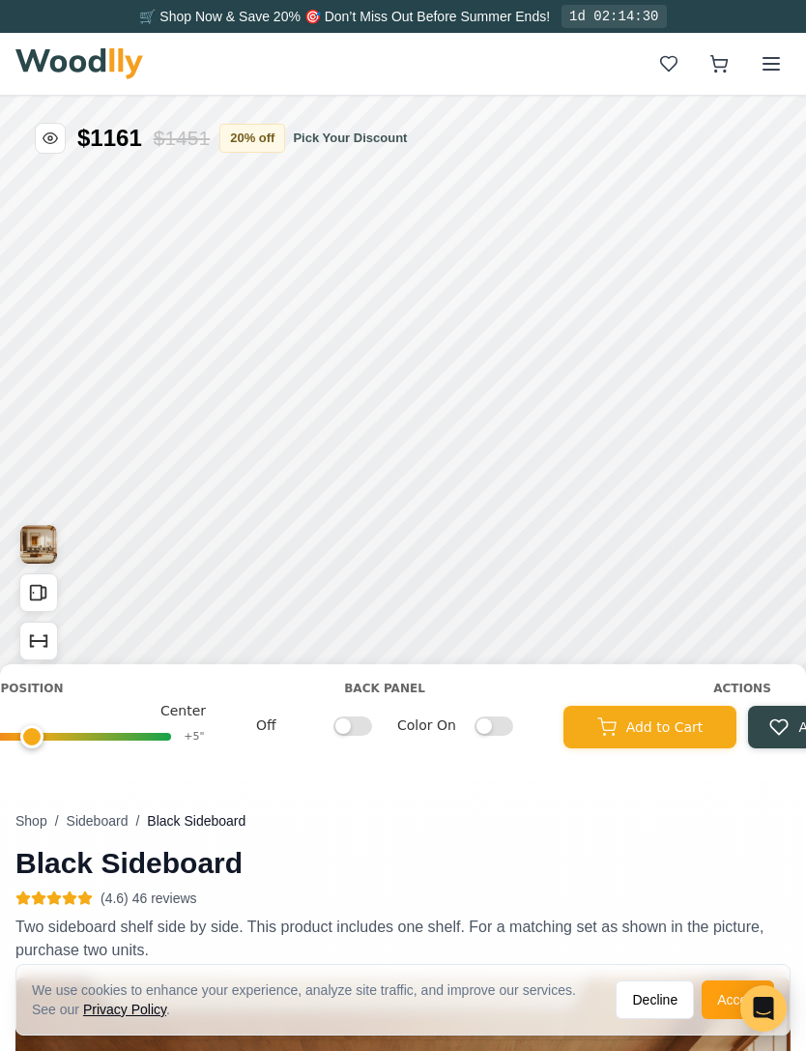
checkbox input "false"
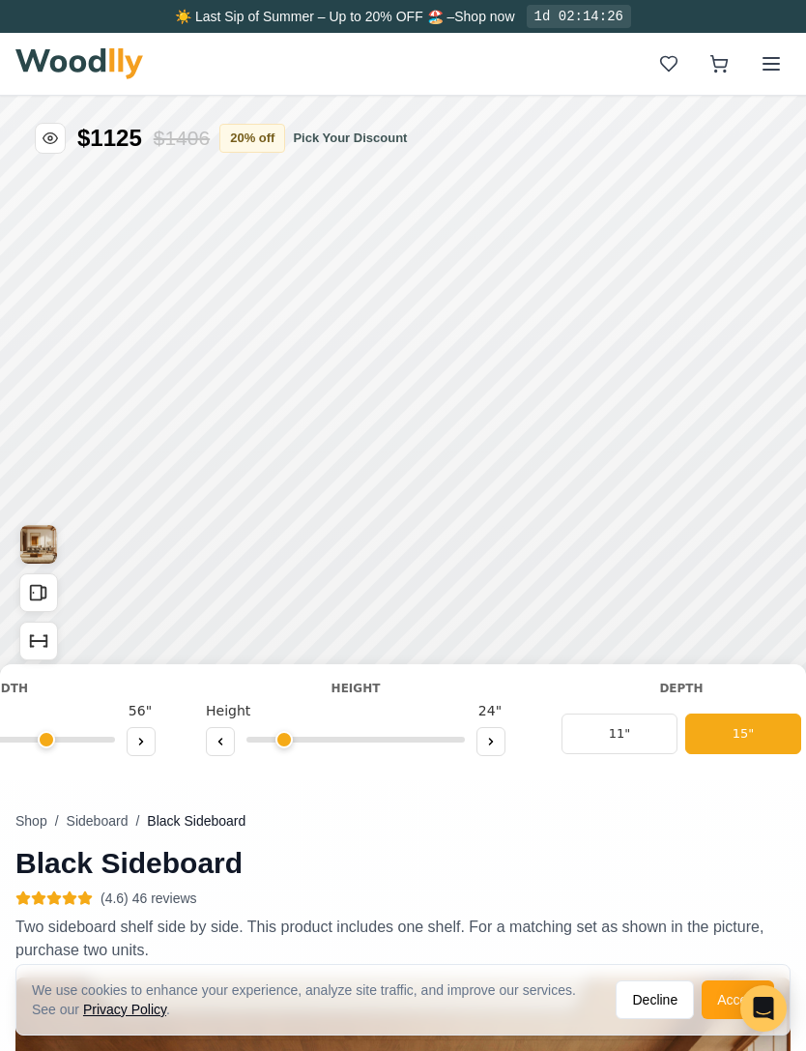
click at [40, 601] on icon "Open All Doors and Drawers" at bounding box center [38, 592] width 21 height 21
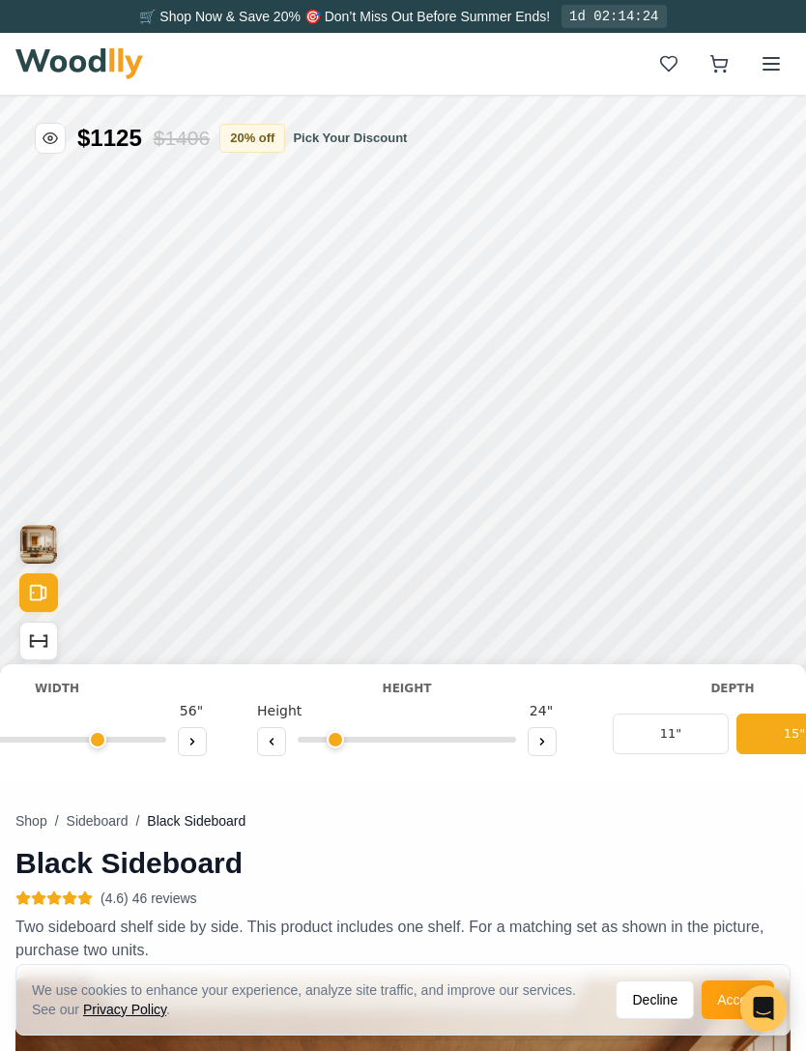
scroll to position [0, 127]
click at [41, 603] on button "Close All Doors and Drawers" at bounding box center [38, 592] width 39 height 39
click at [44, 606] on button "Open All Doors and Drawers" at bounding box center [38, 592] width 39 height 39
click at [37, 601] on icon "Open All Doors and Drawers" at bounding box center [38, 592] width 21 height 21
click at [41, 650] on icon "Show Dimensions" at bounding box center [38, 640] width 21 height 21
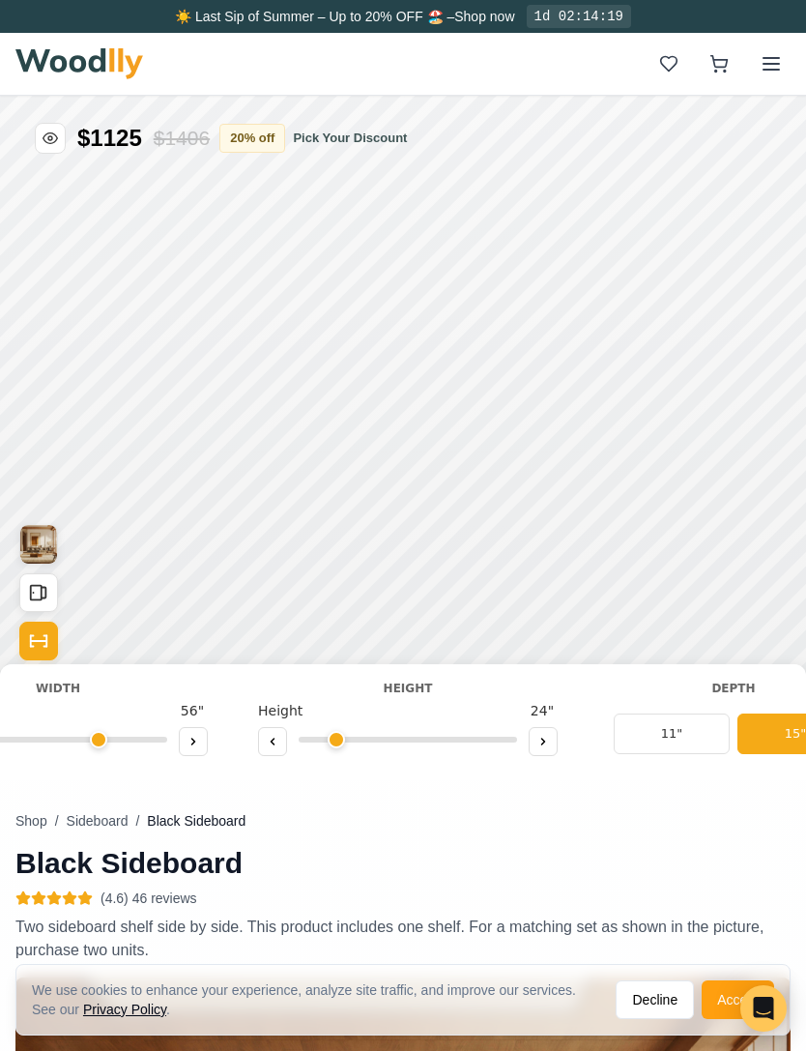
click at [41, 657] on button "Show Dimensions" at bounding box center [38, 641] width 39 height 39
click at [35, 599] on rect "Open All Doors and Drawers" at bounding box center [36, 593] width 11 height 15
click at [32, 595] on icon "Open All Doors and Drawers" at bounding box center [38, 592] width 21 height 21
click at [44, 593] on icon "Open All Doors and Drawers" at bounding box center [38, 592] width 21 height 21
click at [45, 585] on icon "Open All Doors and Drawers" at bounding box center [38, 592] width 21 height 21
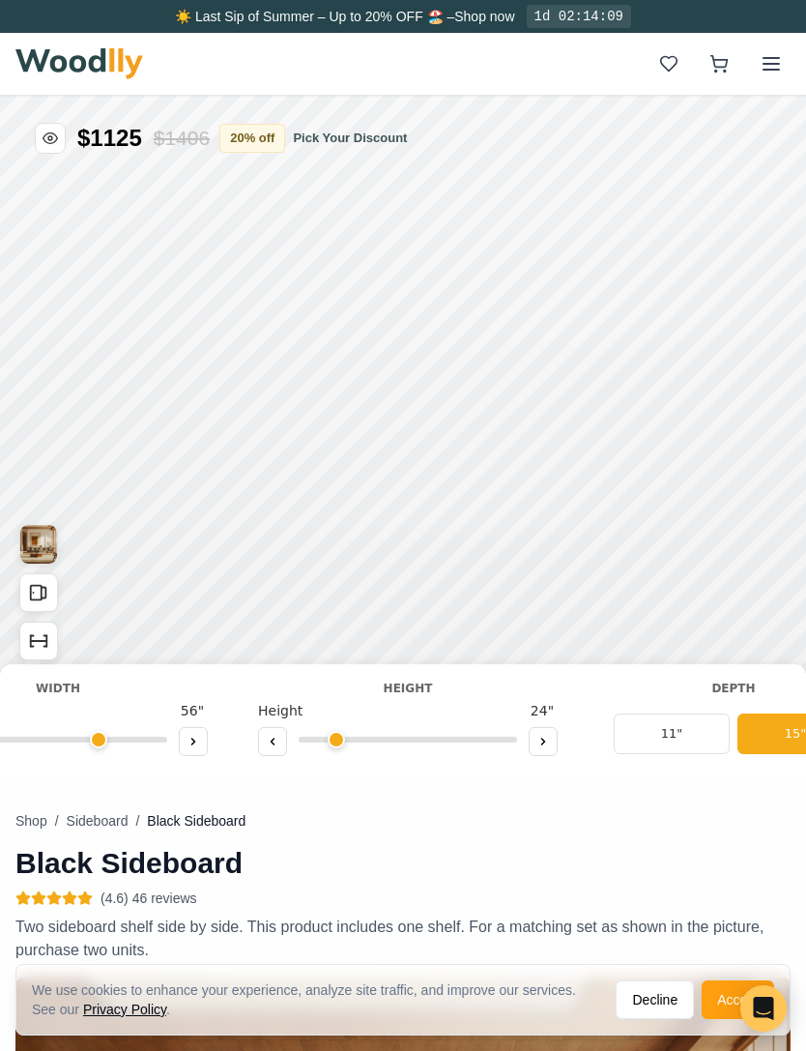
click at [33, 549] on img "View Gallery" at bounding box center [38, 544] width 37 height 39
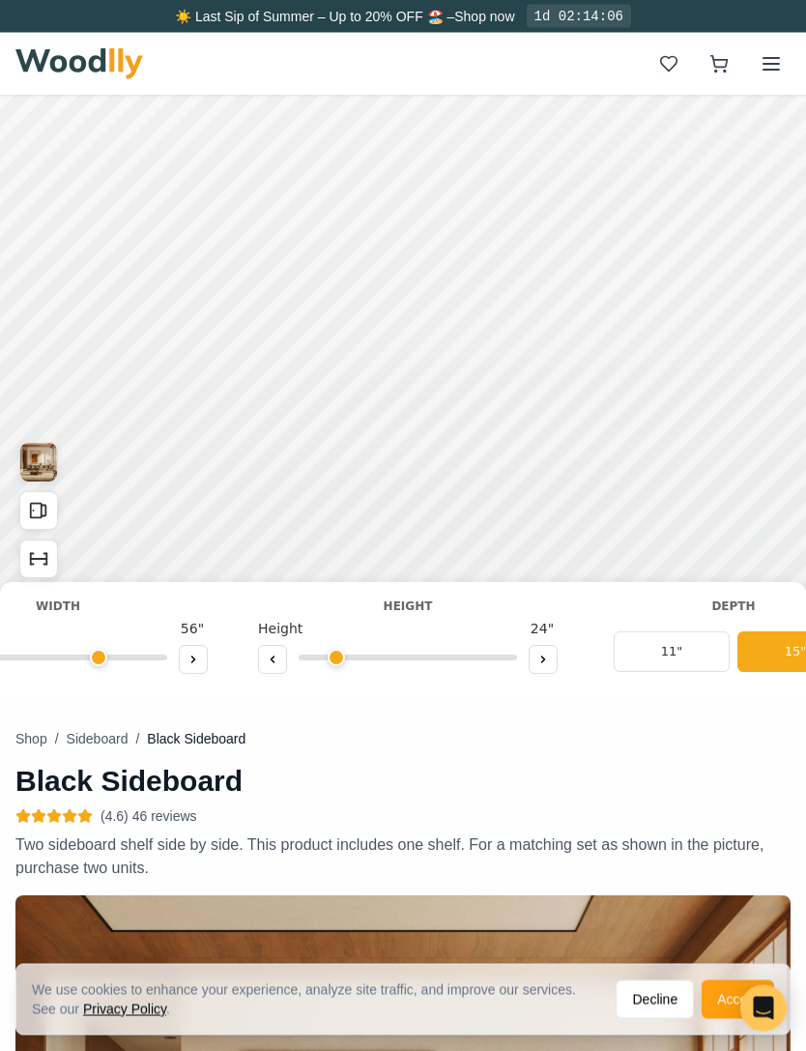
scroll to position [0, 0]
